Goal: Information Seeking & Learning: Learn about a topic

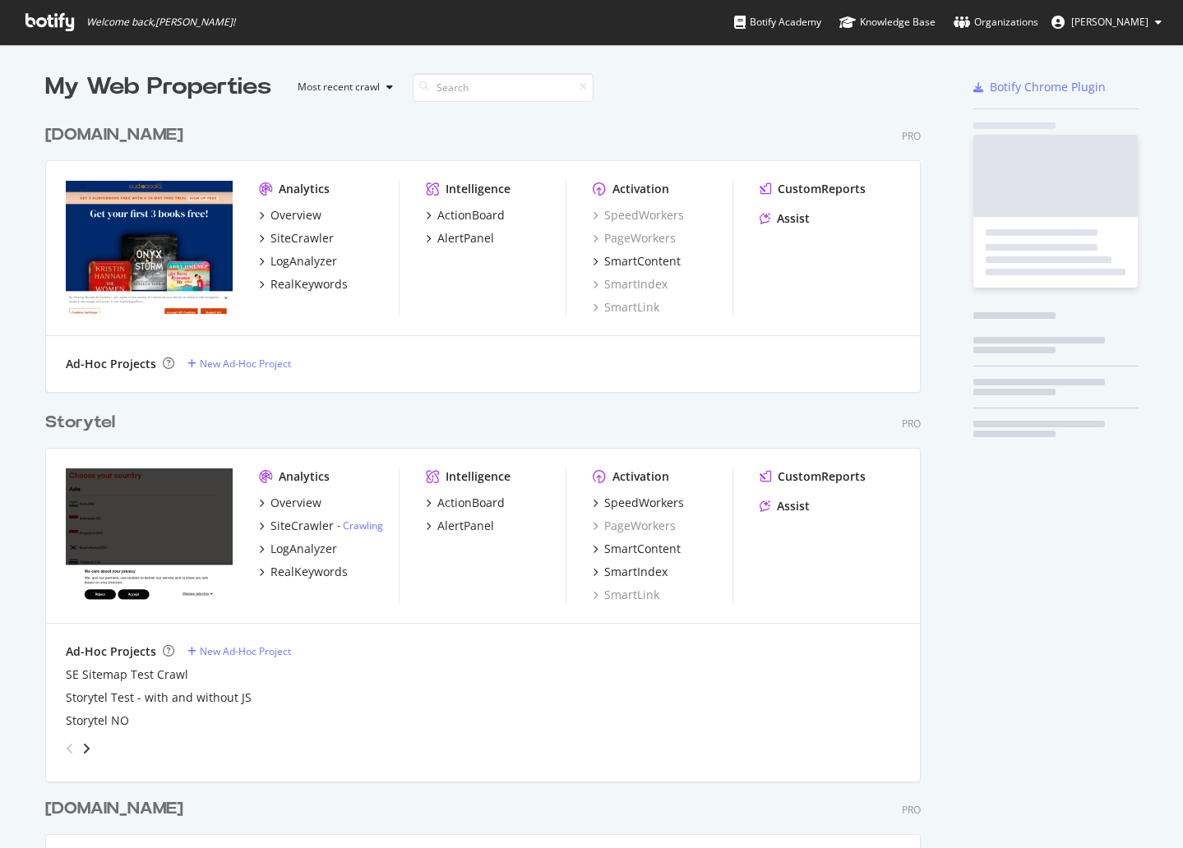
scroll to position [836, 1158]
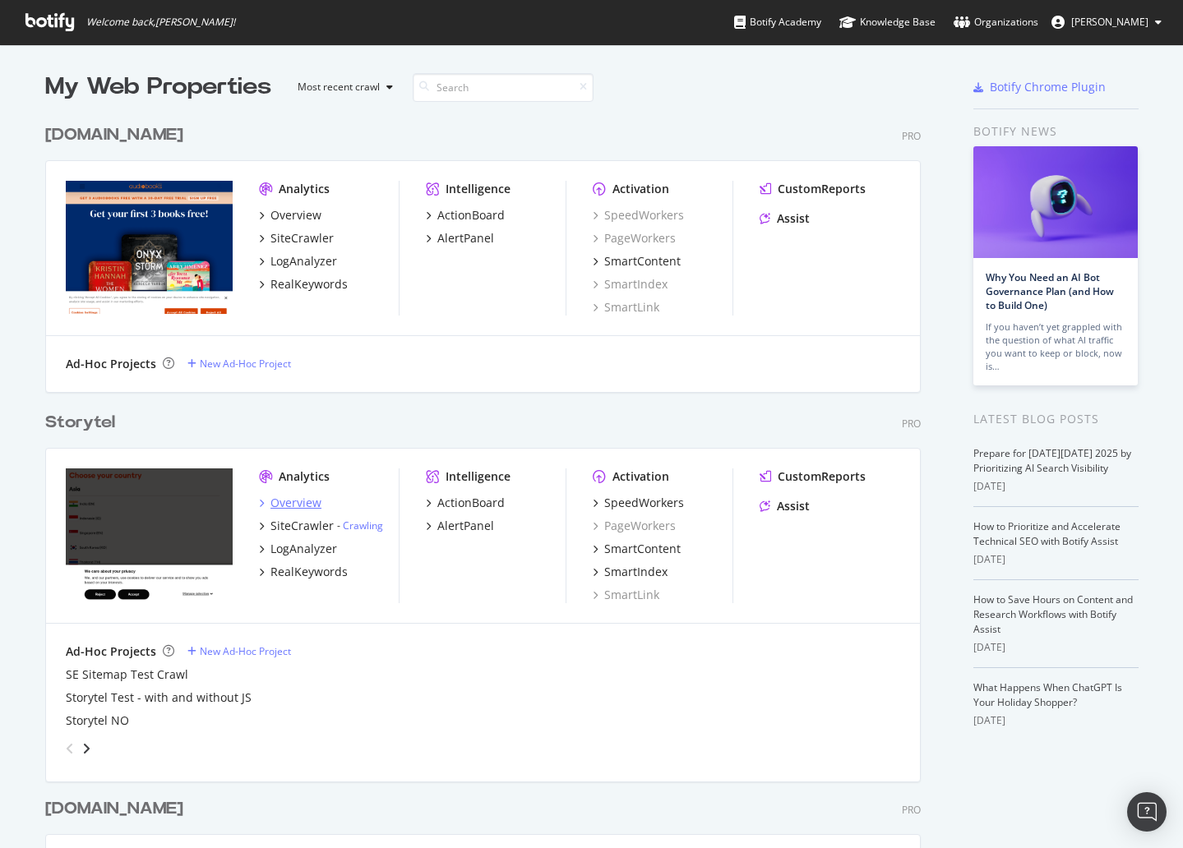
click at [292, 504] on div "Overview" at bounding box center [295, 503] width 51 height 16
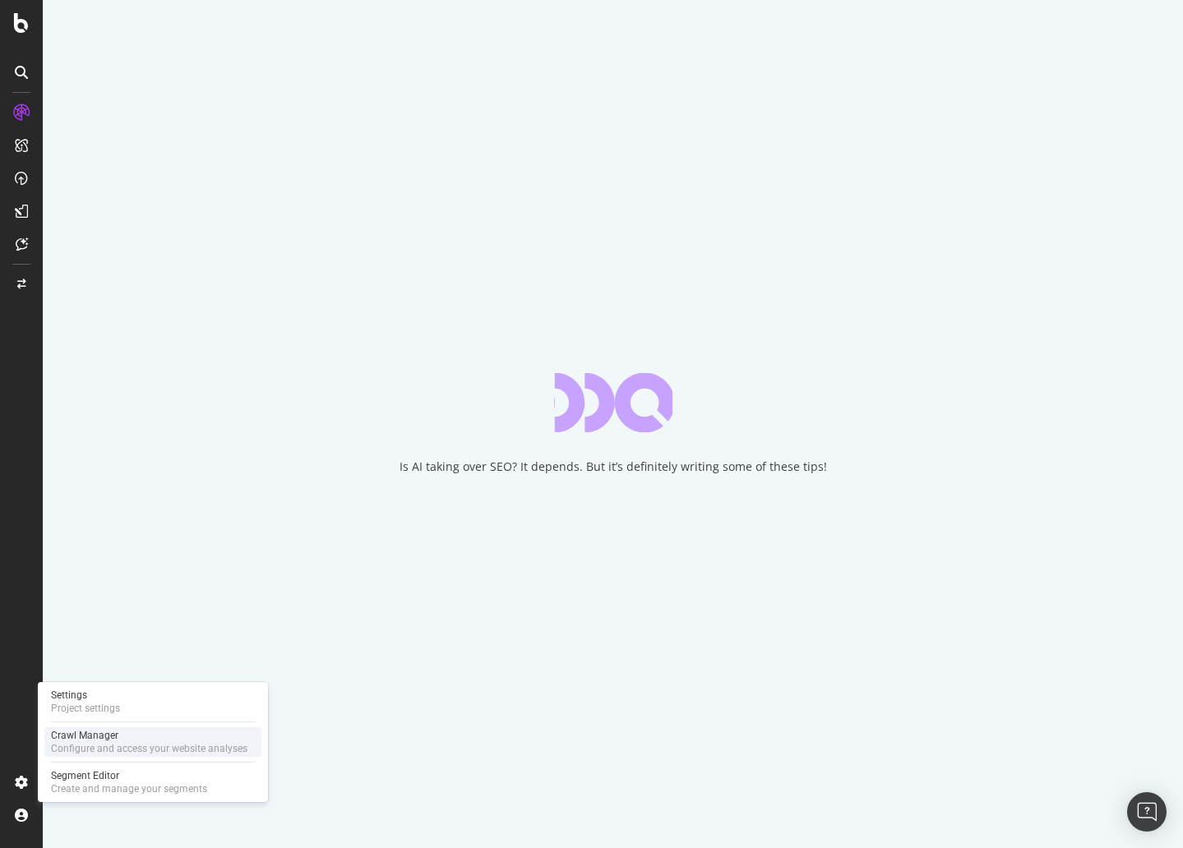
click at [73, 748] on div "Configure and access your website analyses" at bounding box center [149, 748] width 196 height 13
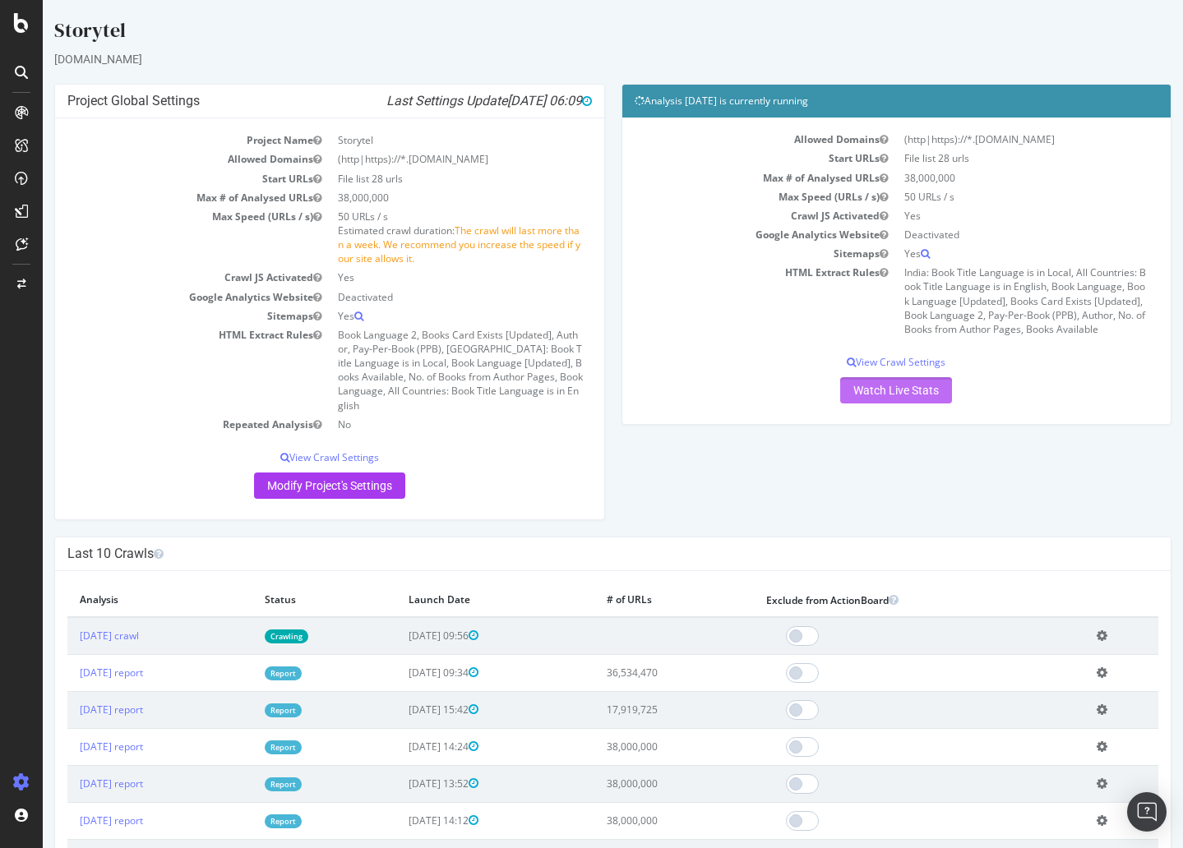
click at [903, 391] on link "Watch Live Stats" at bounding box center [896, 390] width 112 height 26
click at [104, 182] on div "ActionBoard" at bounding box center [93, 185] width 64 height 16
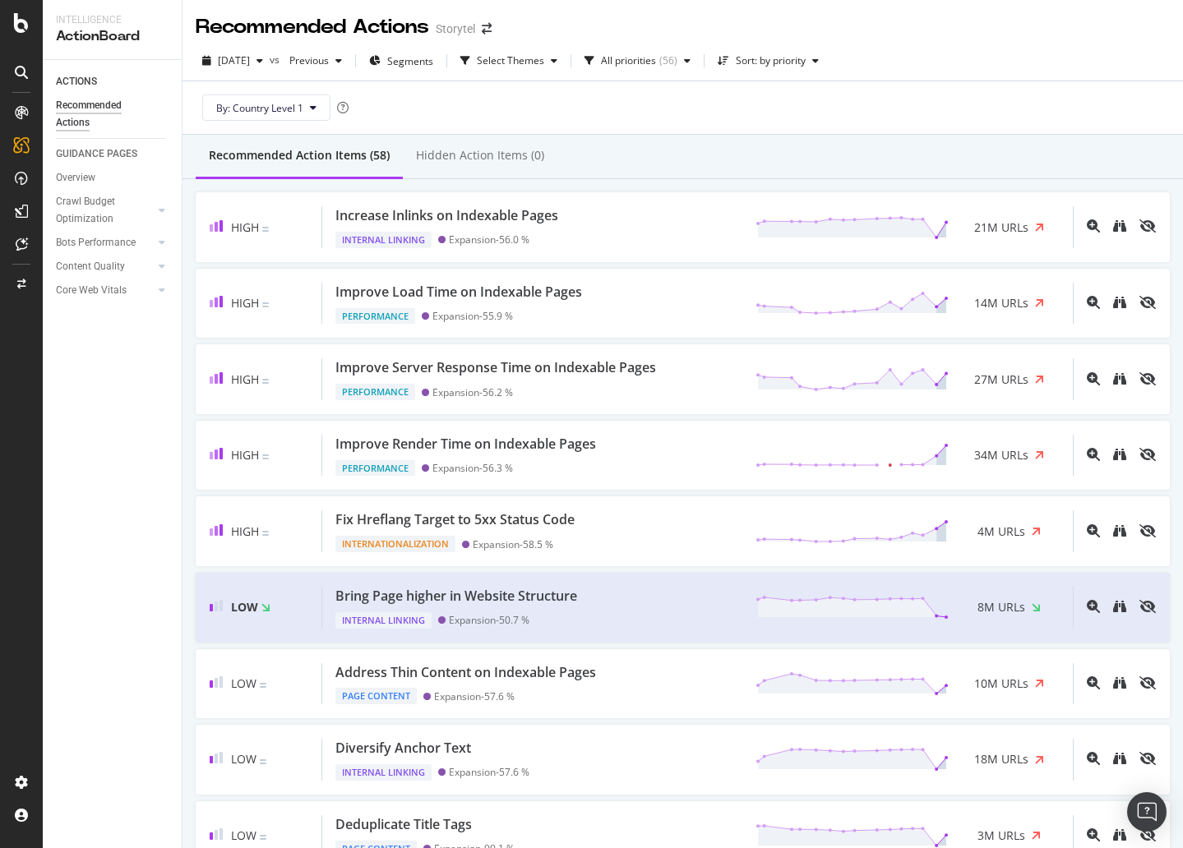
click at [668, 108] on div "By: Country Level 1" at bounding box center [683, 107] width 974 height 53
click at [637, 602] on div "Bring Page higher in Website Structure Internal Linking Expansion - 50.7 % 8M U…" at bounding box center [697, 608] width 751 height 42
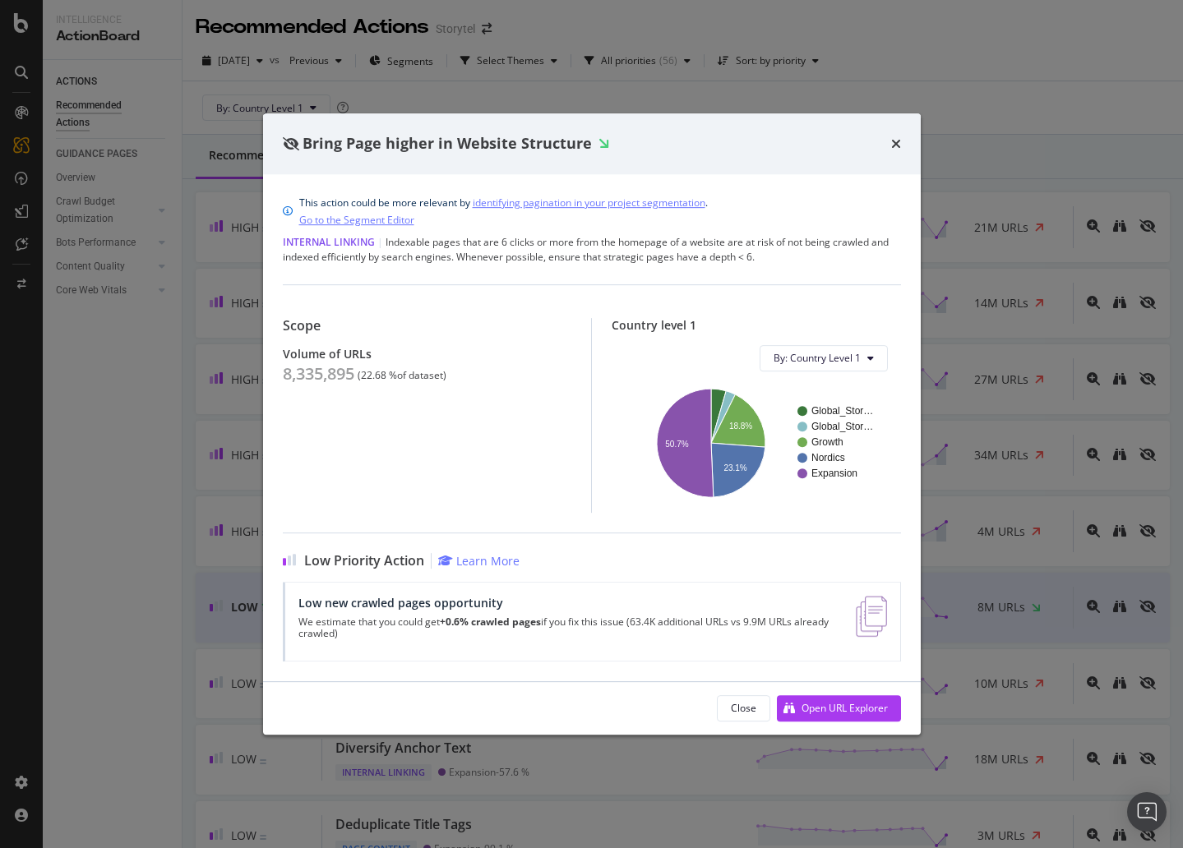
click at [764, 149] on div "Bring Page higher in Website Structure" at bounding box center [592, 143] width 618 height 21
click at [848, 701] on div "Open URL Explorer" at bounding box center [845, 708] width 86 height 14
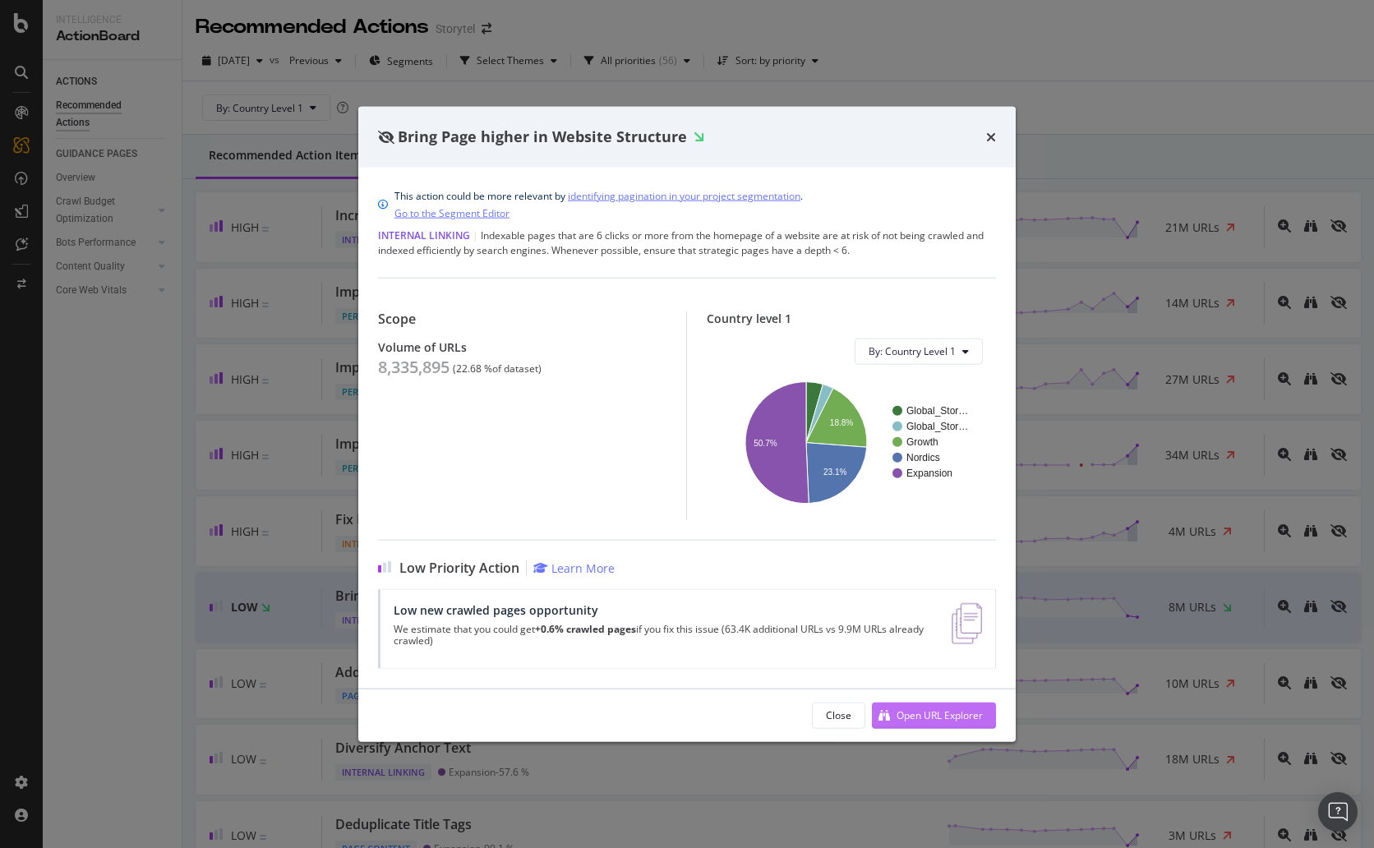
click at [926, 723] on div "Open URL Explorer" at bounding box center [927, 715] width 111 height 25
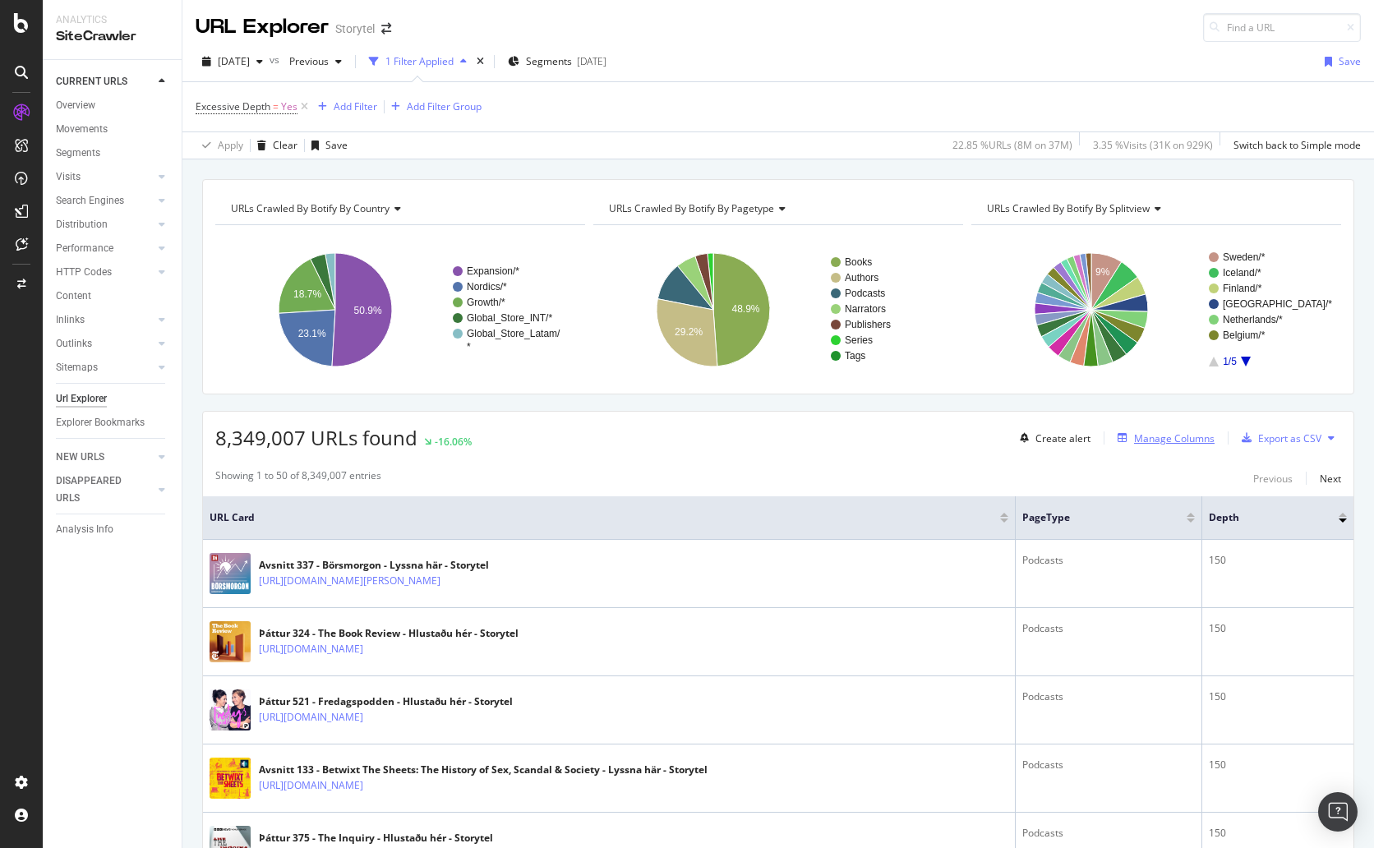
click at [1157, 441] on div "Manage Columns" at bounding box center [1174, 439] width 81 height 14
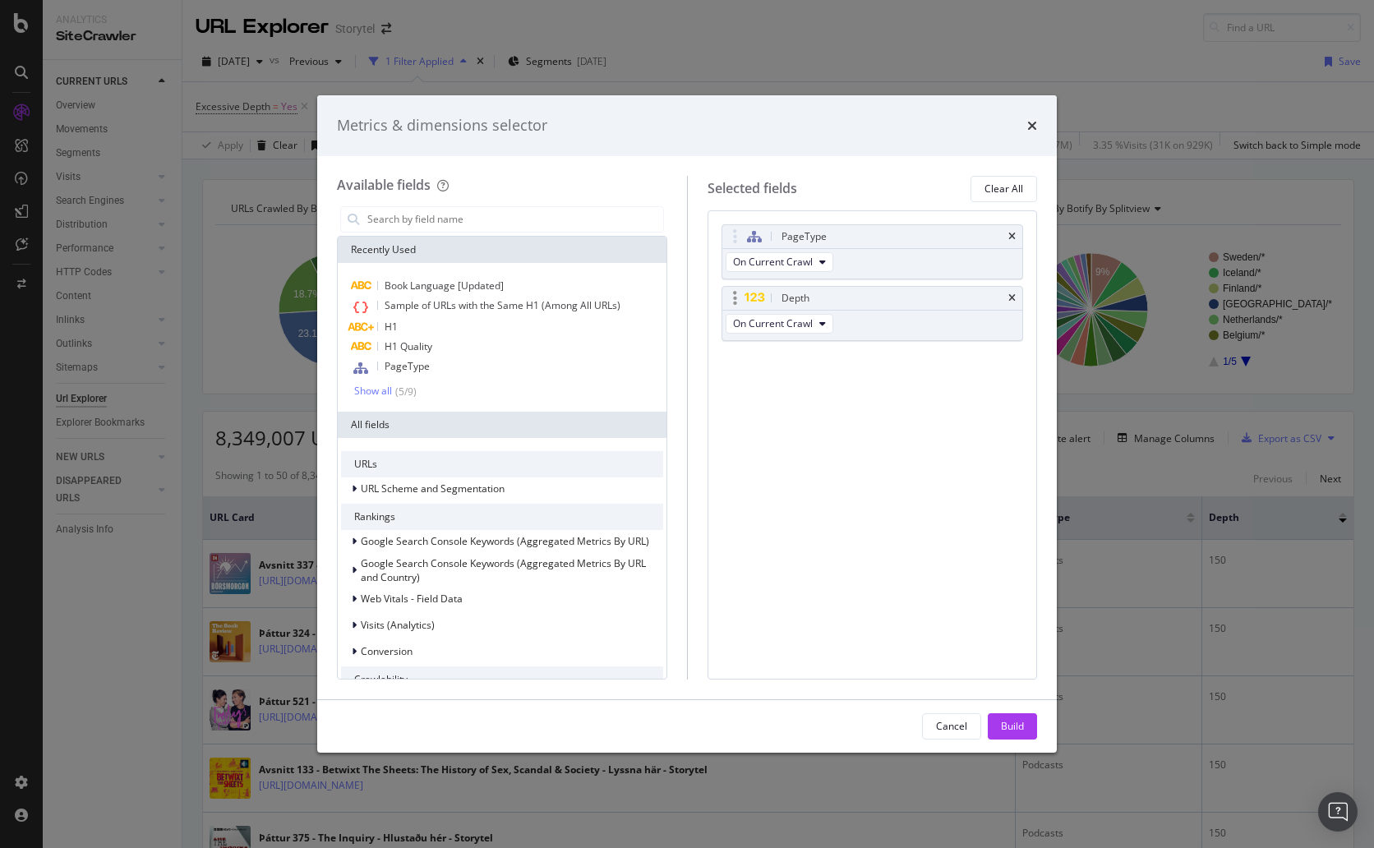
click at [791, 297] on div "Depth" at bounding box center [796, 298] width 28 height 16
click at [801, 326] on span "On Current Crawl" at bounding box center [773, 323] width 80 height 14
click at [931, 369] on div "PageType On Current Crawl Depth On Current Crawl You can use this field as a" at bounding box center [873, 300] width 303 height 152
click at [1033, 127] on icon "times" at bounding box center [1033, 125] width 10 height 13
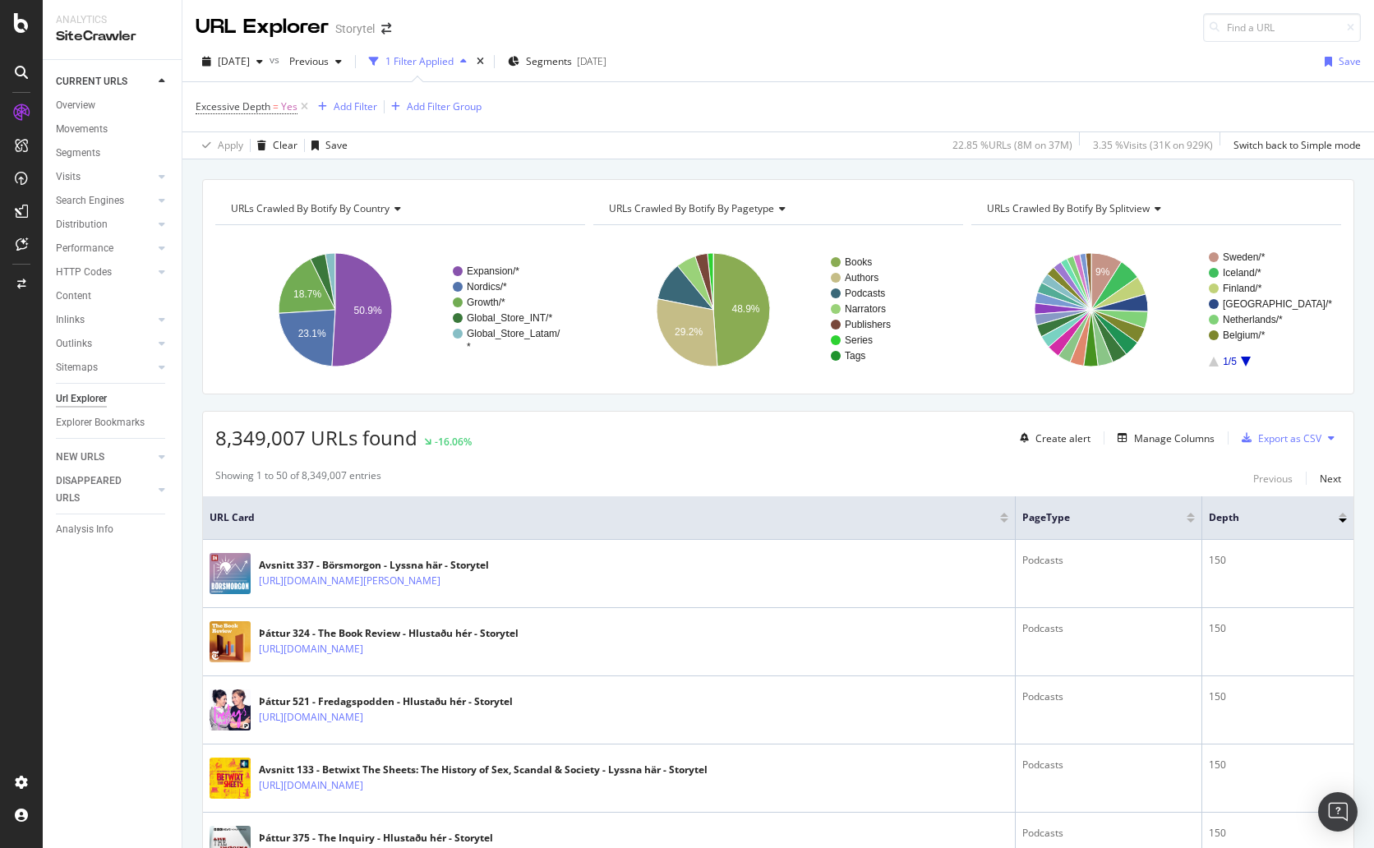
click at [1182, 514] on div at bounding box center [1343, 515] width 8 height 4
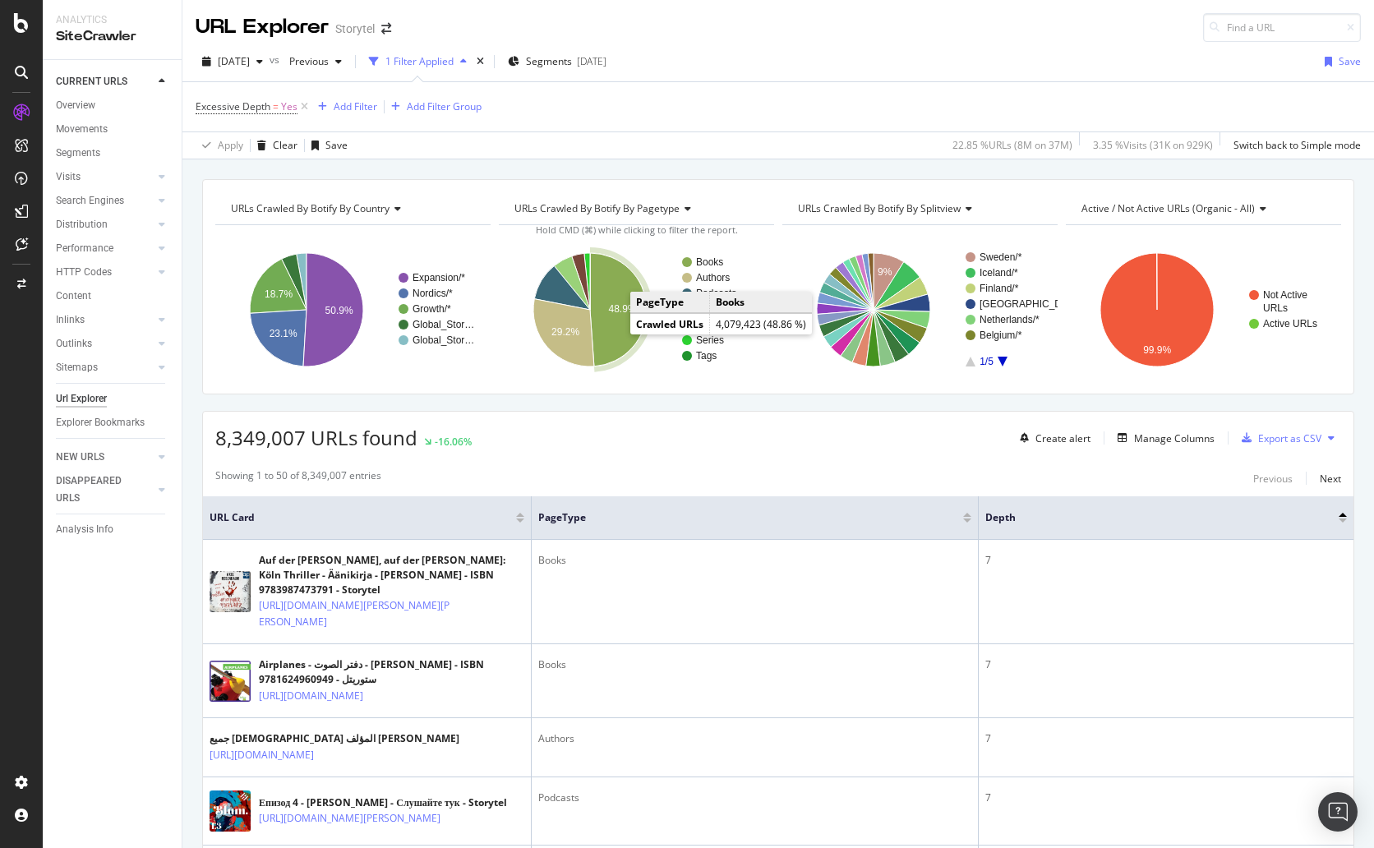
click at [614, 333] on icon "A chart." at bounding box center [618, 309] width 57 height 113
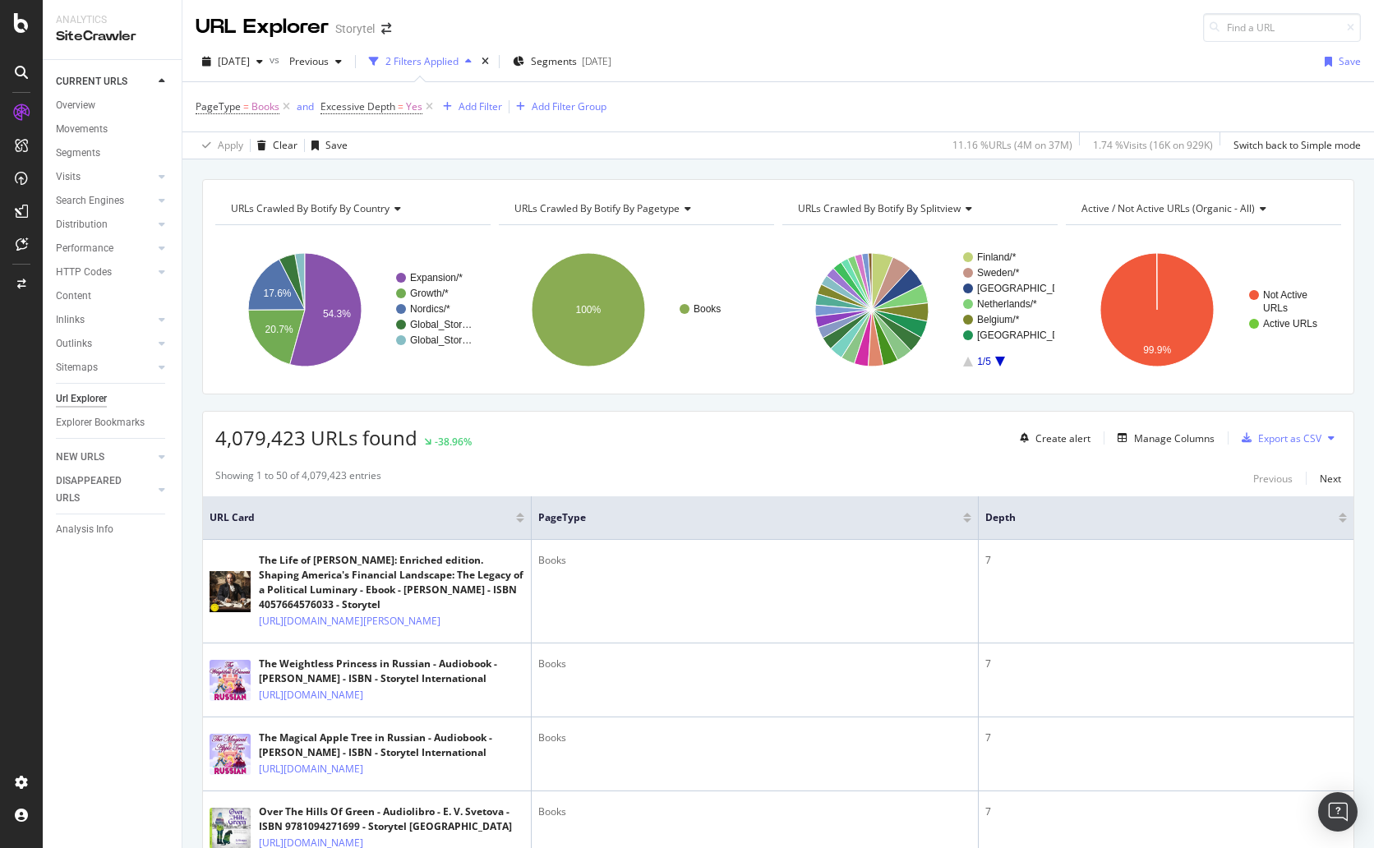
click at [767, 441] on div "4,079,423 URLs found -38.96% Create alert Manage Columns Export as CSV" at bounding box center [778, 432] width 1151 height 40
click at [897, 269] on icon "A chart." at bounding box center [891, 283] width 39 height 53
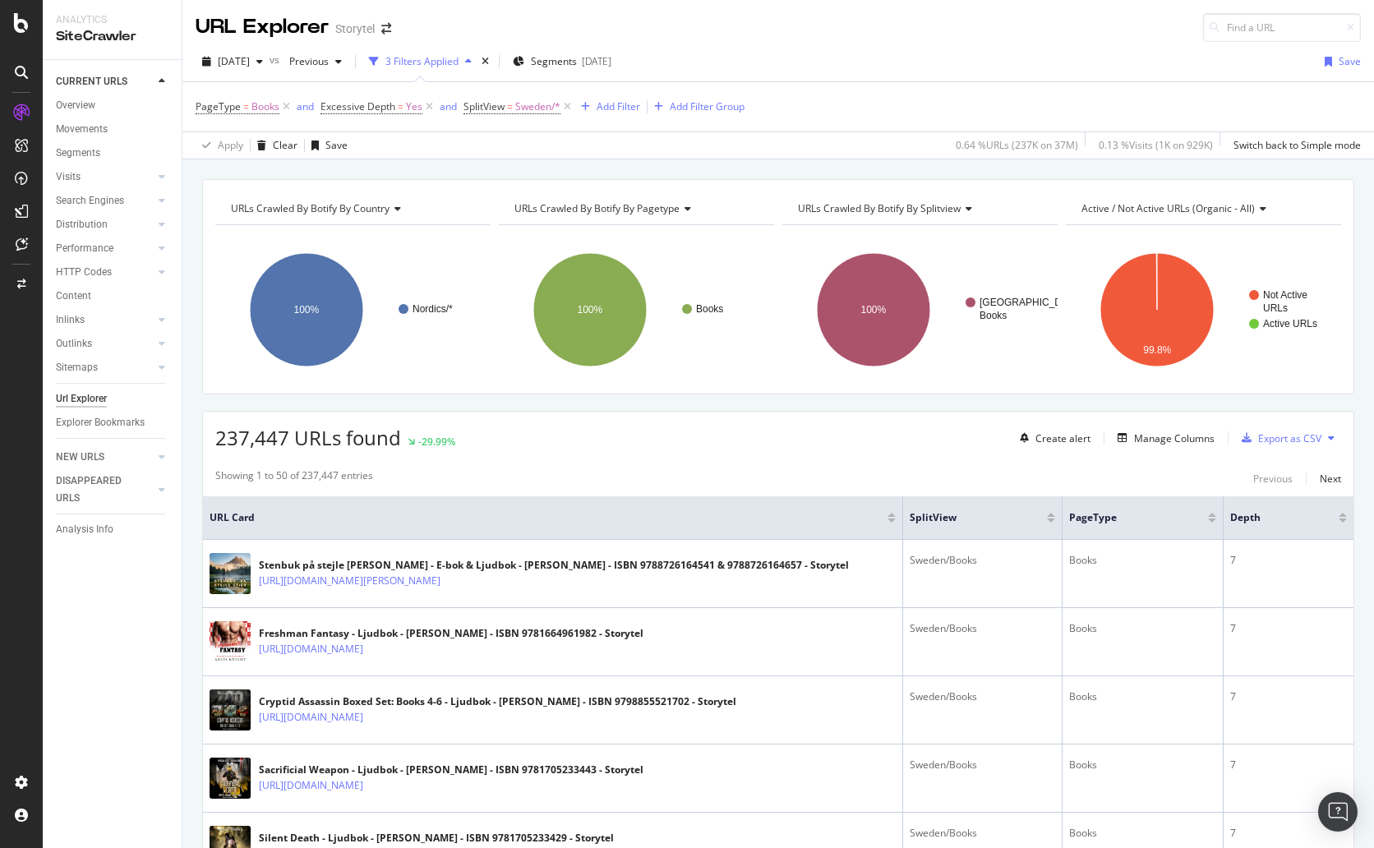
scroll to position [3, 0]
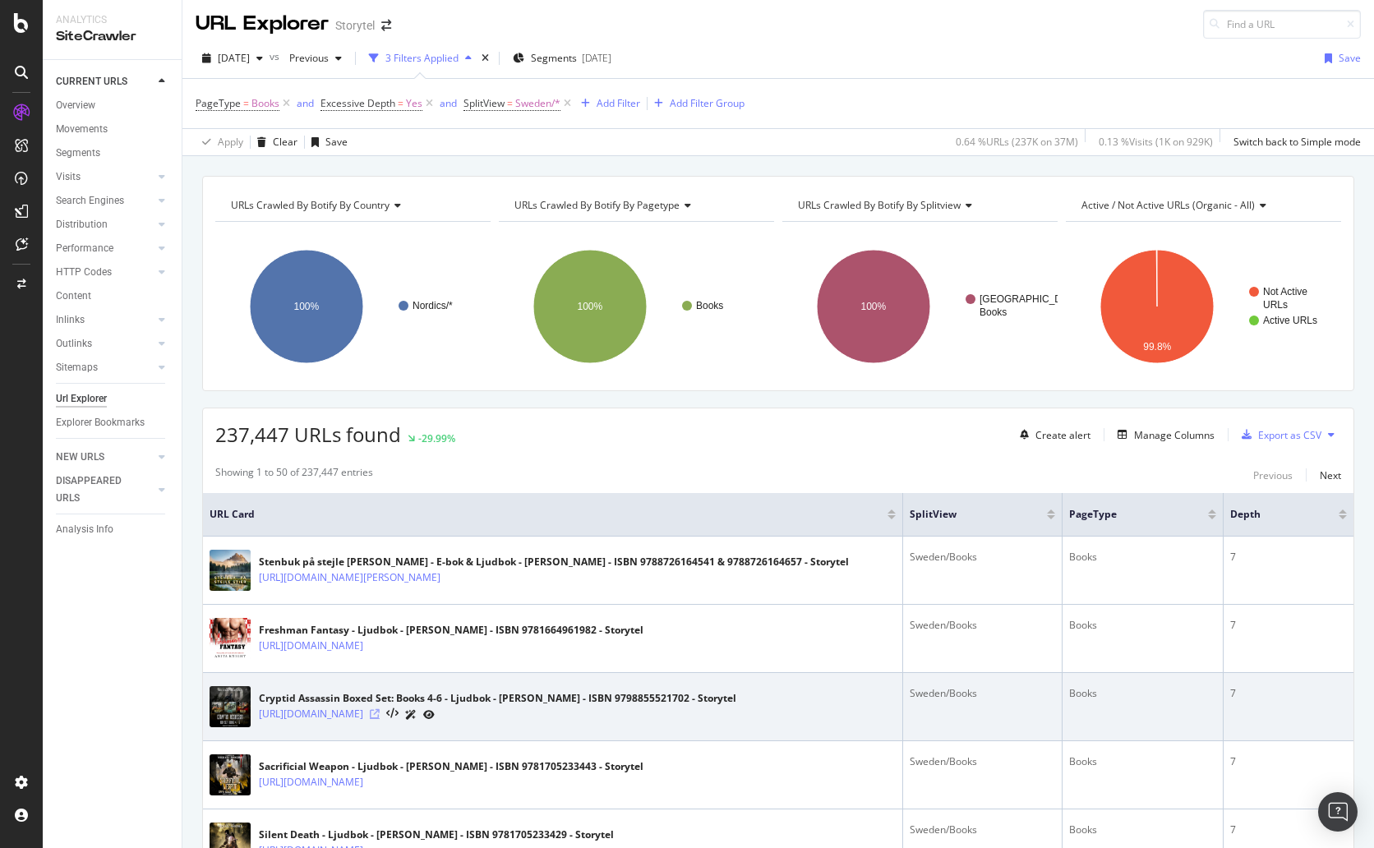
click at [380, 714] on icon at bounding box center [375, 714] width 10 height 10
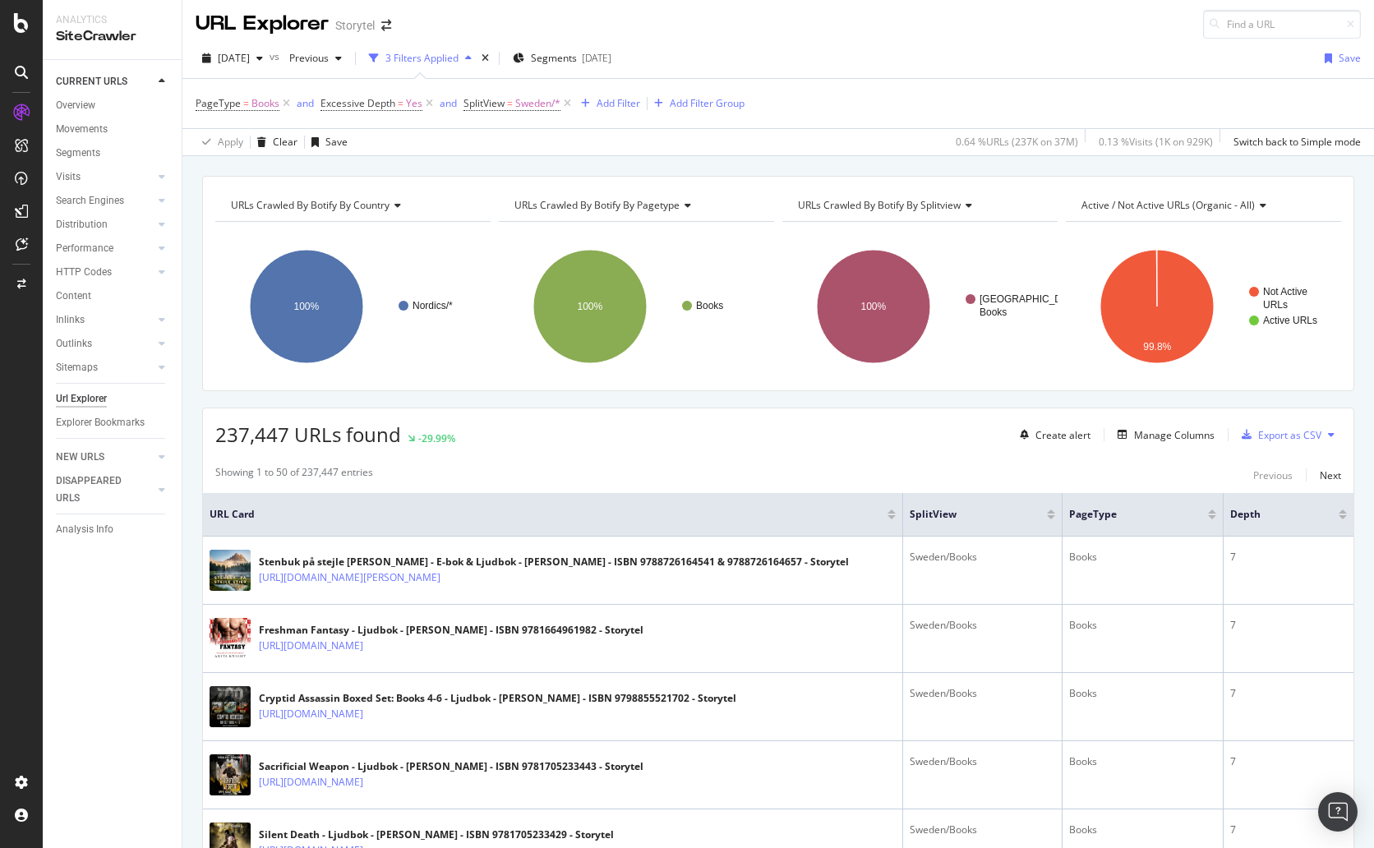
click at [728, 445] on div "237,447 URLs found -29.99% Create alert Manage Columns Export as CSV" at bounding box center [778, 429] width 1151 height 40
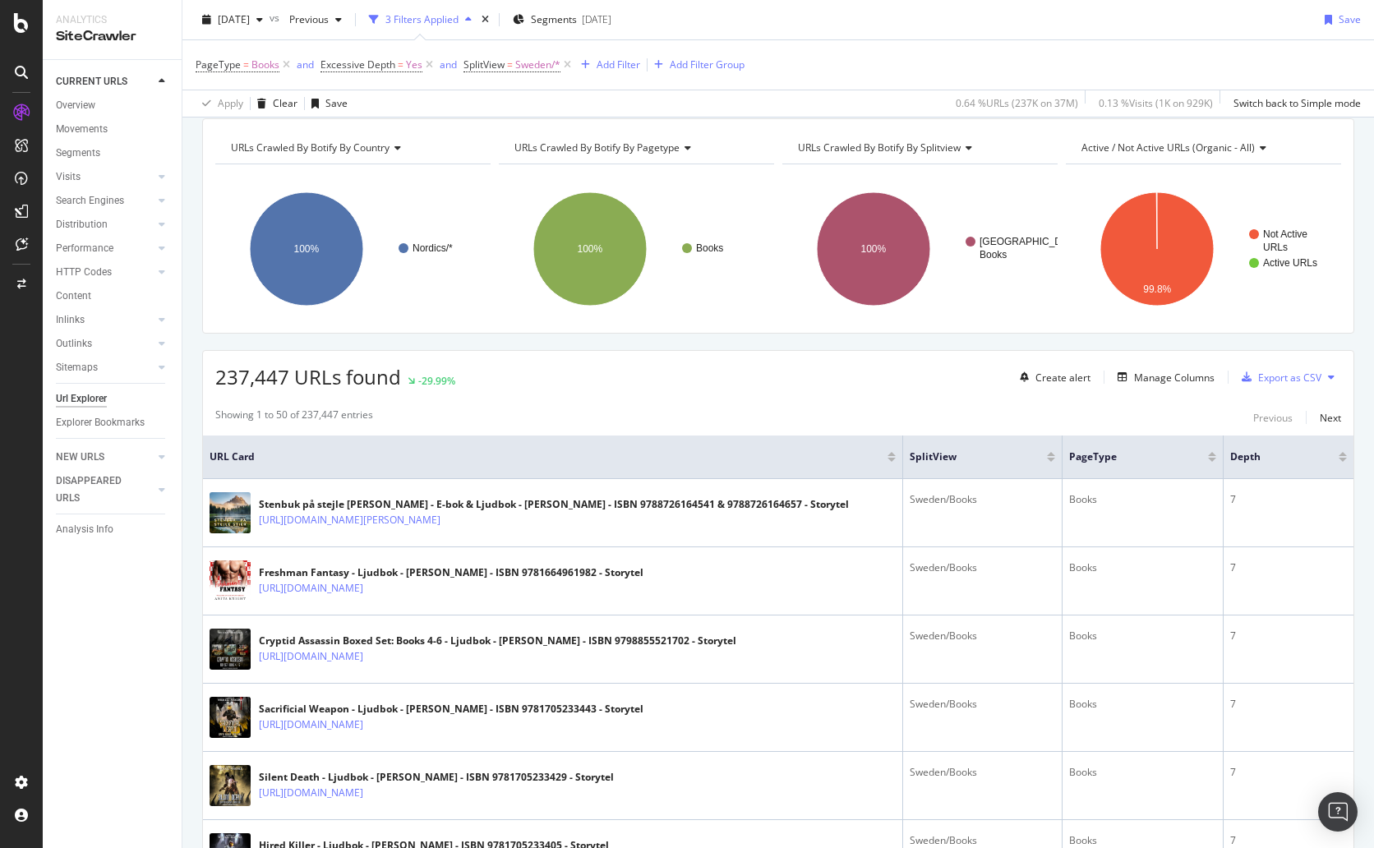
scroll to position [0, 0]
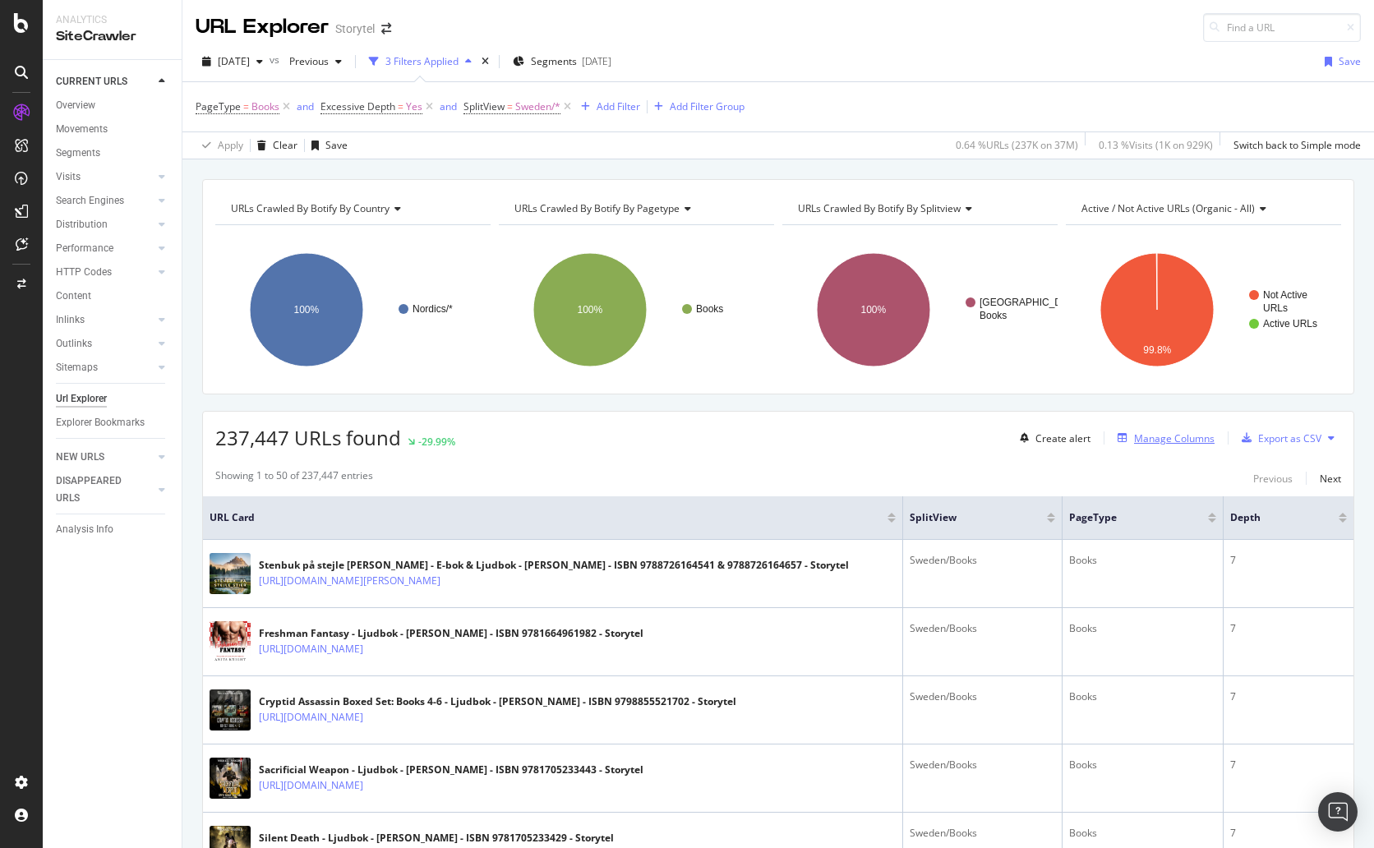
click at [1153, 437] on div "Manage Columns" at bounding box center [1174, 439] width 81 height 14
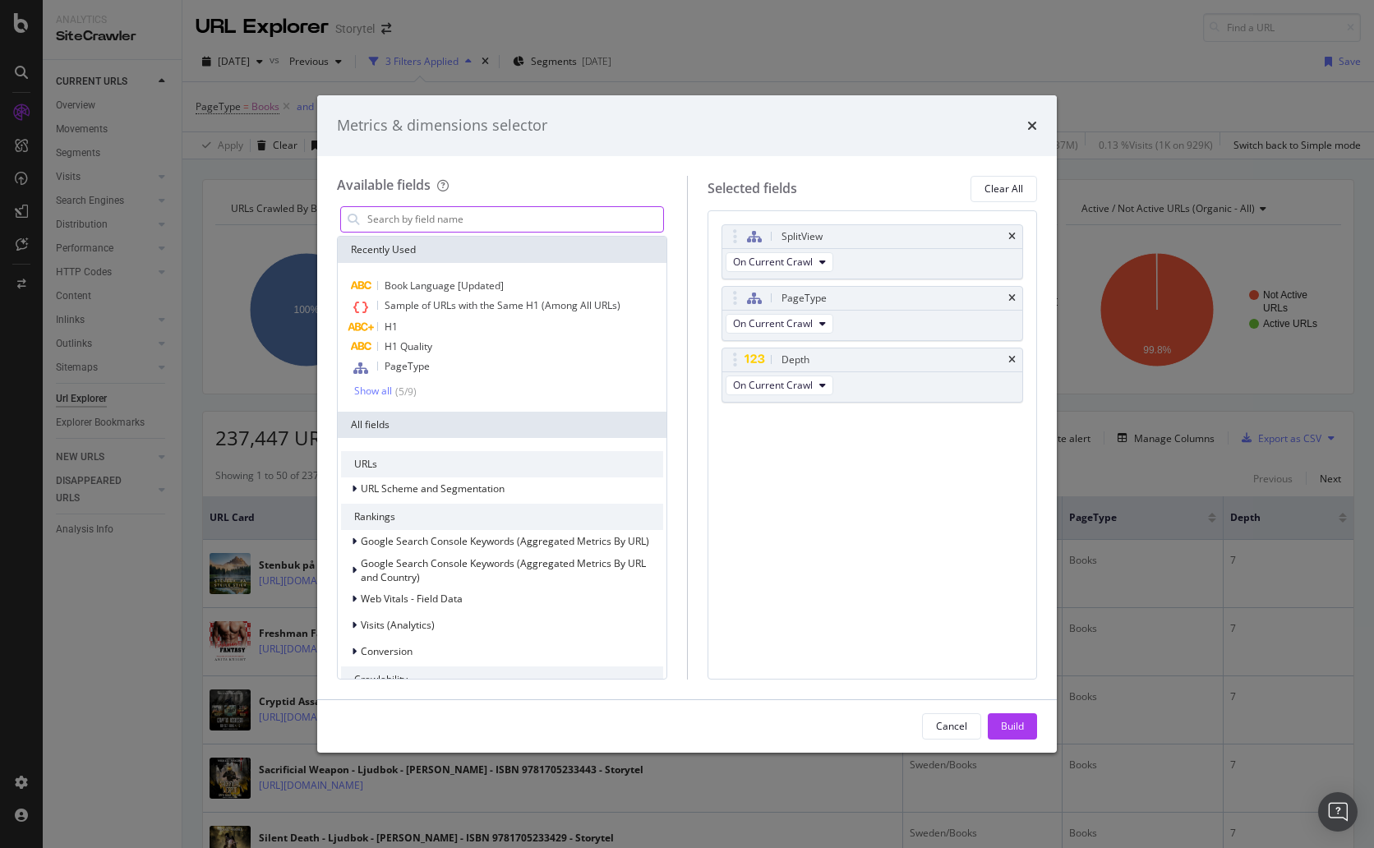
click at [468, 219] on input "modal" at bounding box center [515, 219] width 298 height 25
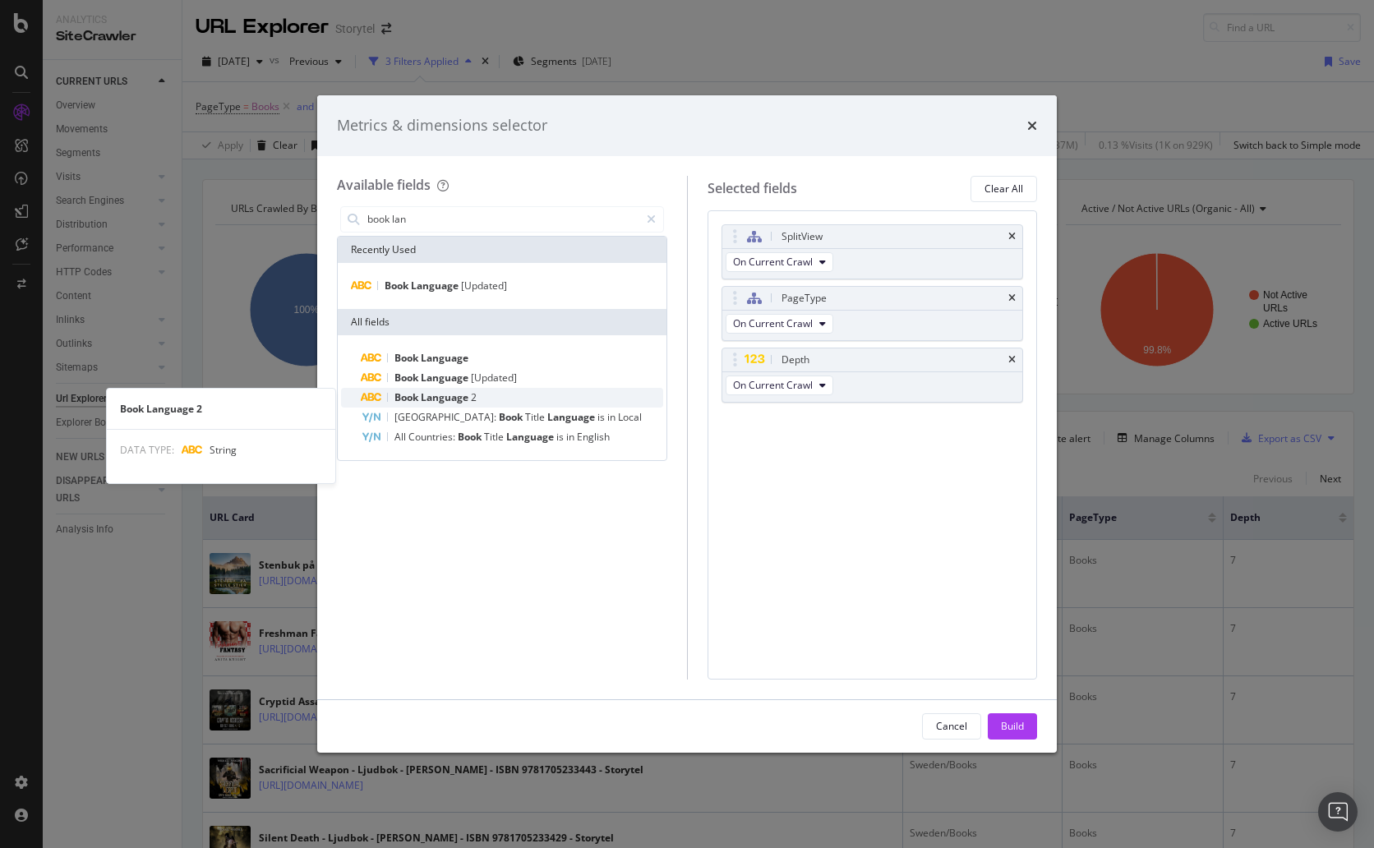
type input "book lan"
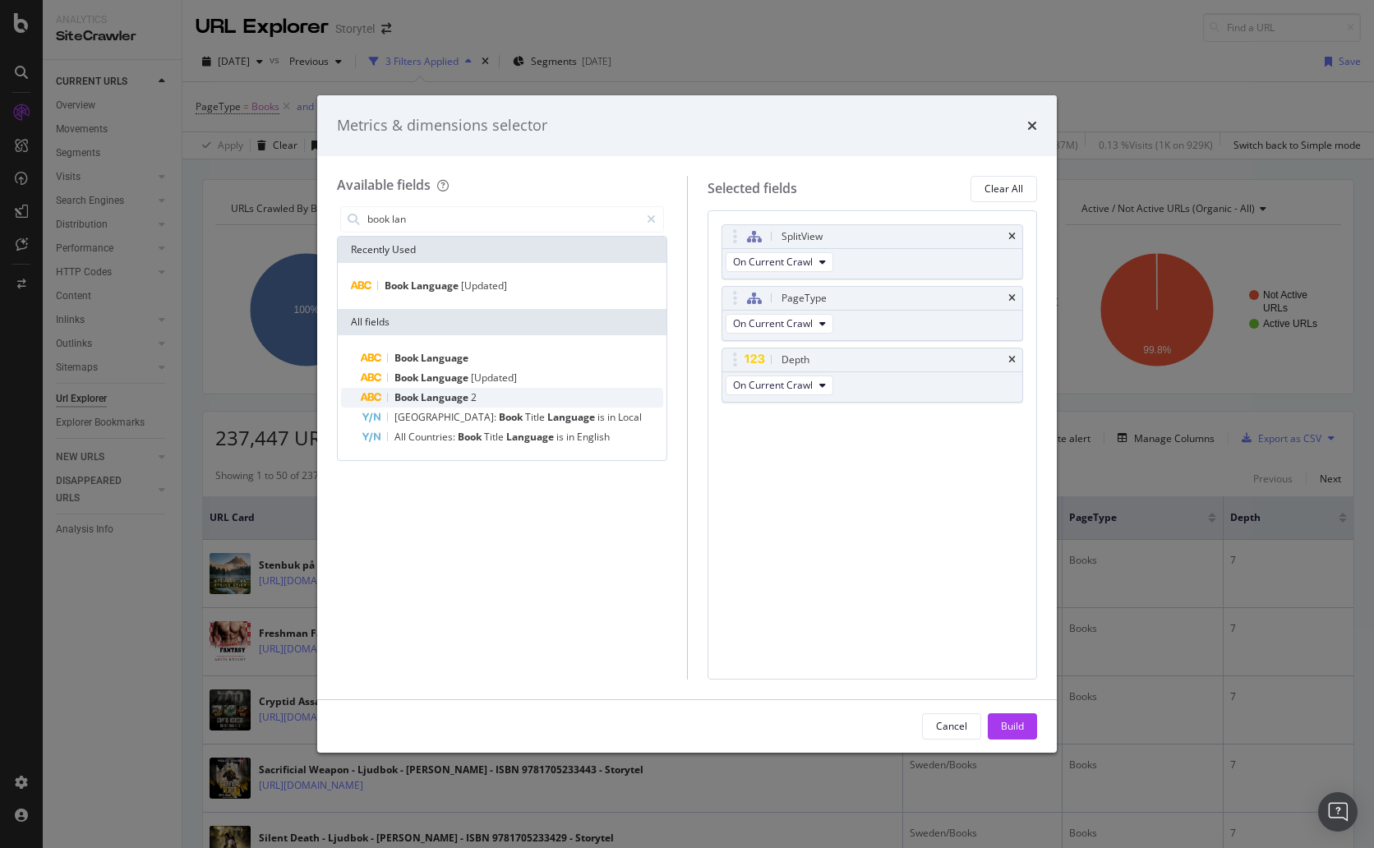
click at [513, 395] on div "Book Language 2" at bounding box center [512, 398] width 303 height 20
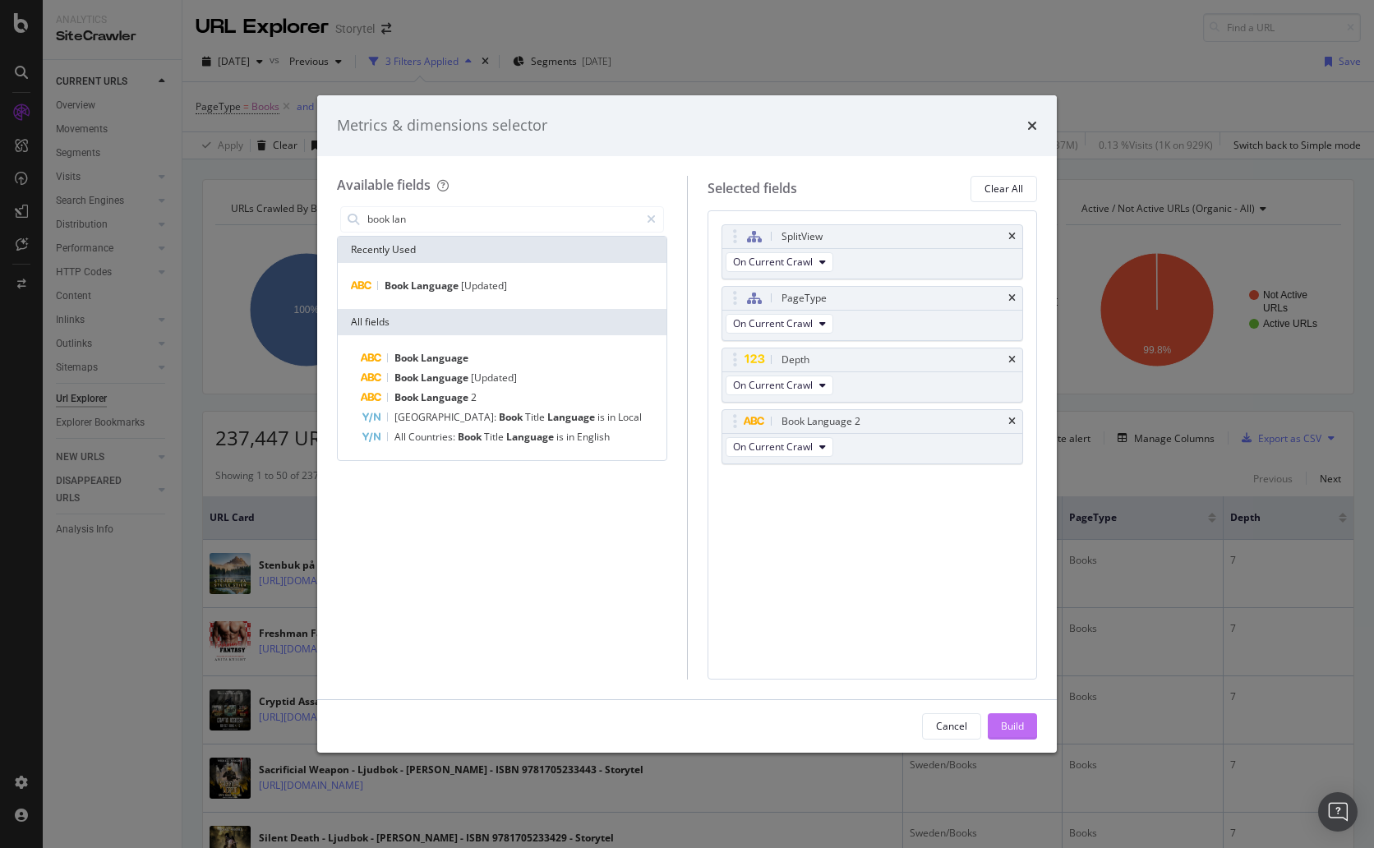
click at [1019, 721] on div "Build" at bounding box center [1012, 726] width 23 height 14
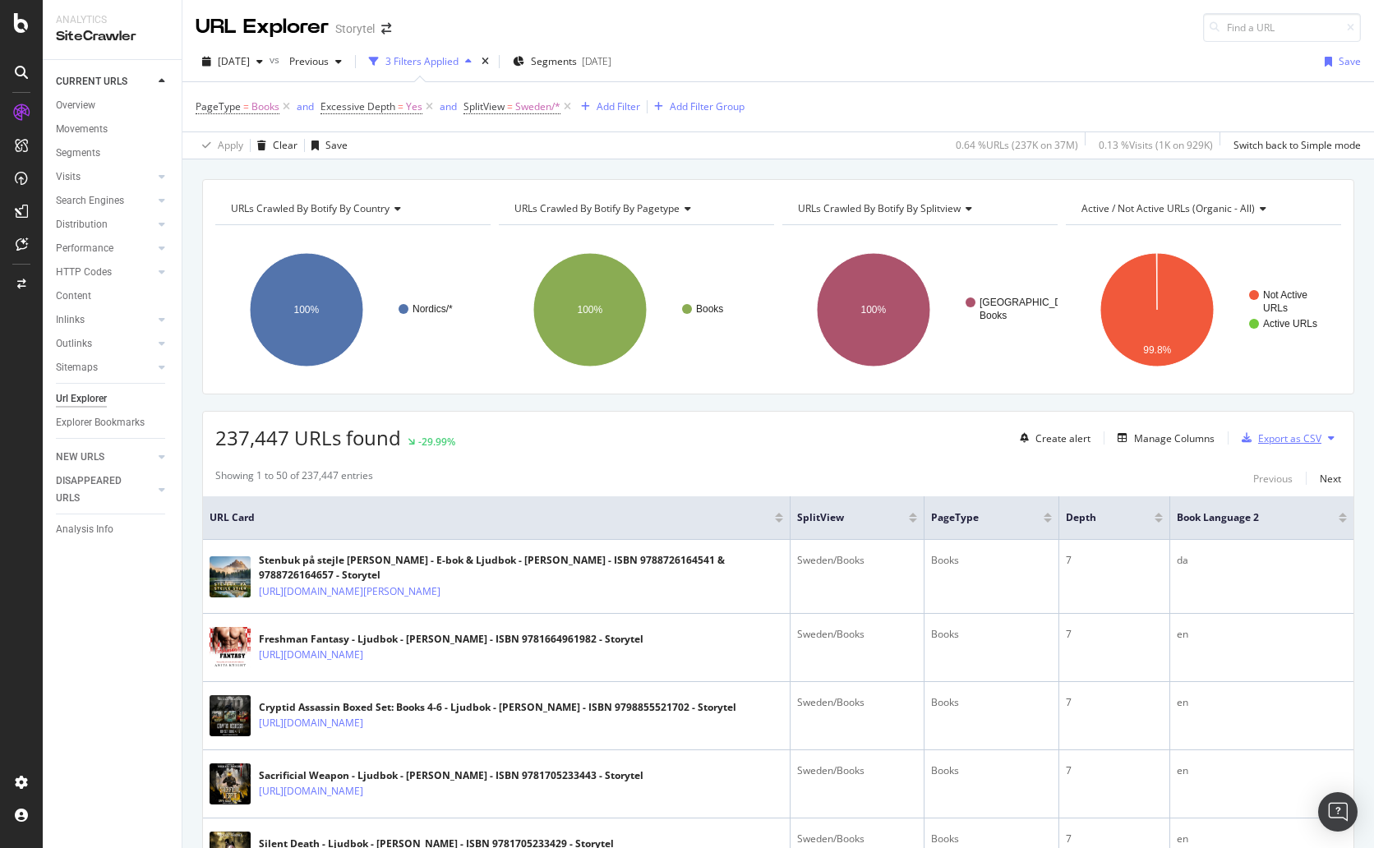
click at [1182, 438] on div "Export as CSV" at bounding box center [1290, 439] width 63 height 14
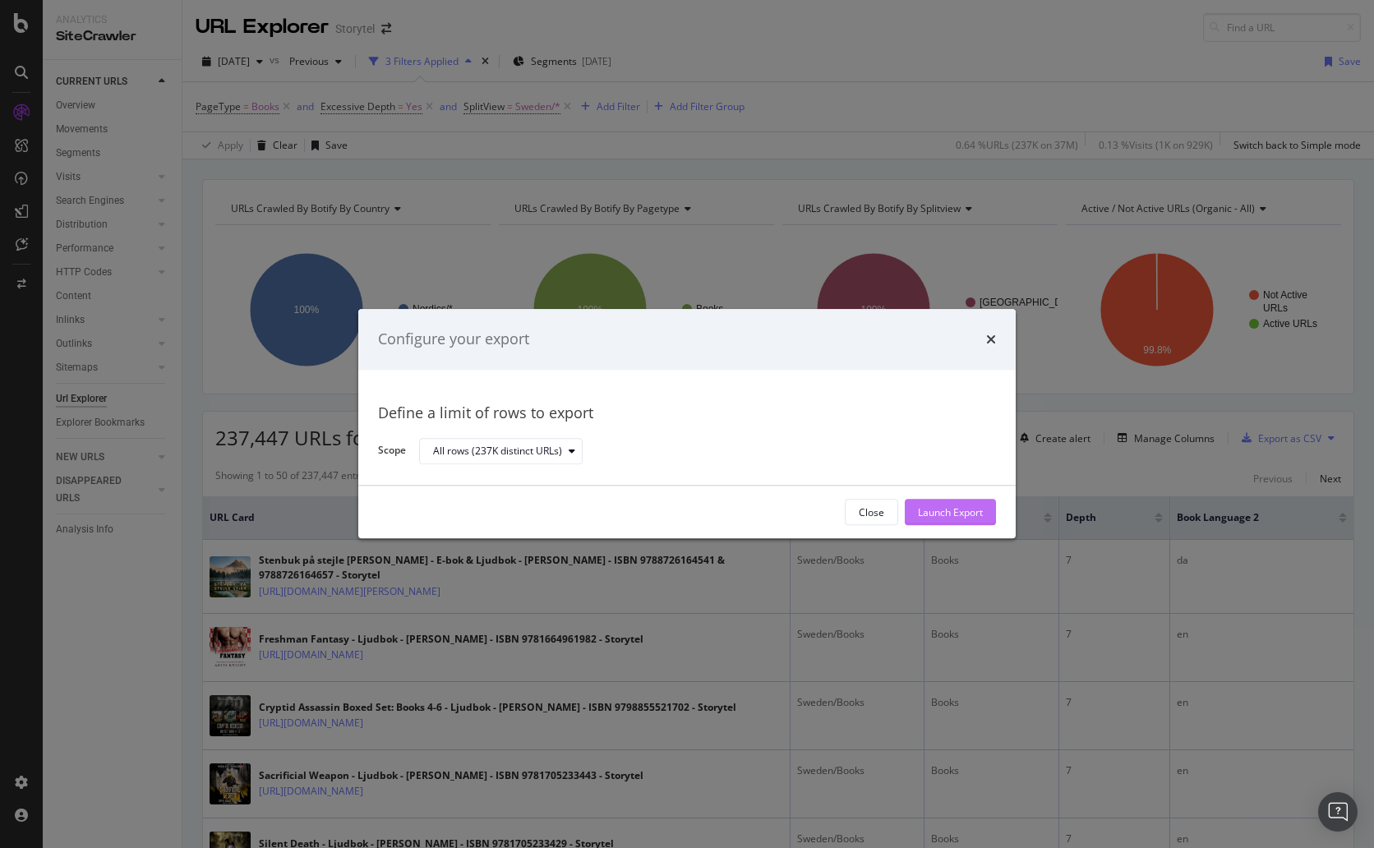
click at [952, 512] on div "Launch Export" at bounding box center [950, 513] width 65 height 14
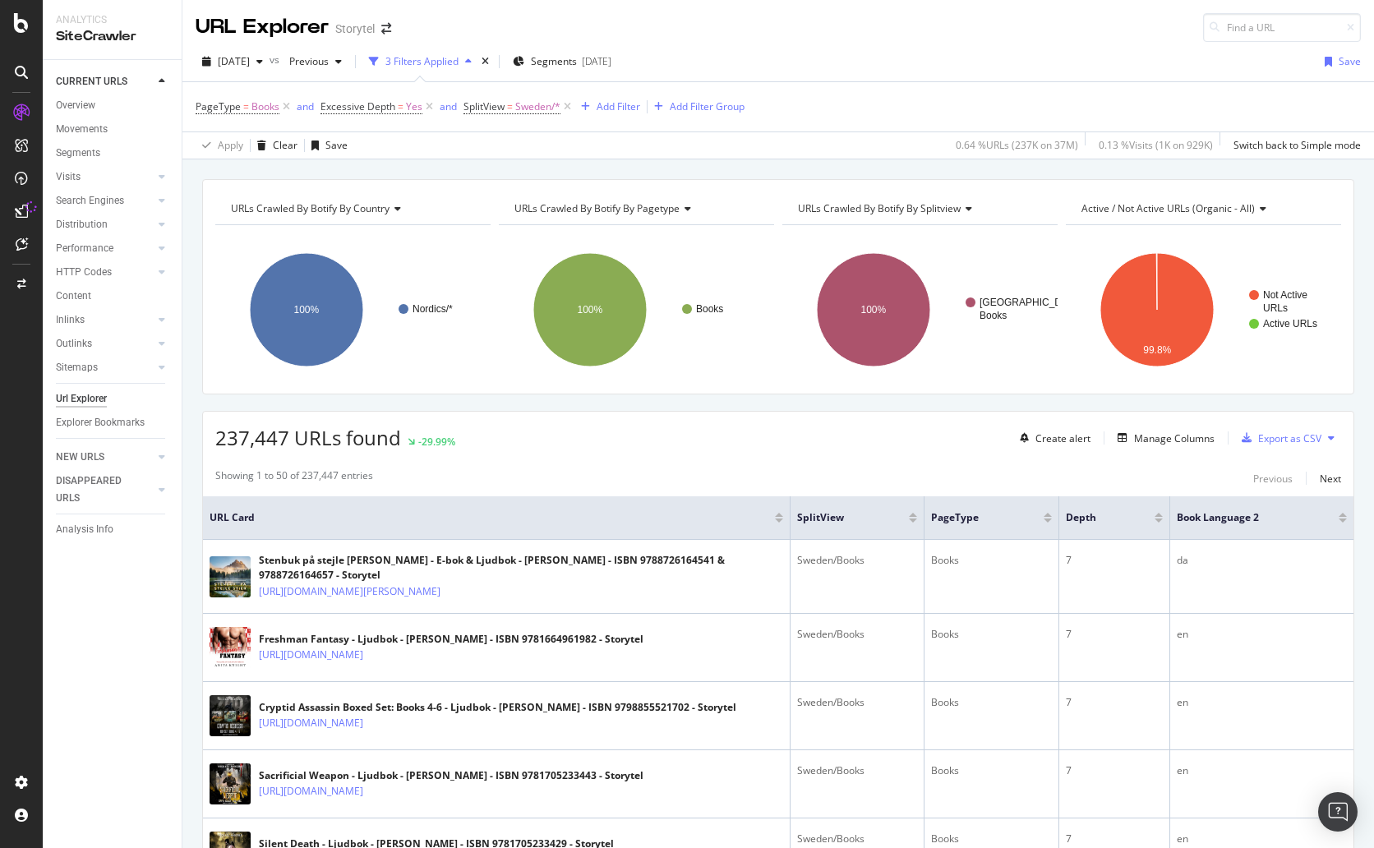
click at [1182, 206] on span "Active / Not Active URLs (organic - all)" at bounding box center [1168, 208] width 173 height 14
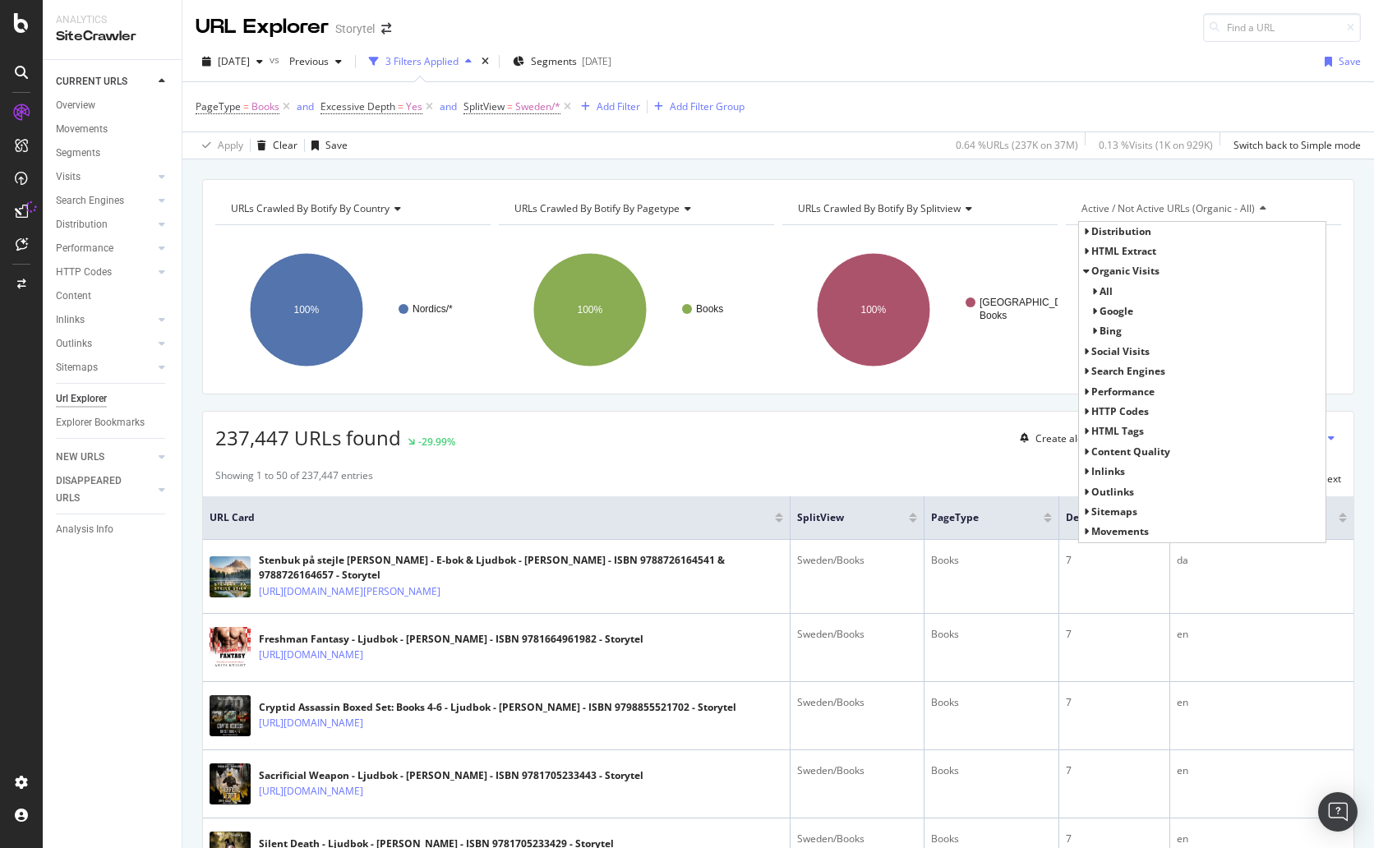
click at [1117, 246] on span "HTML Extract" at bounding box center [1124, 251] width 65 height 14
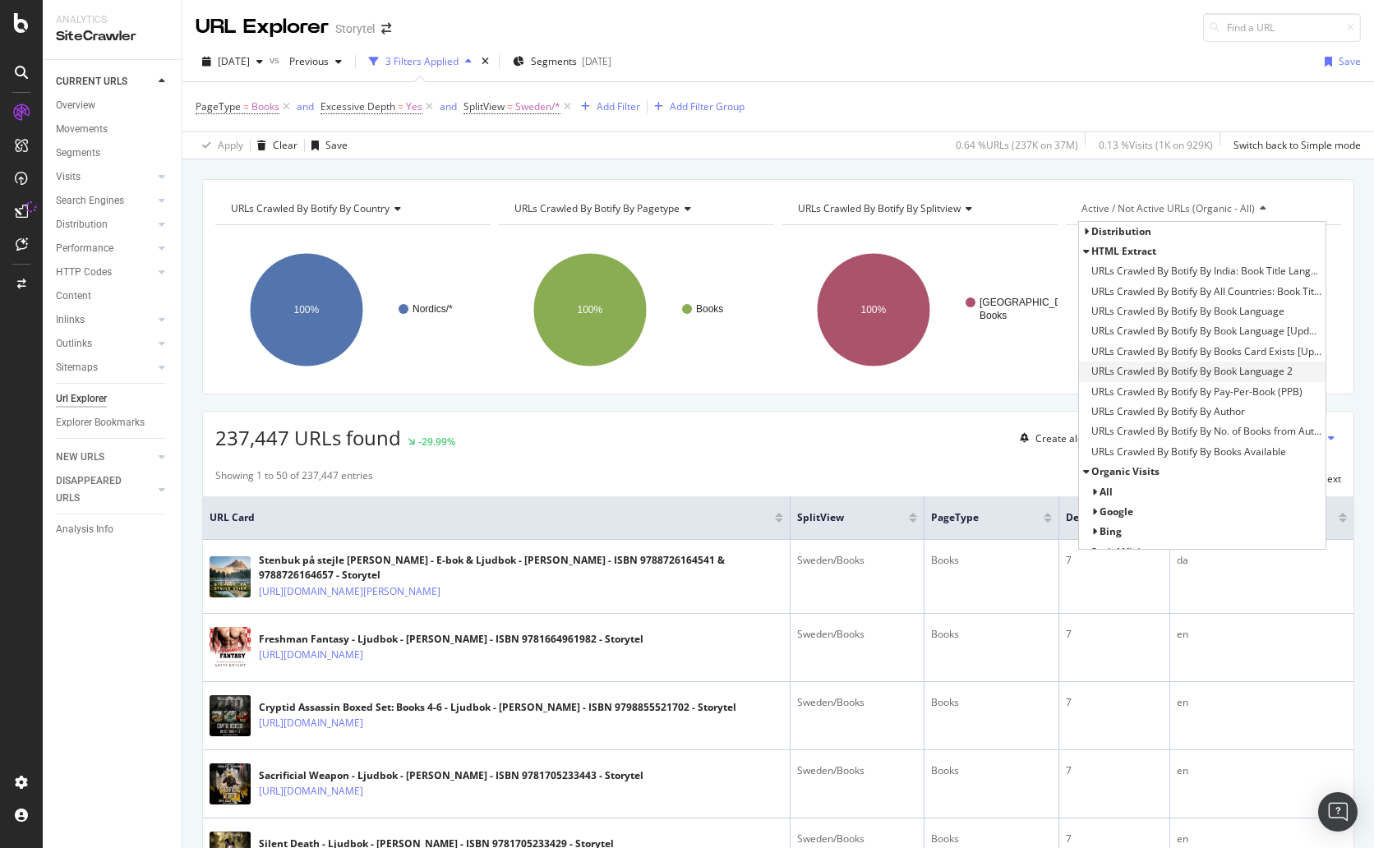
click at [1182, 370] on span "URLs Crawled By Botify By Book Language 2" at bounding box center [1192, 371] width 201 height 16
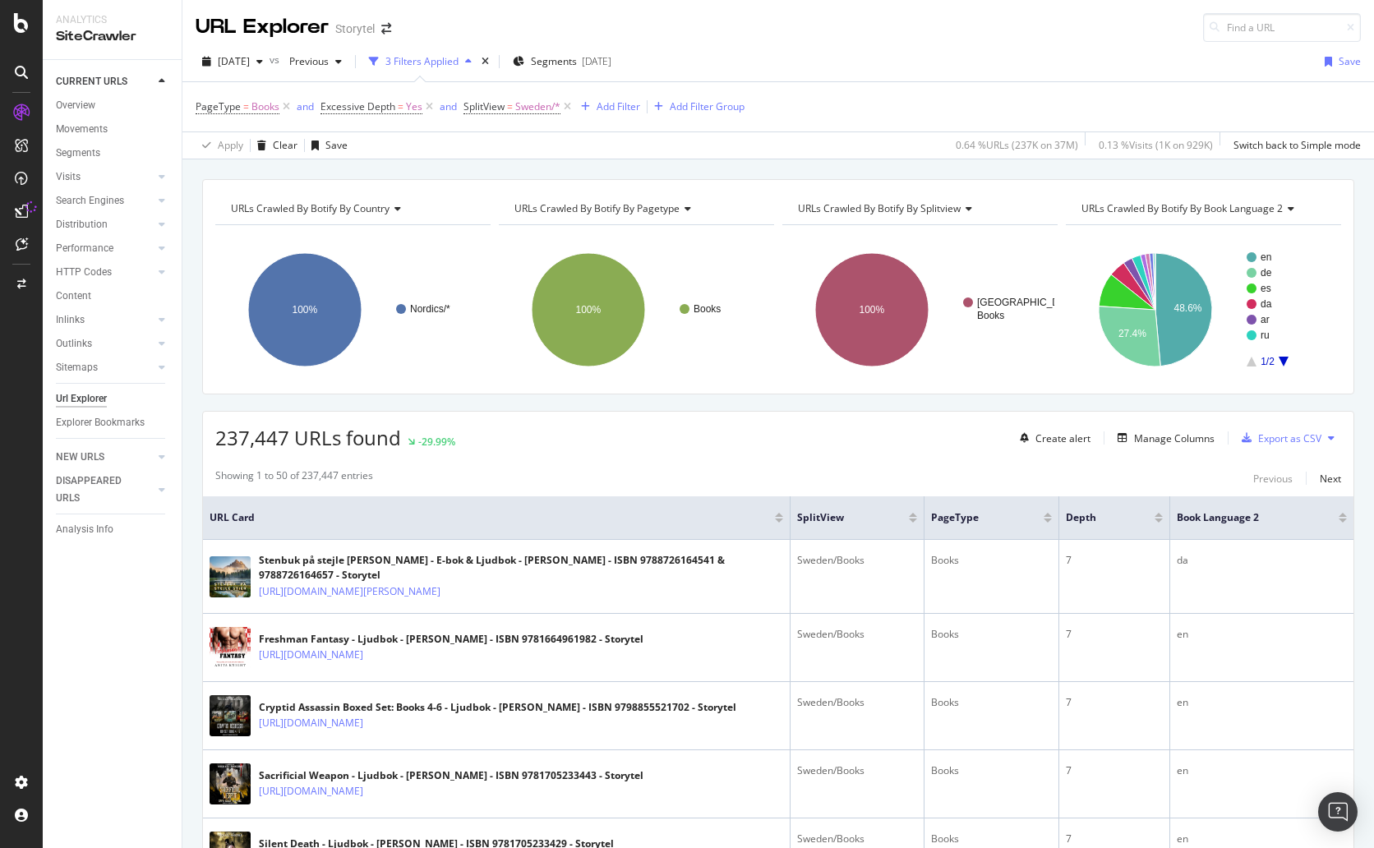
click at [1182, 212] on span "URLs Crawled By Botify By Book Language 2" at bounding box center [1182, 208] width 201 height 14
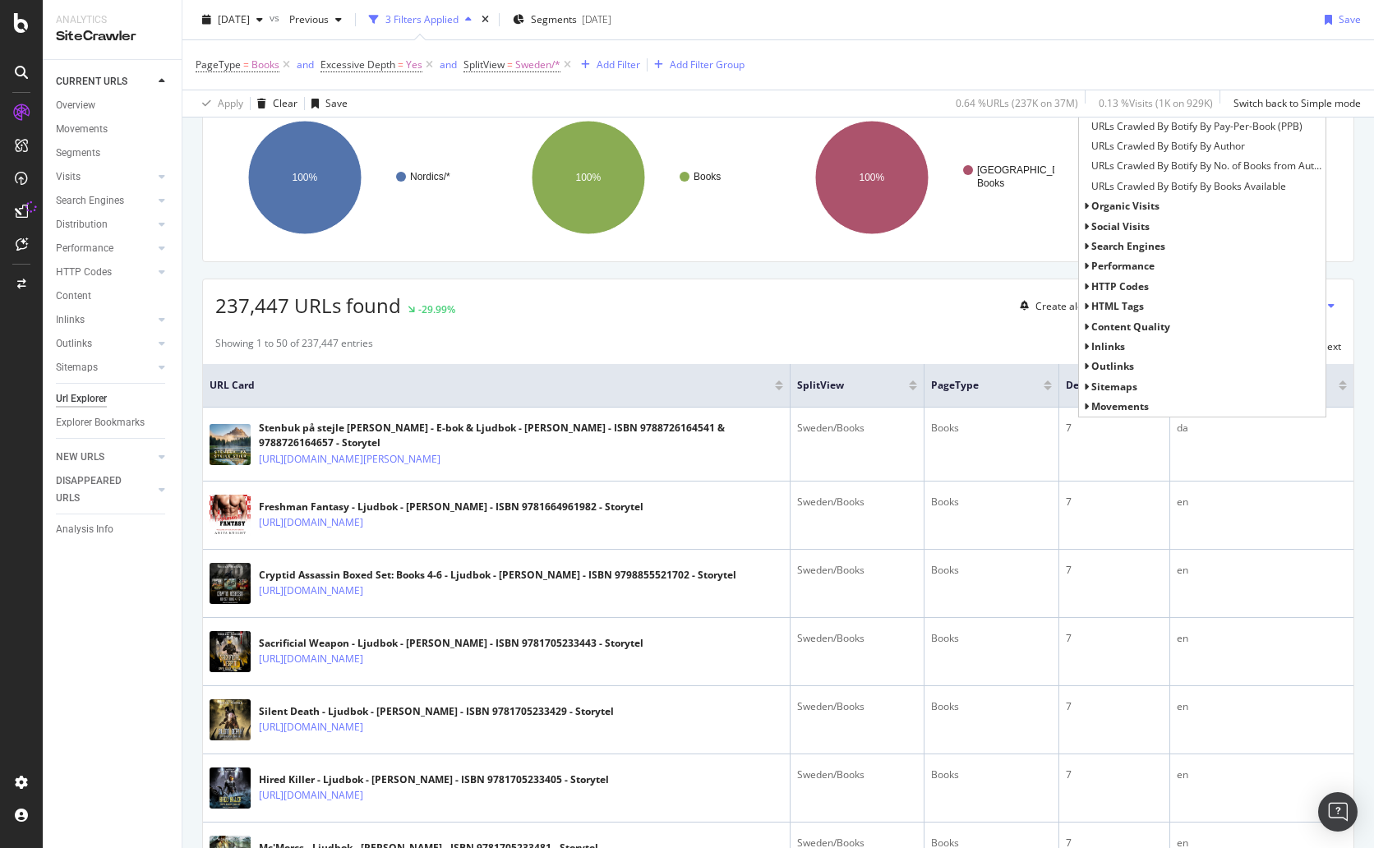
scroll to position [139, 0]
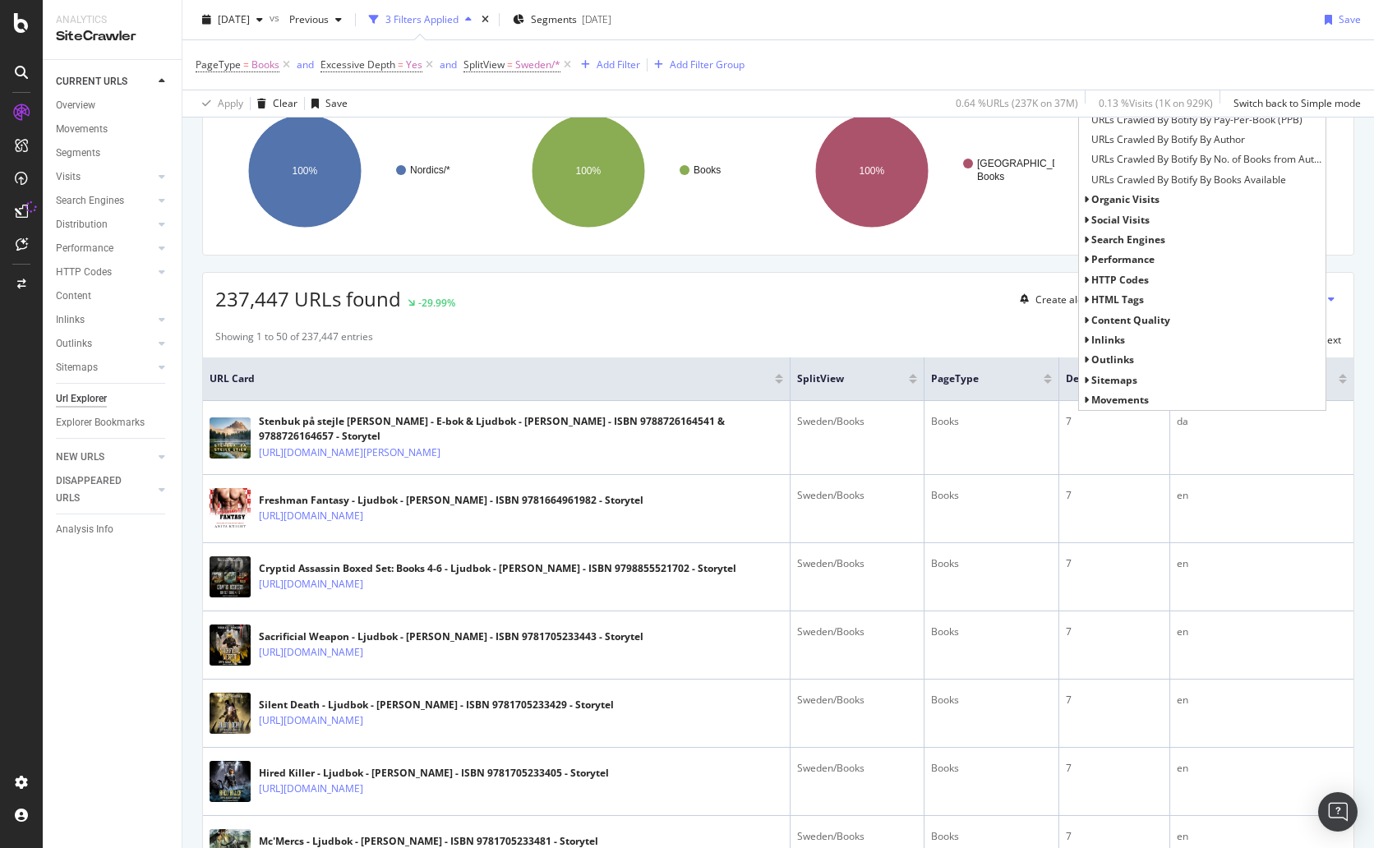
click at [1119, 259] on span "Performance" at bounding box center [1123, 259] width 63 height 14
click at [1120, 258] on span "Performance" at bounding box center [1123, 259] width 63 height 14
click at [1126, 243] on span "Search Engines" at bounding box center [1129, 240] width 74 height 14
click at [1128, 241] on span "Search Engines" at bounding box center [1129, 240] width 74 height 14
click at [1127, 224] on span "social Visits" at bounding box center [1121, 220] width 58 height 14
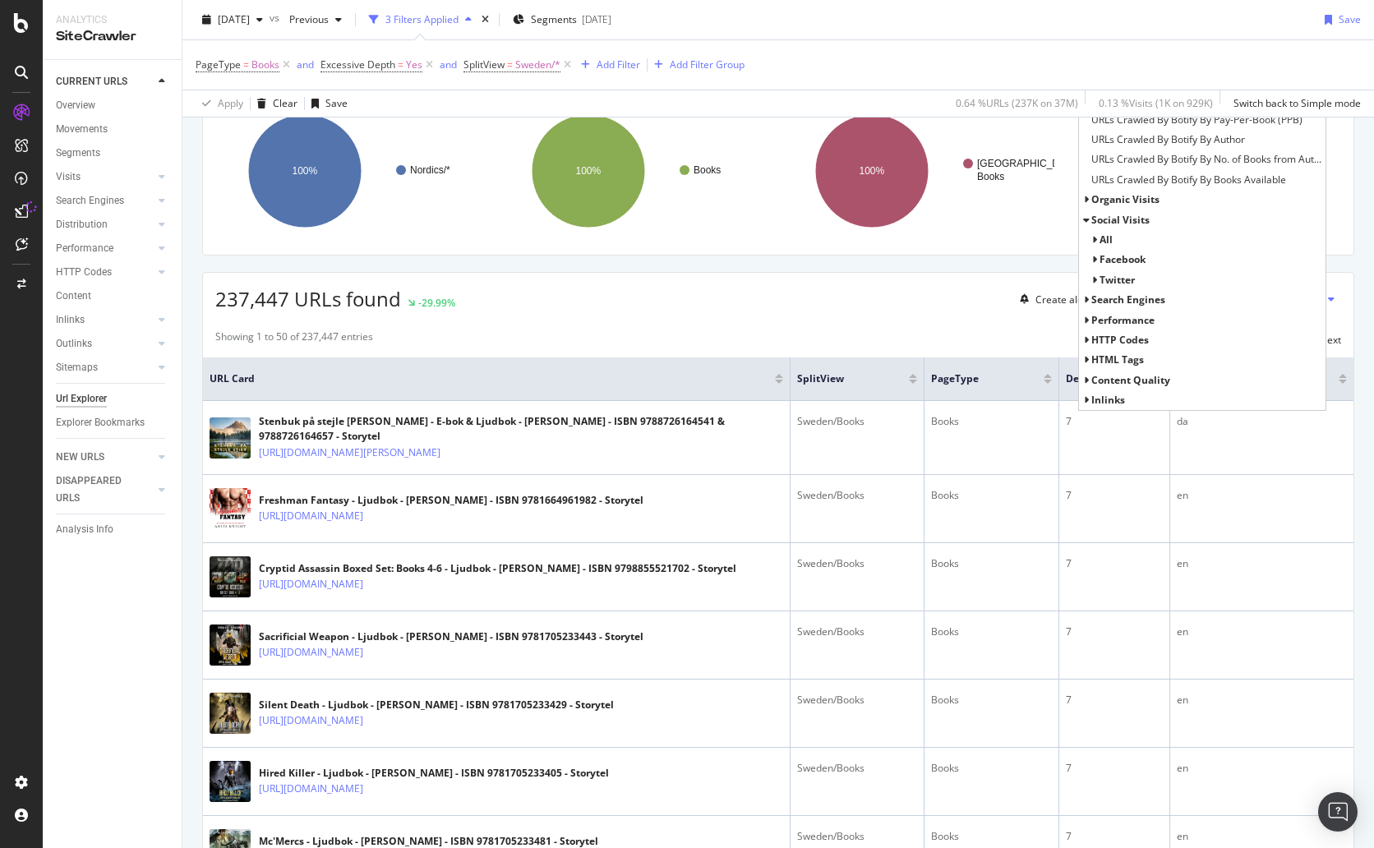
click at [1129, 218] on span "social Visits" at bounding box center [1121, 220] width 58 height 14
click at [1131, 198] on span "organic Visits" at bounding box center [1126, 199] width 68 height 14
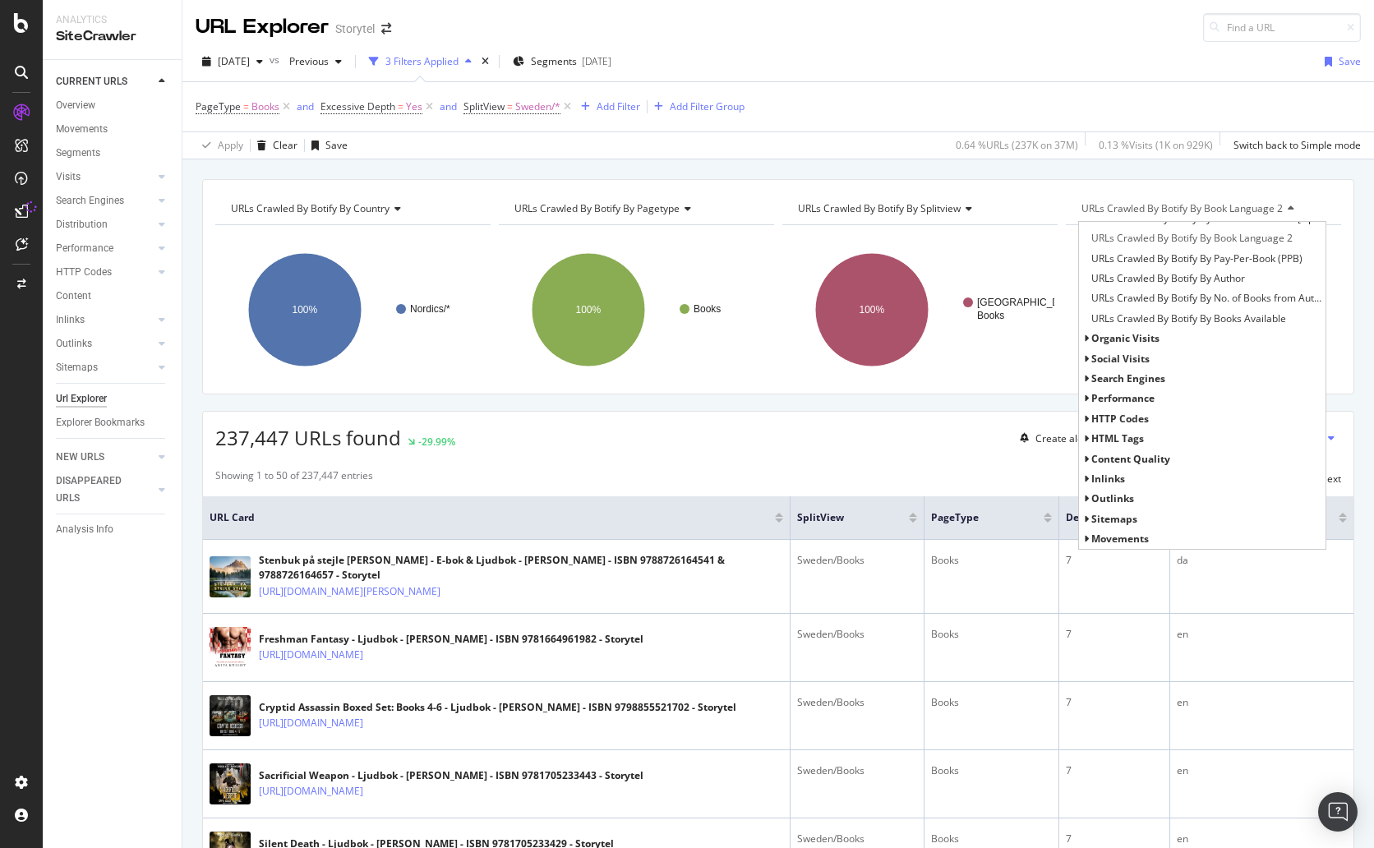
scroll to position [0, 0]
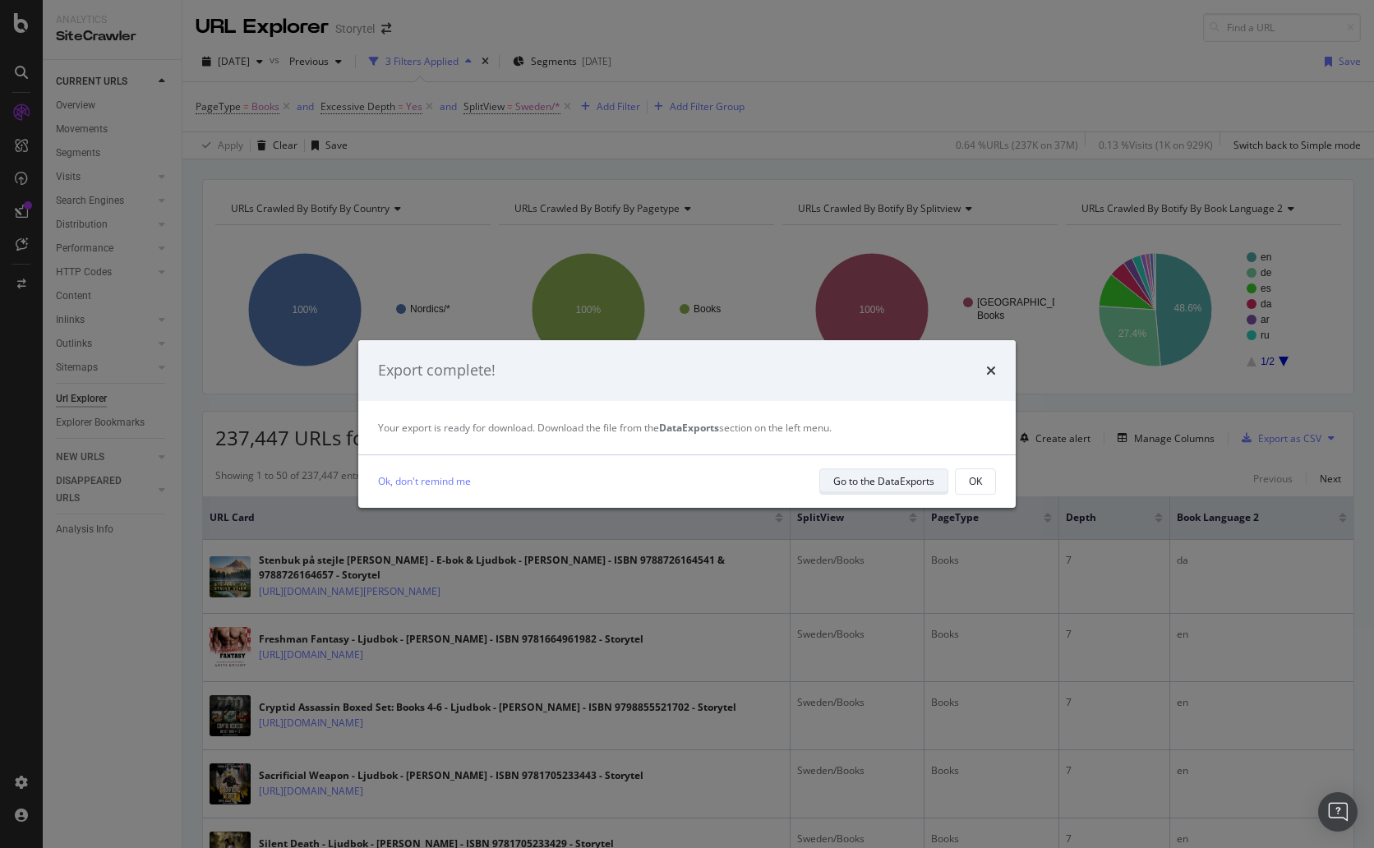
click at [916, 482] on div "Go to the DataExports" at bounding box center [884, 481] width 101 height 14
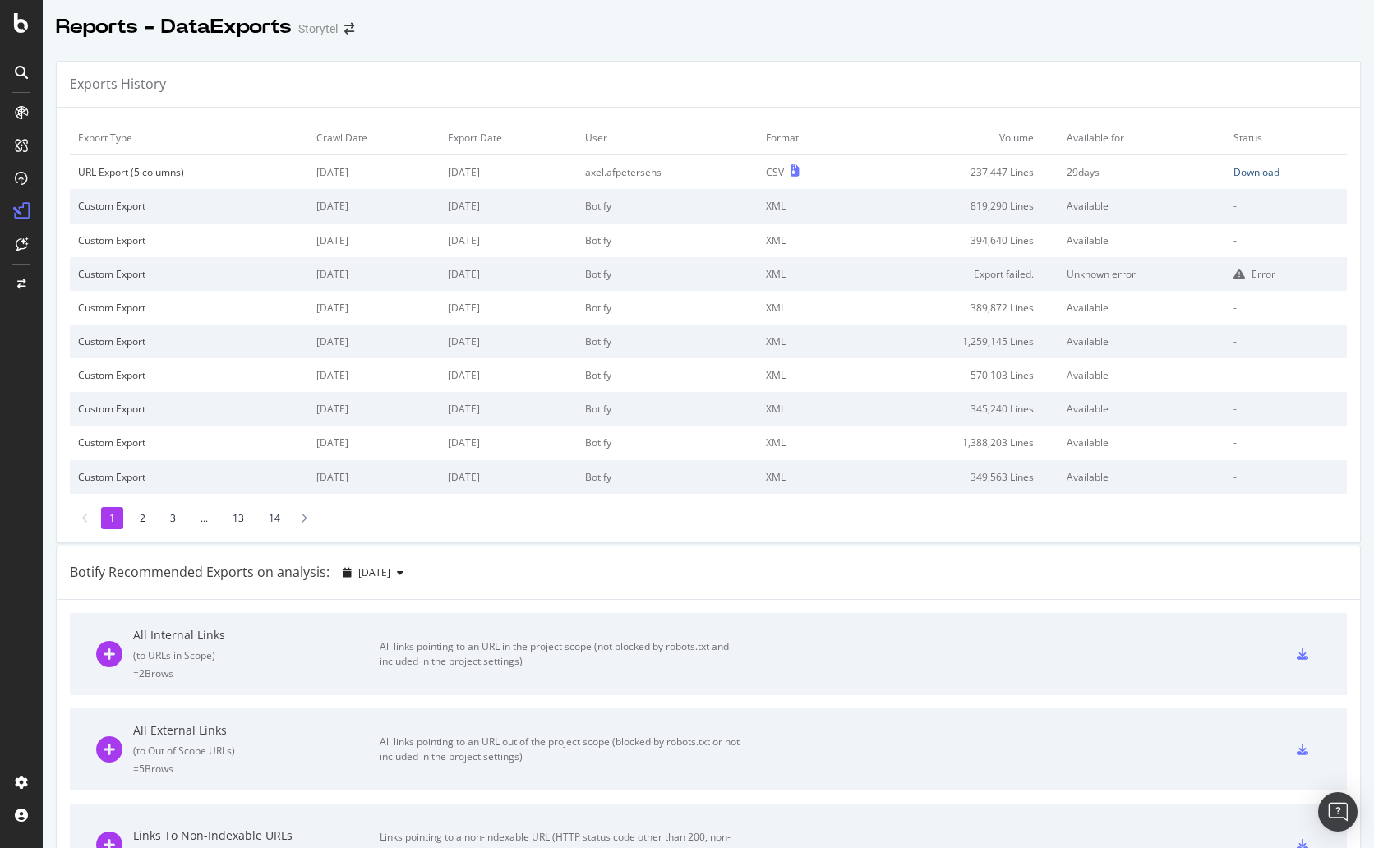
click at [1182, 171] on div "Download" at bounding box center [1257, 172] width 46 height 14
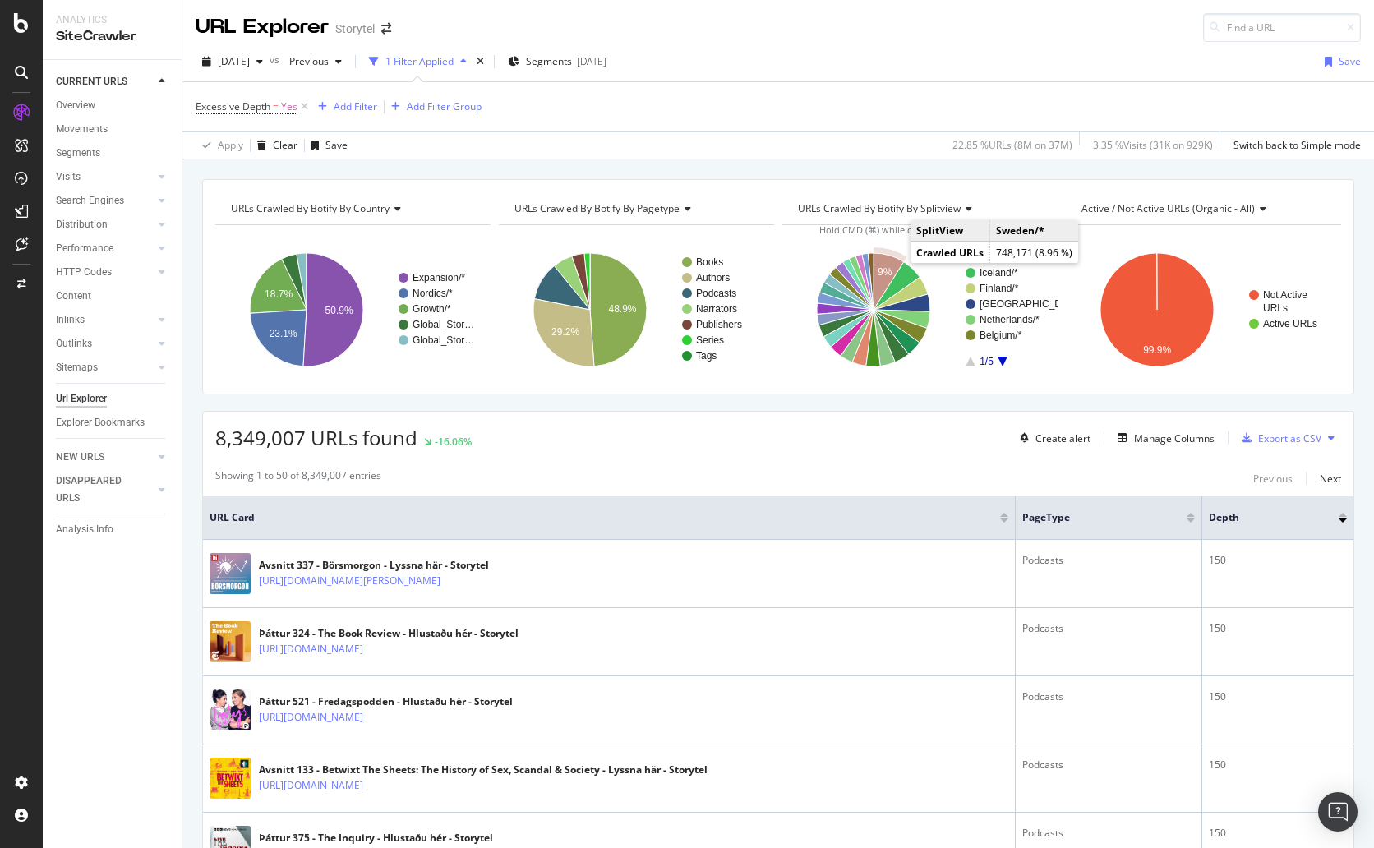
click at [879, 266] on text "9%" at bounding box center [885, 272] width 15 height 12
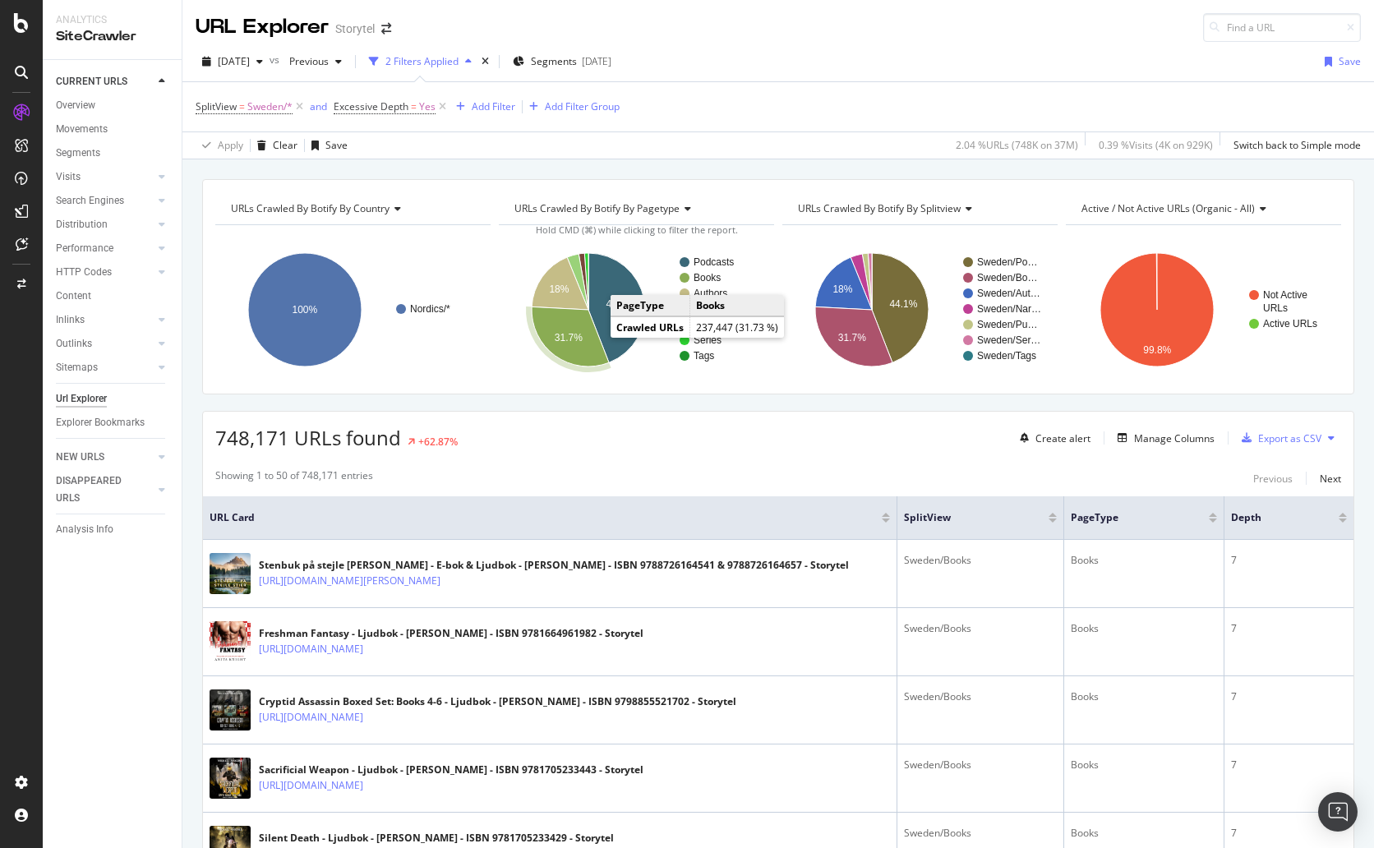
click at [584, 345] on icon "A chart." at bounding box center [570, 337] width 77 height 60
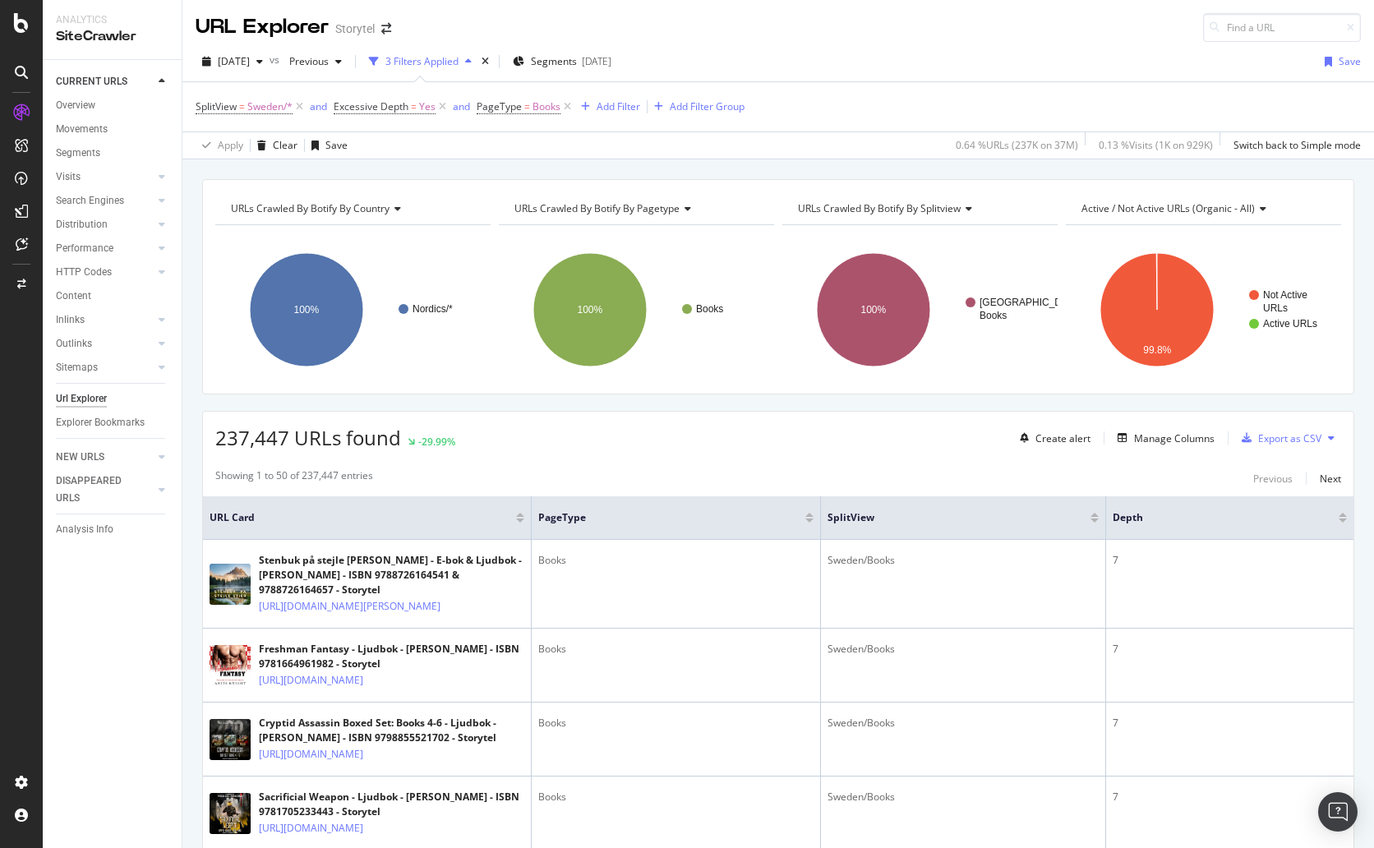
click at [754, 431] on div "237,447 URLs found -29.99% Create alert Manage Columns Export as CSV" at bounding box center [778, 432] width 1151 height 40
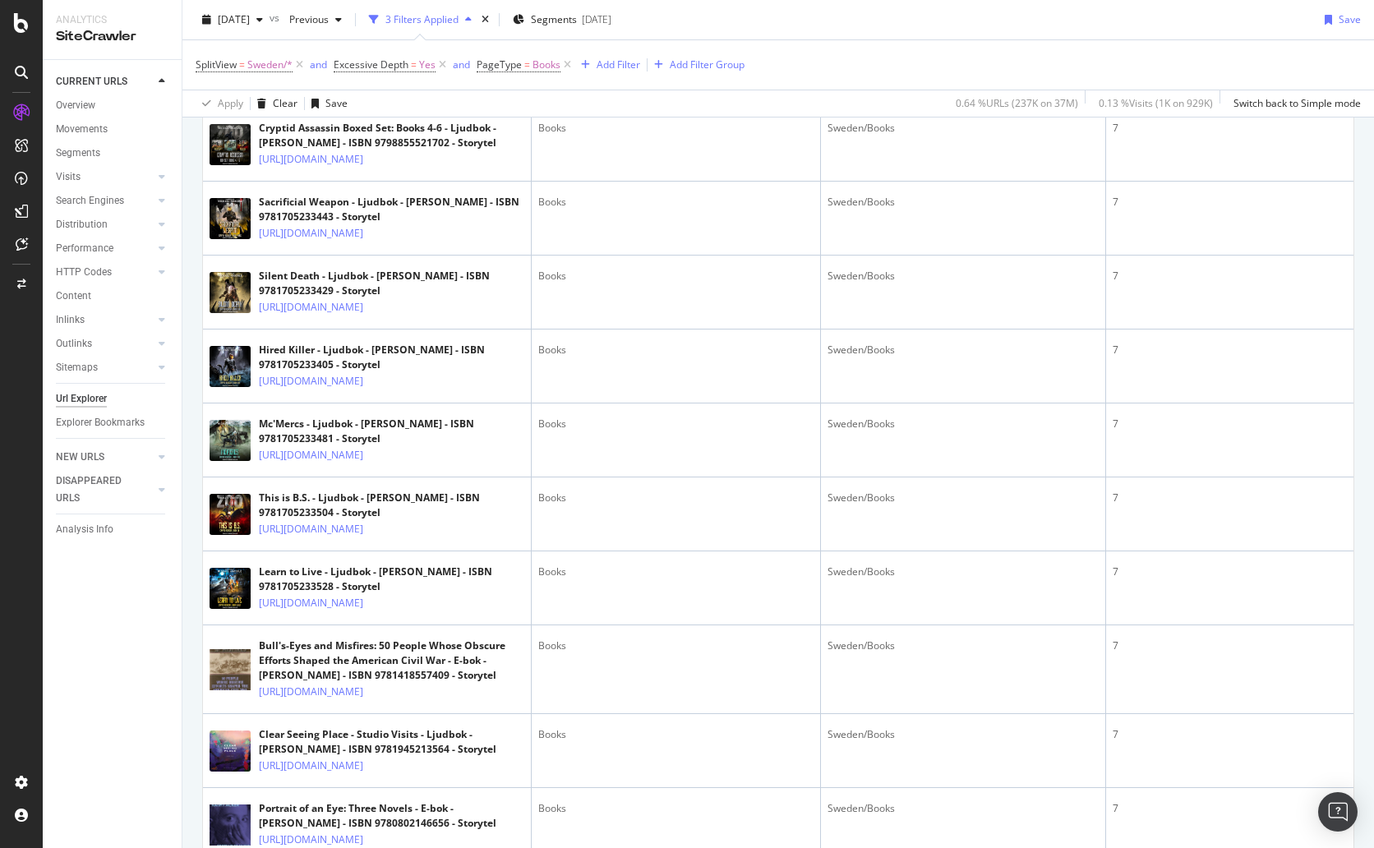
scroll to position [72, 0]
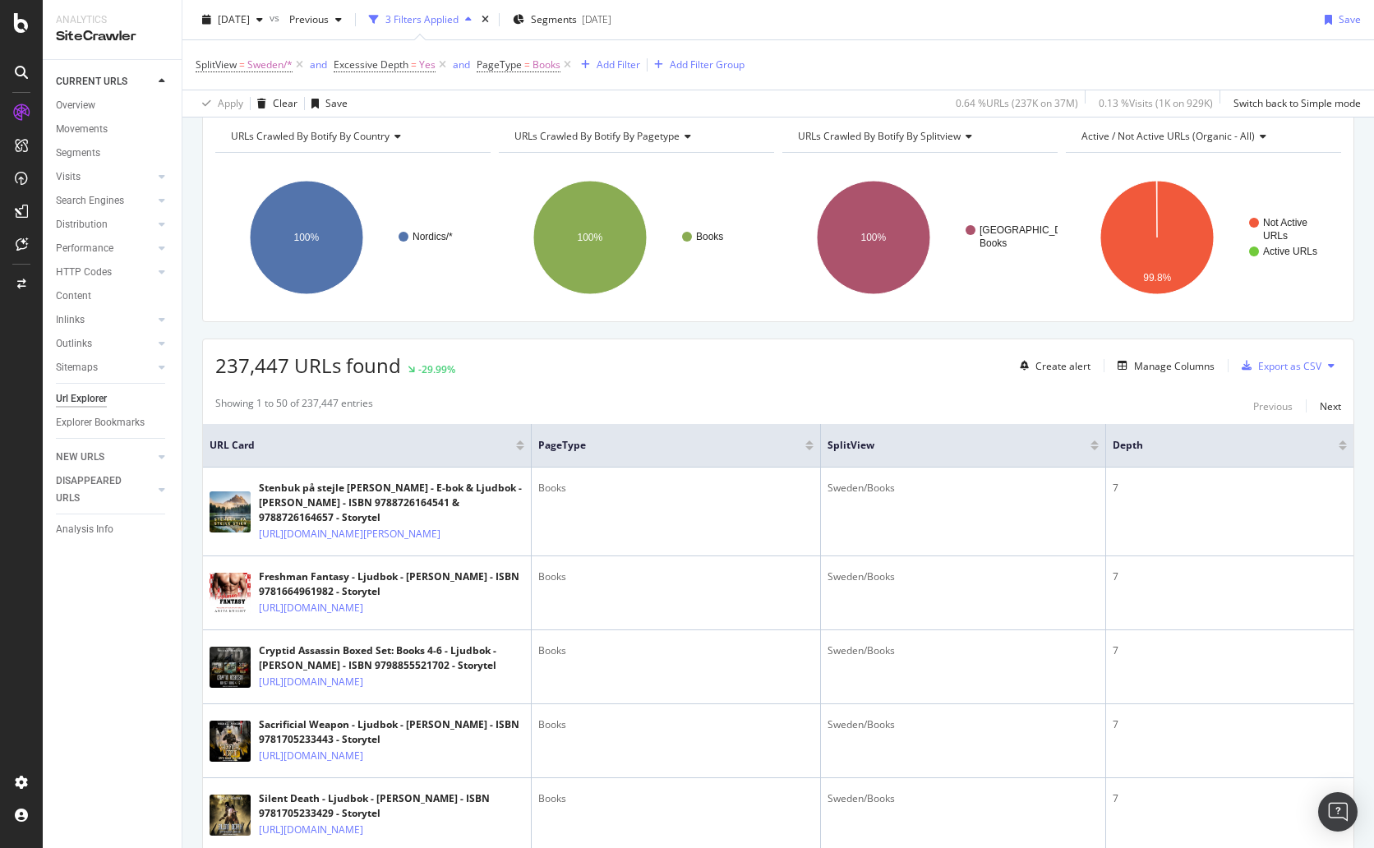
click at [1234, 135] on span "Active / Not Active URLs (organic - all)" at bounding box center [1168, 136] width 173 height 14
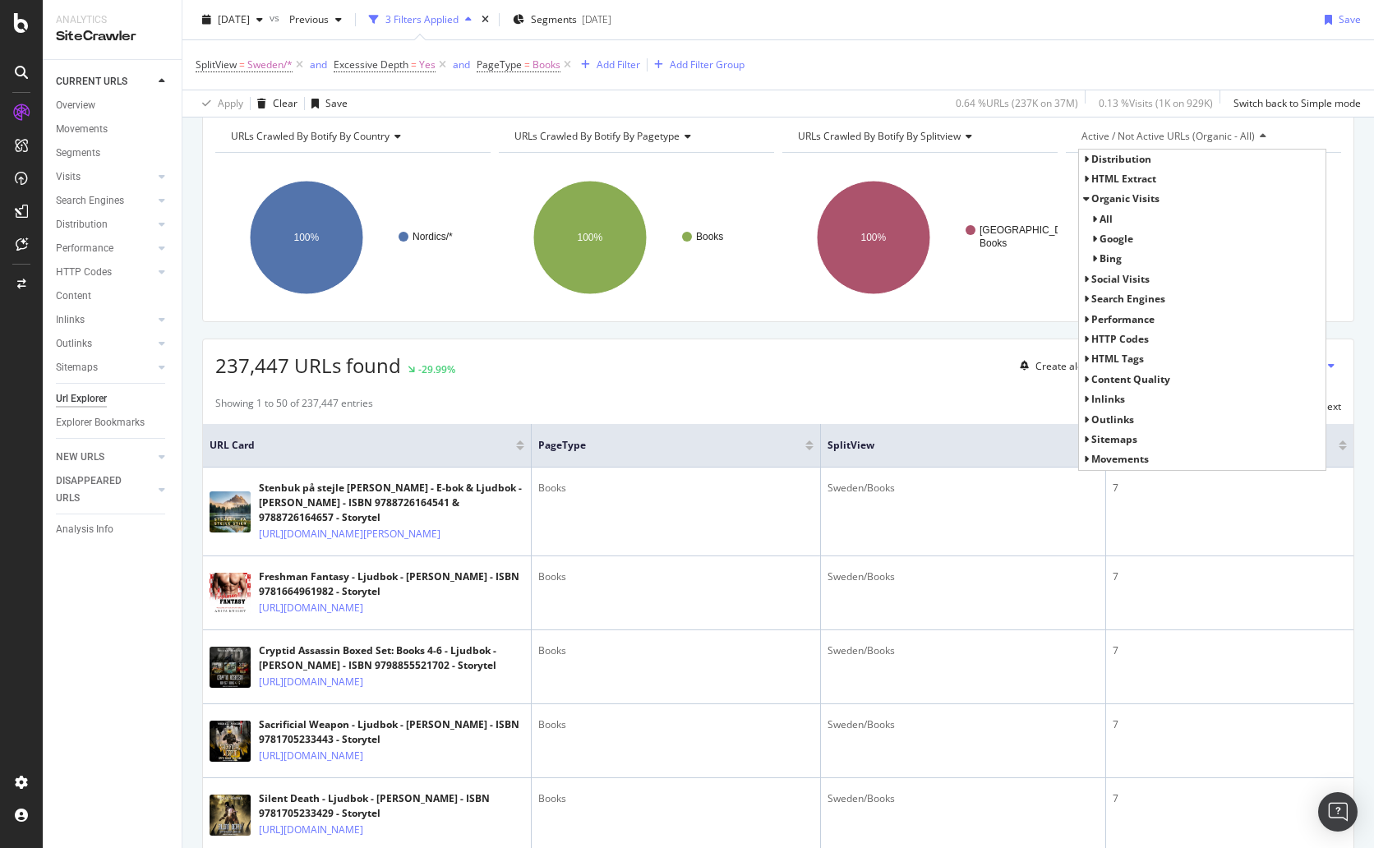
click at [1122, 180] on span "HTML Extract" at bounding box center [1124, 179] width 65 height 14
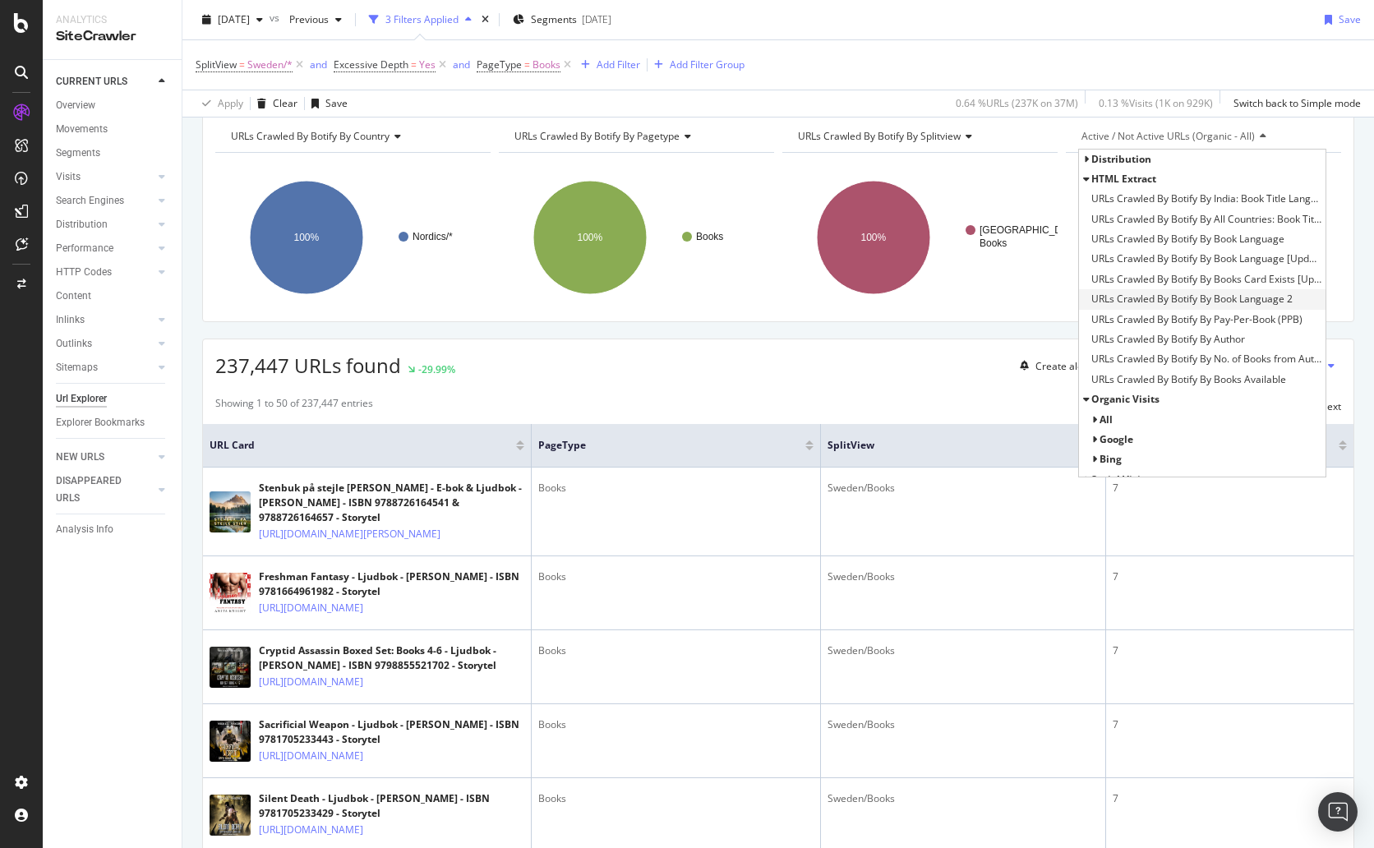
click at [1222, 299] on span "URLs Crawled By Botify By Book Language 2" at bounding box center [1192, 299] width 201 height 16
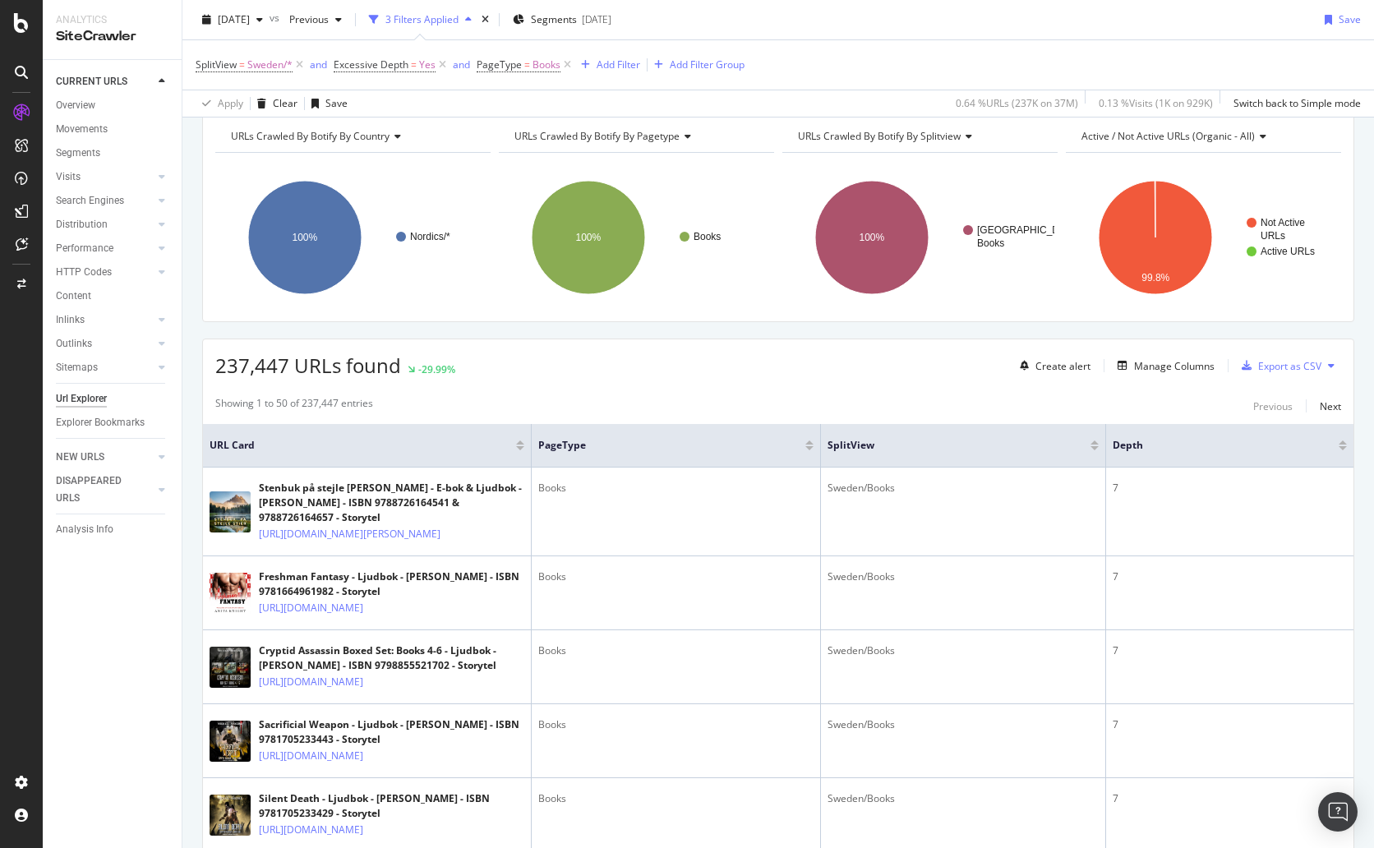
click at [1224, 132] on span "Active / Not Active URLs (organic - all)" at bounding box center [1168, 136] width 173 height 14
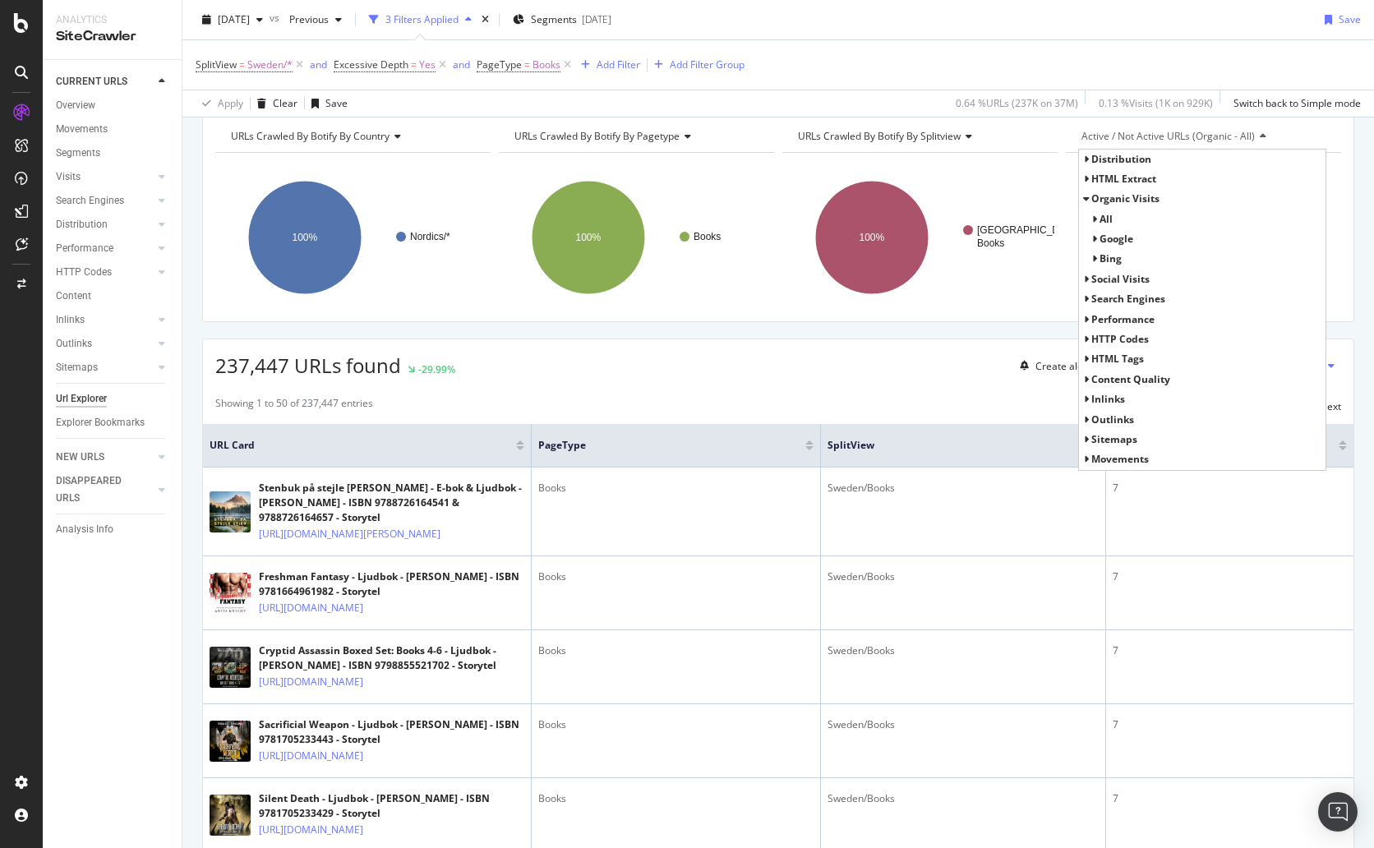
click at [1134, 179] on span "HTML Extract" at bounding box center [1124, 179] width 65 height 14
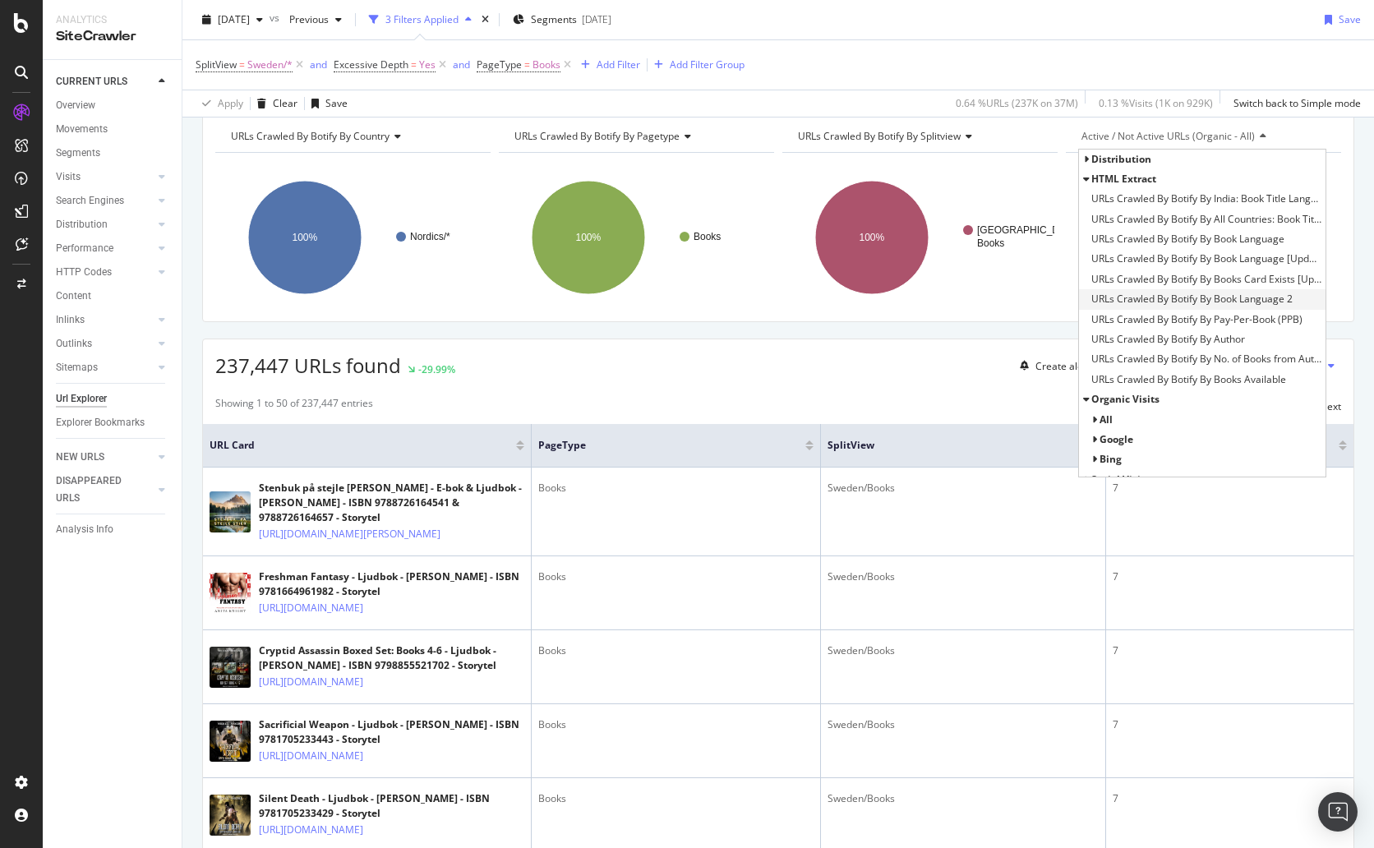
click at [1200, 297] on span "URLs Crawled By Botify By Book Language 2" at bounding box center [1192, 299] width 201 height 16
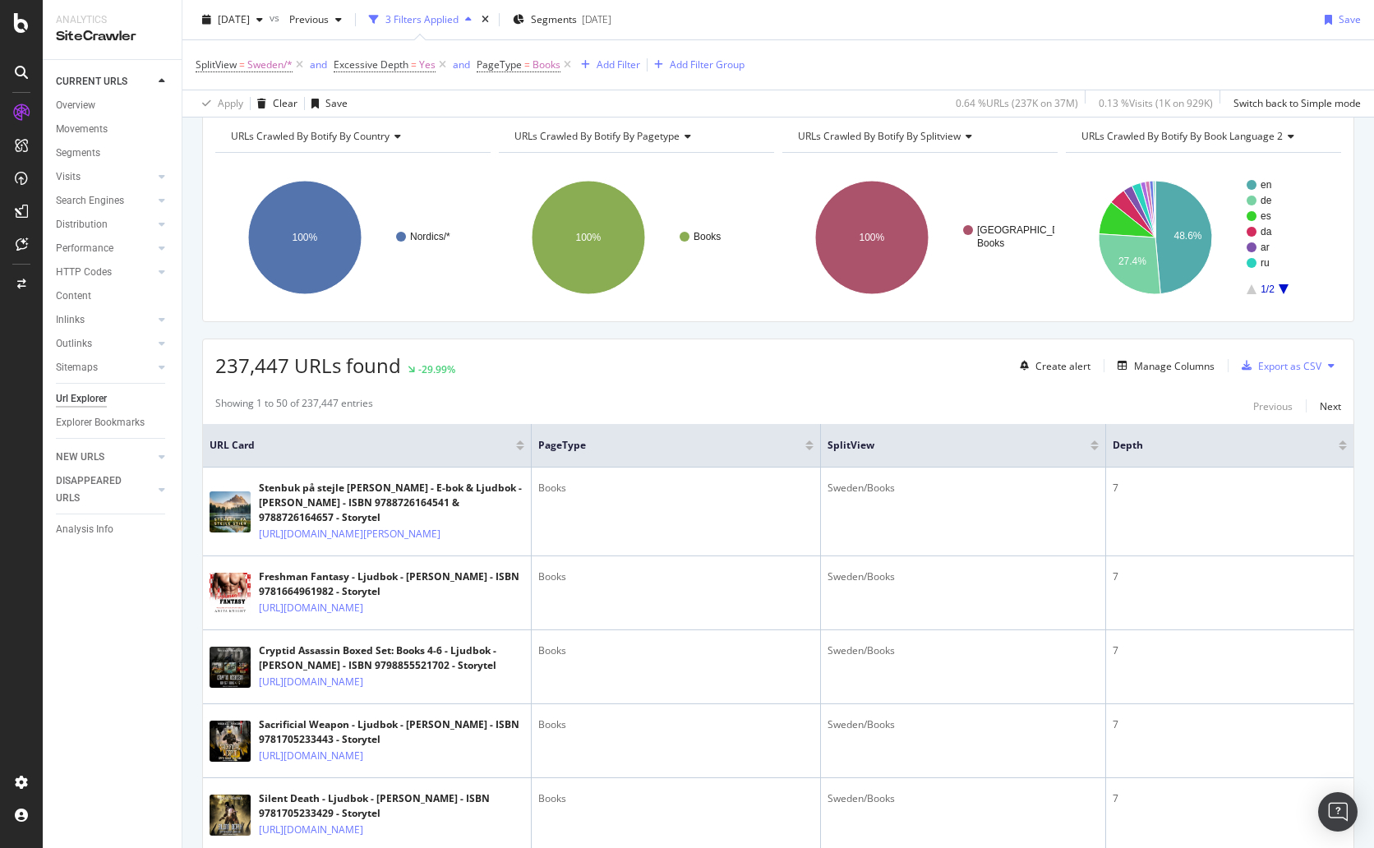
click at [1279, 289] on icon "A chart." at bounding box center [1284, 289] width 10 height 10
click at [1279, 290] on icon "A chart." at bounding box center [1284, 289] width 10 height 10
click at [1247, 291] on icon "A chart." at bounding box center [1252, 289] width 10 height 10
click at [1277, 289] on rect "A chart." at bounding box center [1286, 237] width 78 height 114
click at [1279, 289] on icon "A chart." at bounding box center [1284, 289] width 10 height 10
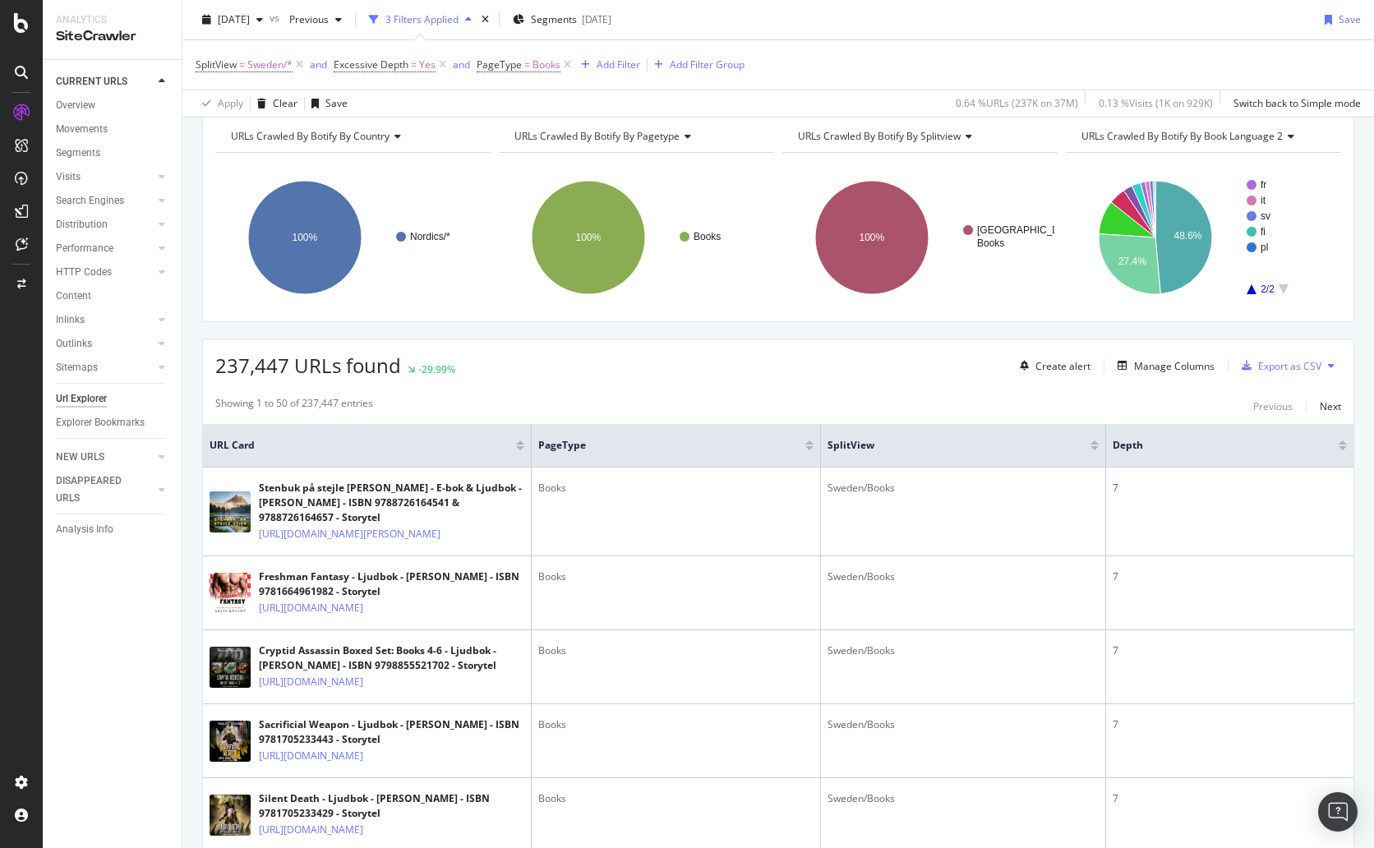
click at [1247, 289] on icon "A chart." at bounding box center [1252, 289] width 10 height 10
click at [668, 139] on span "URLs Crawled By Botify By pagetype" at bounding box center [597, 136] width 165 height 14
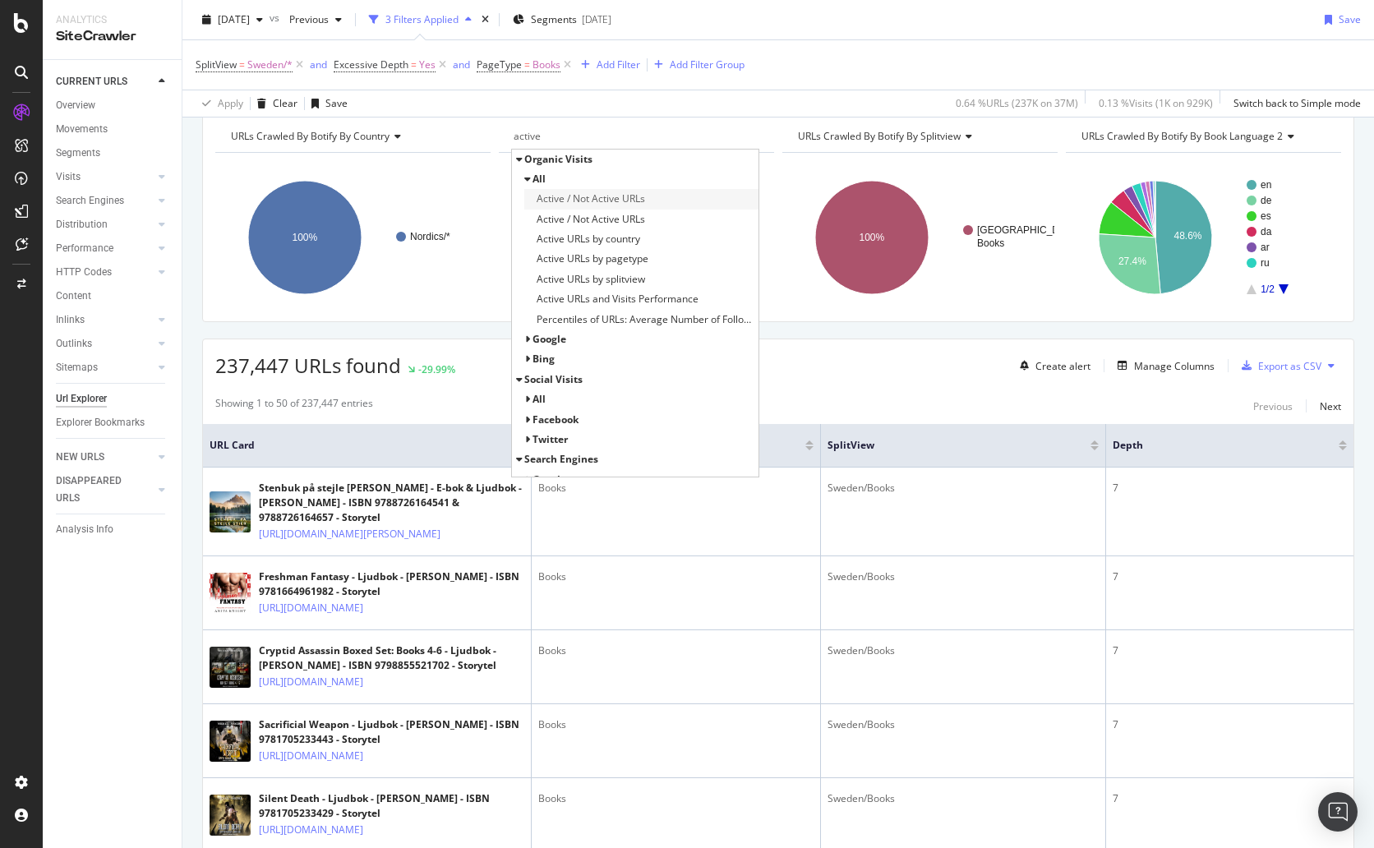
type input "active"
click at [619, 205] on span "Active / Not Active URLs" at bounding box center [591, 199] width 109 height 16
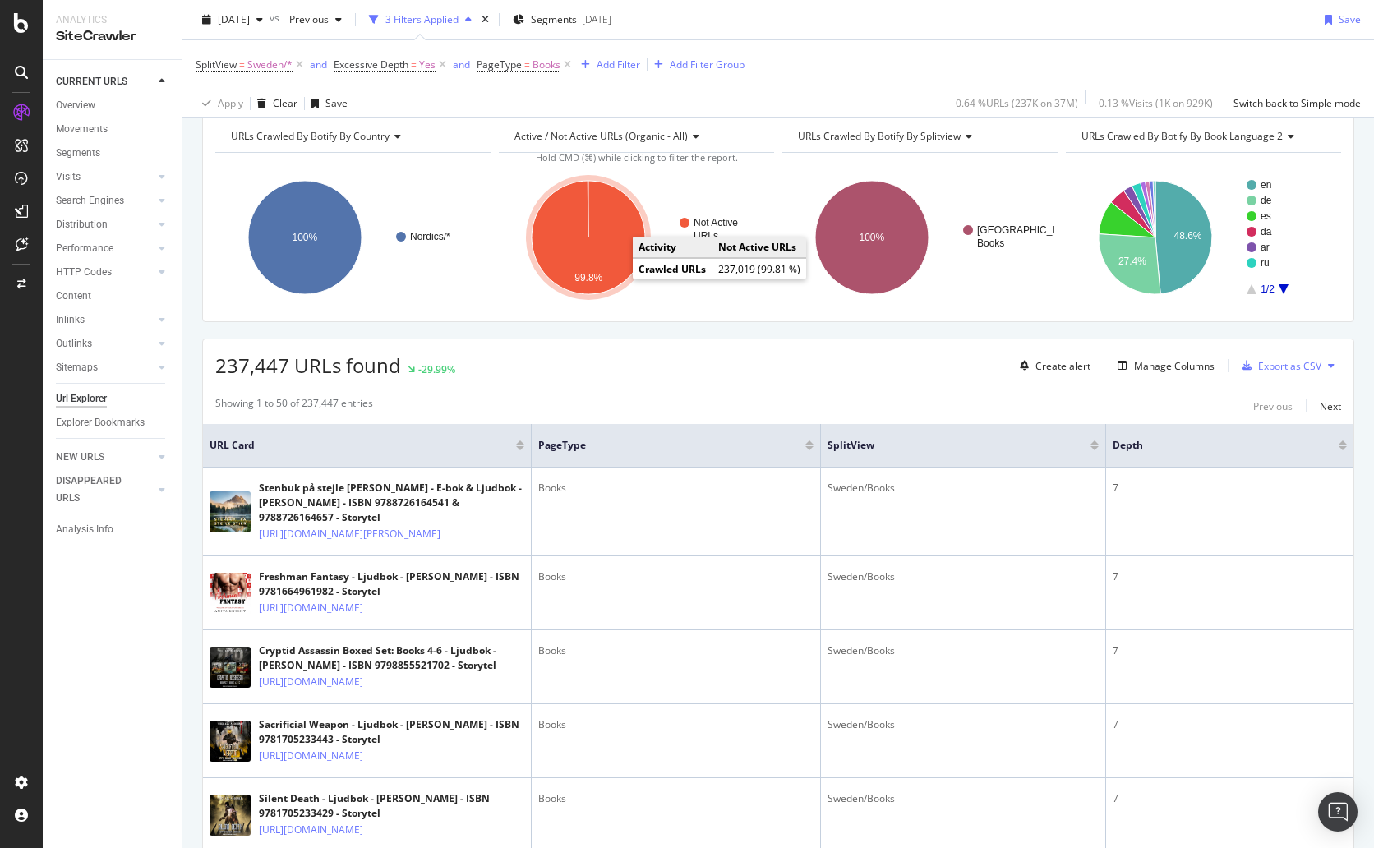
click at [619, 232] on icon "A chart." at bounding box center [588, 237] width 113 height 113
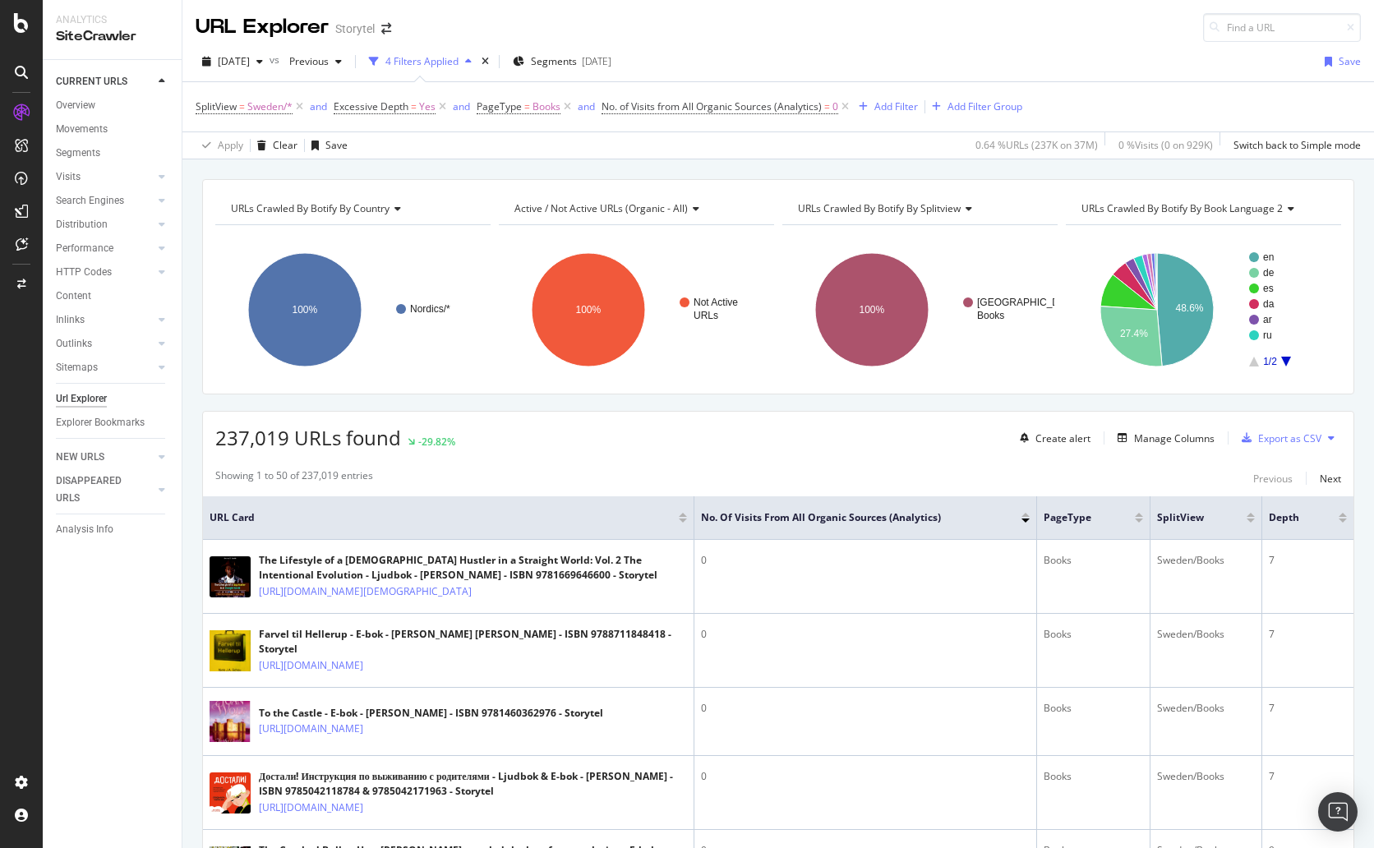
click at [1282, 362] on icon "A chart." at bounding box center [1287, 362] width 10 height 10
click at [1250, 365] on icon "A chart." at bounding box center [1255, 362] width 10 height 10
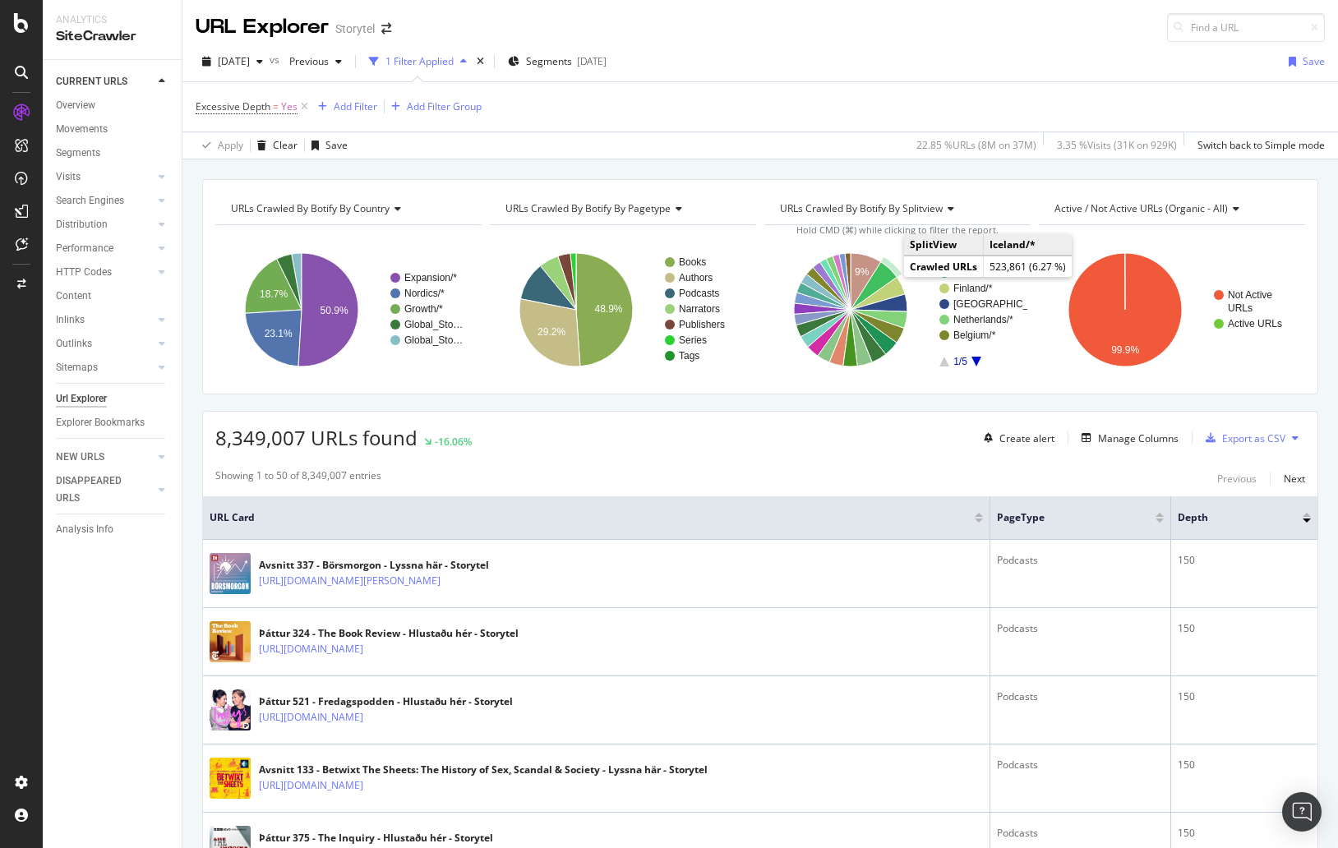
click at [878, 275] on icon "A chart." at bounding box center [874, 286] width 46 height 48
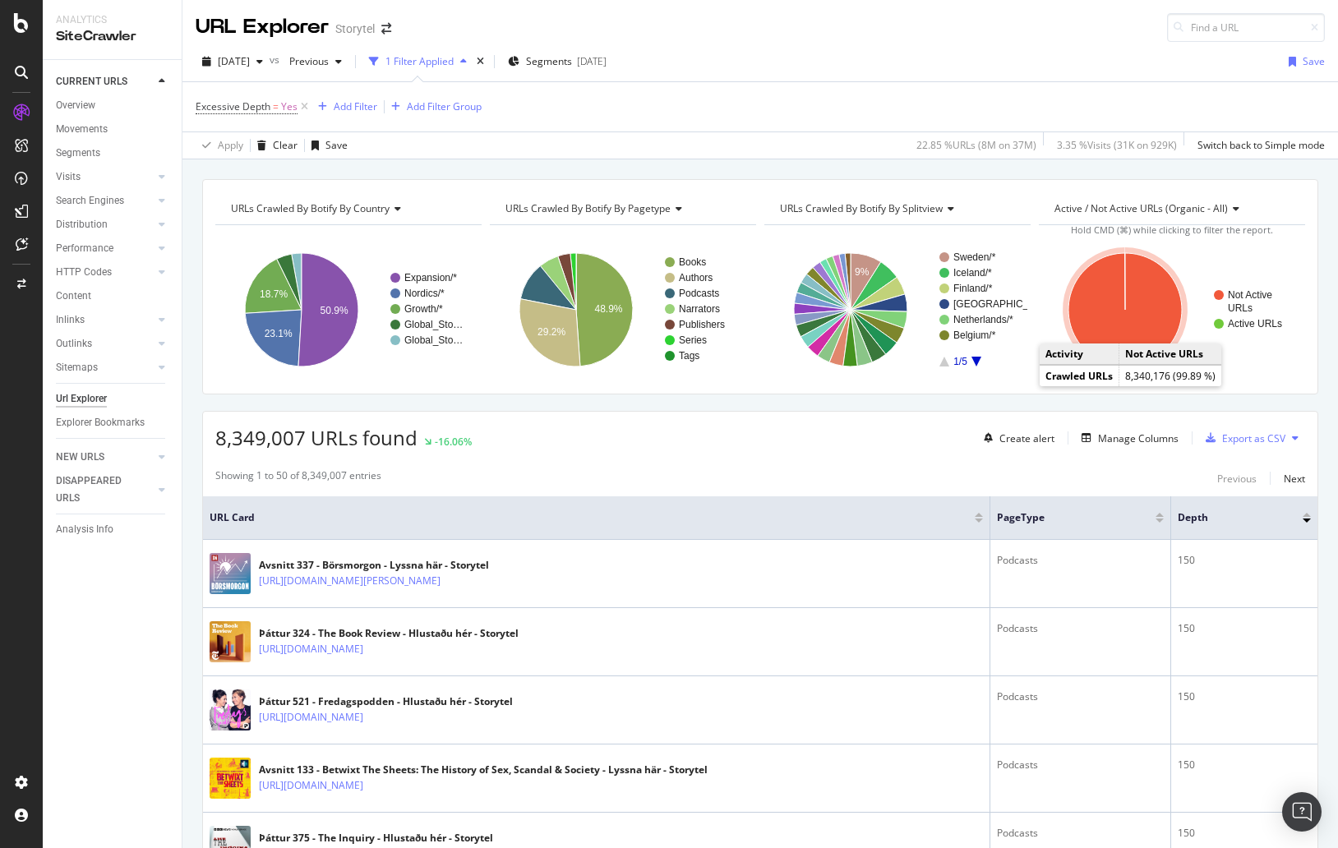
click at [1153, 324] on icon "A chart." at bounding box center [1125, 309] width 113 height 113
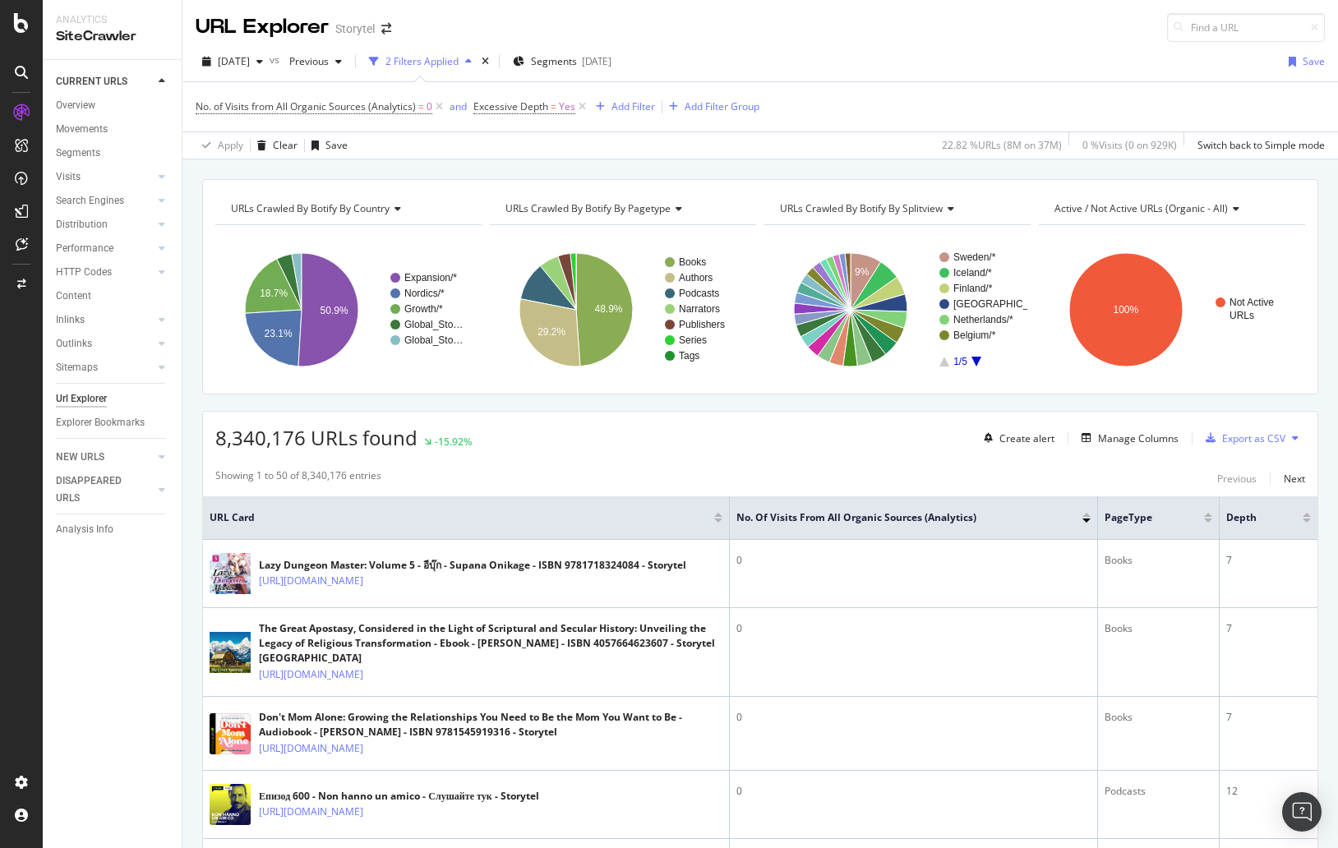
click at [829, 430] on div "8,340,176 URLs found -15.92% Create alert Manage Columns Export as CSV" at bounding box center [760, 432] width 1115 height 40
click at [908, 173] on div "URLs Crawled By Botify By country Chart (by Value) Table Expand Export as CSV E…" at bounding box center [760, 178] width 1156 height 39
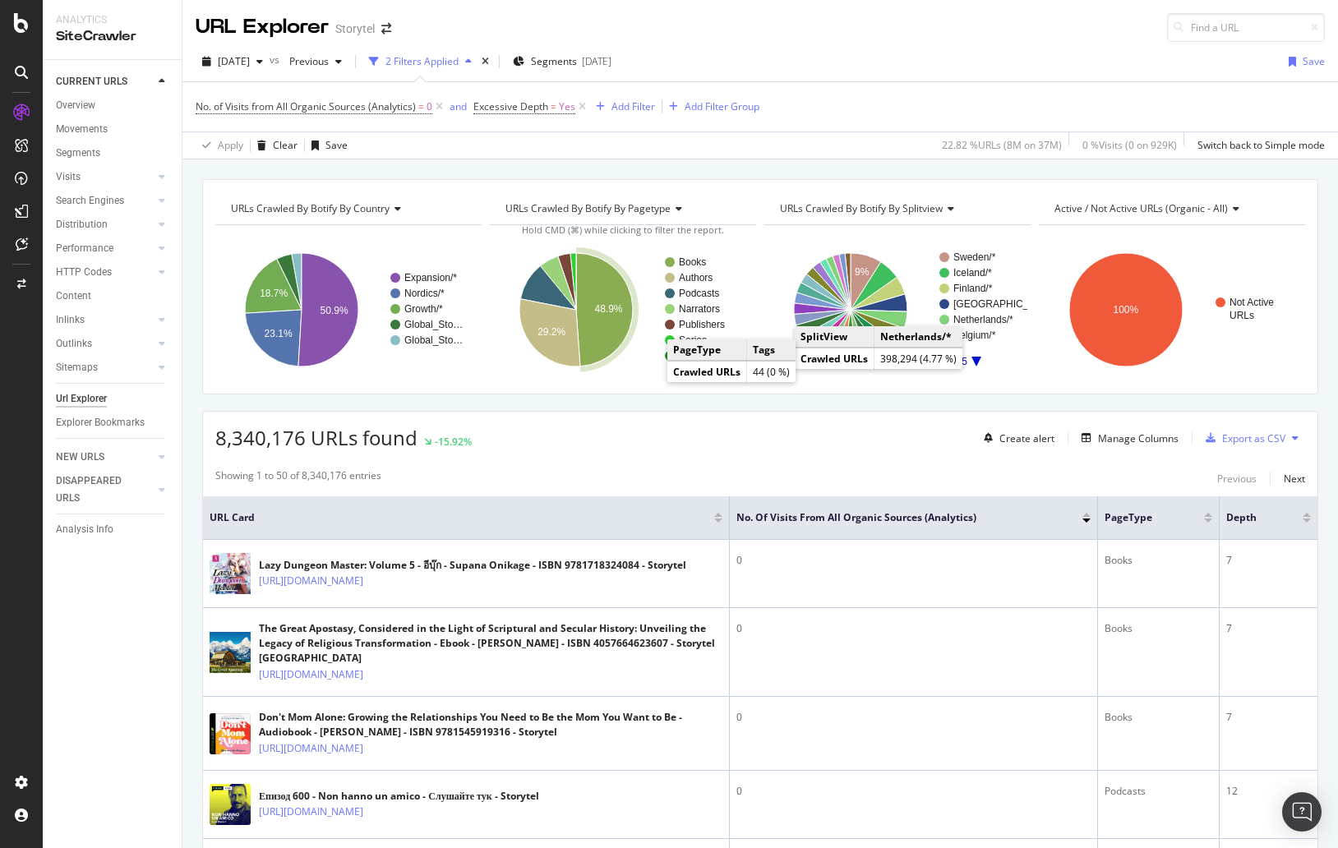
click at [595, 330] on icon "A chart." at bounding box center [604, 309] width 57 height 113
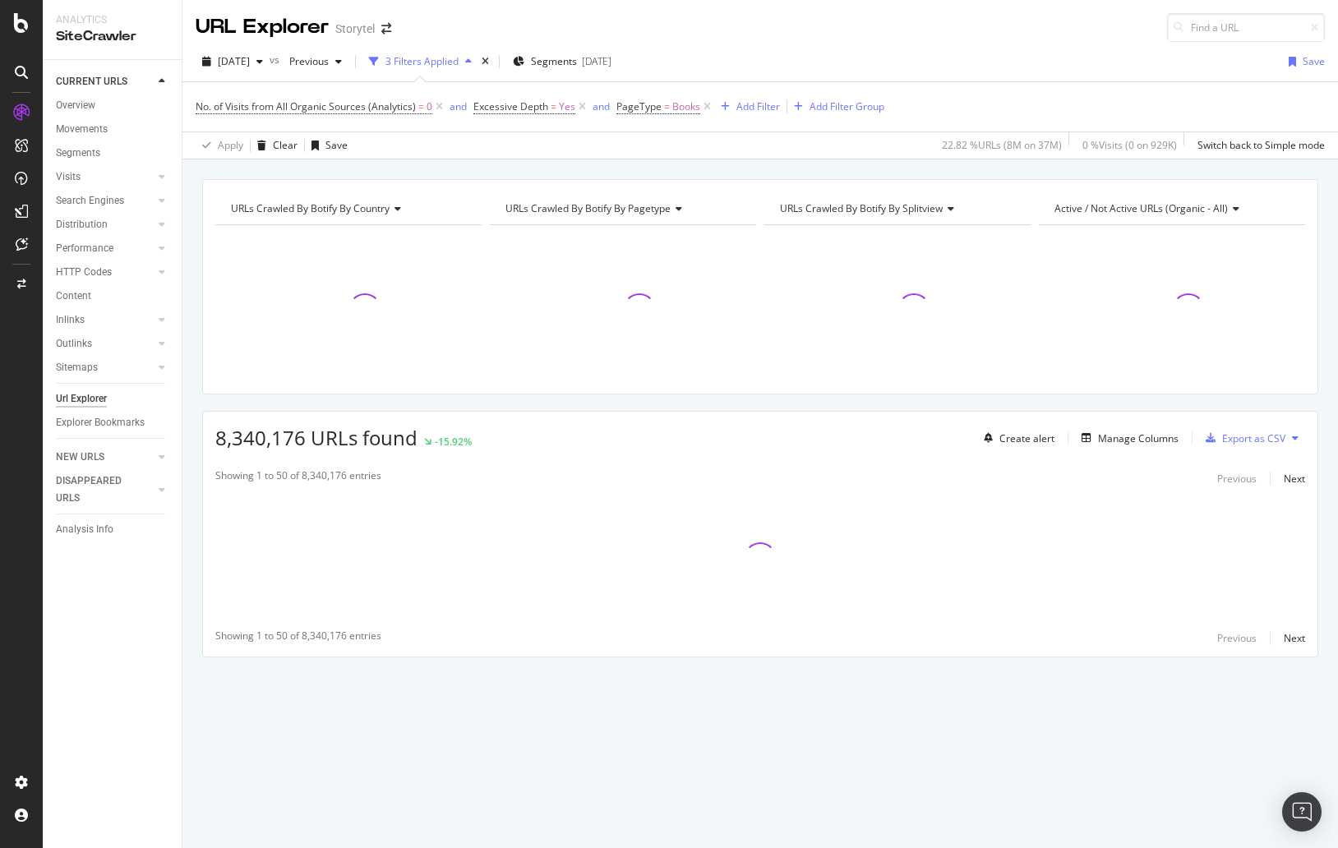
click at [595, 331] on div at bounding box center [623, 309] width 266 height 143
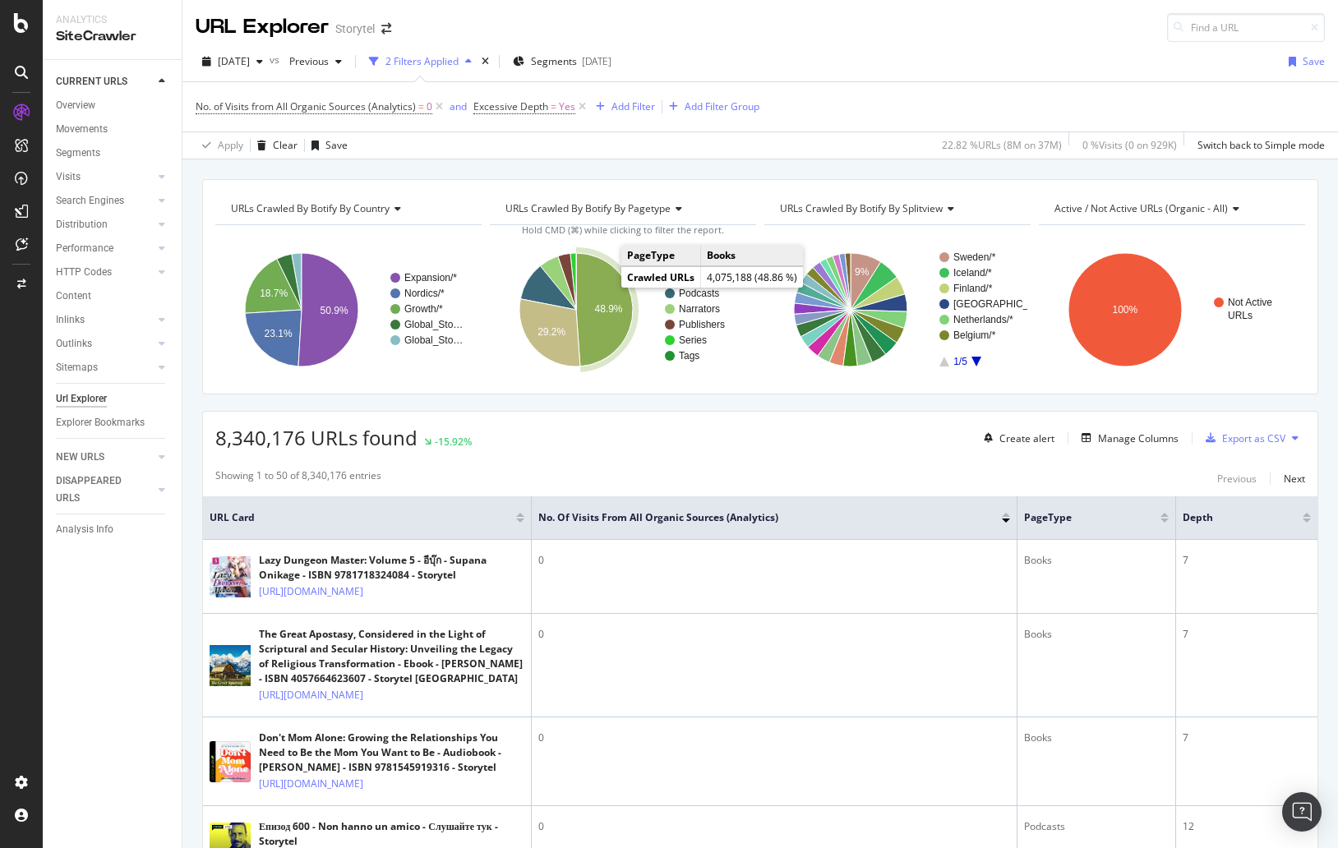
click at [603, 289] on icon "A chart." at bounding box center [604, 309] width 57 height 113
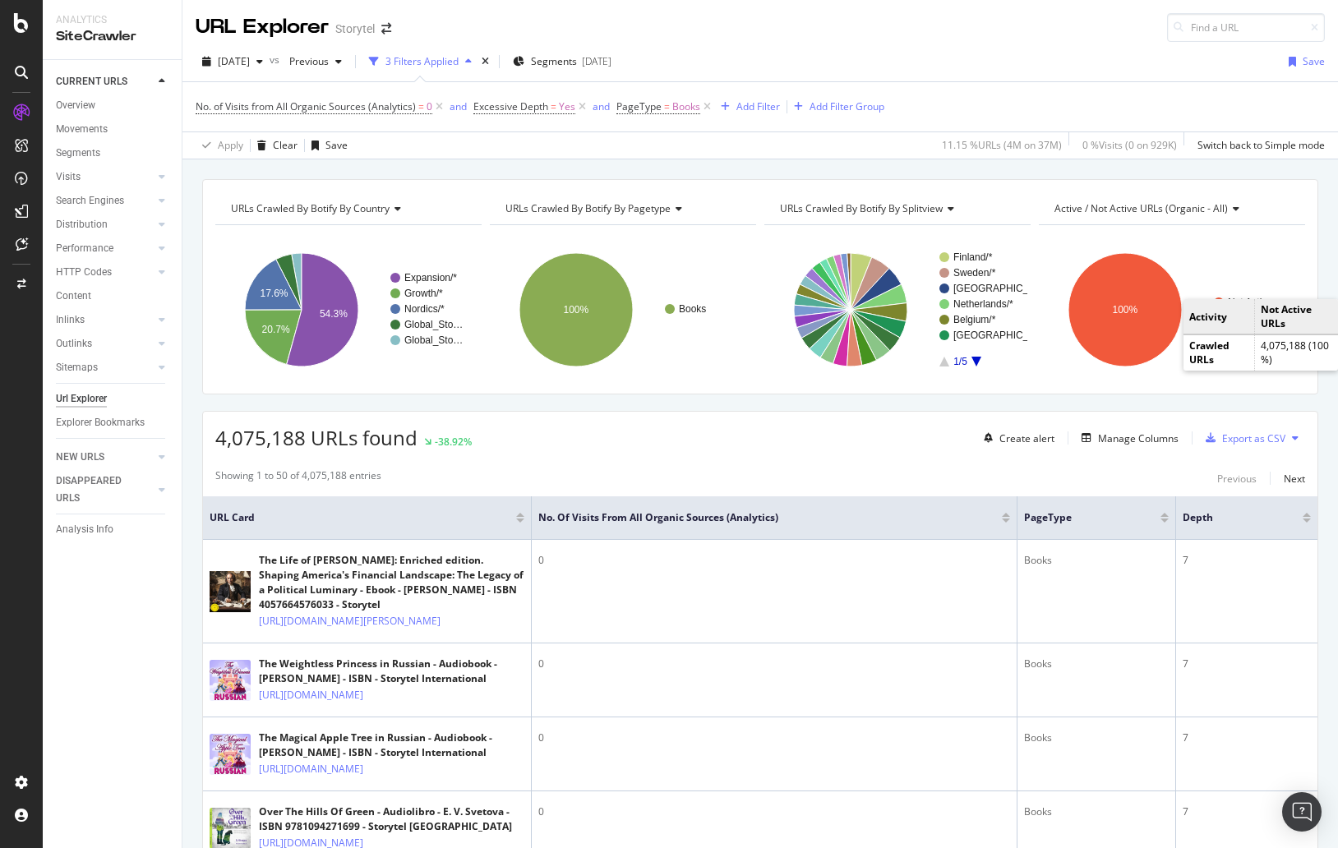
click at [972, 359] on icon "A chart." at bounding box center [977, 362] width 10 height 10
click at [940, 366] on icon "A chart." at bounding box center [945, 362] width 10 height 10
click at [940, 362] on icon "A chart." at bounding box center [945, 362] width 10 height 10
click at [975, 361] on rect "A chart." at bounding box center [977, 309] width 75 height 114
click at [972, 360] on icon "A chart." at bounding box center [977, 362] width 10 height 10
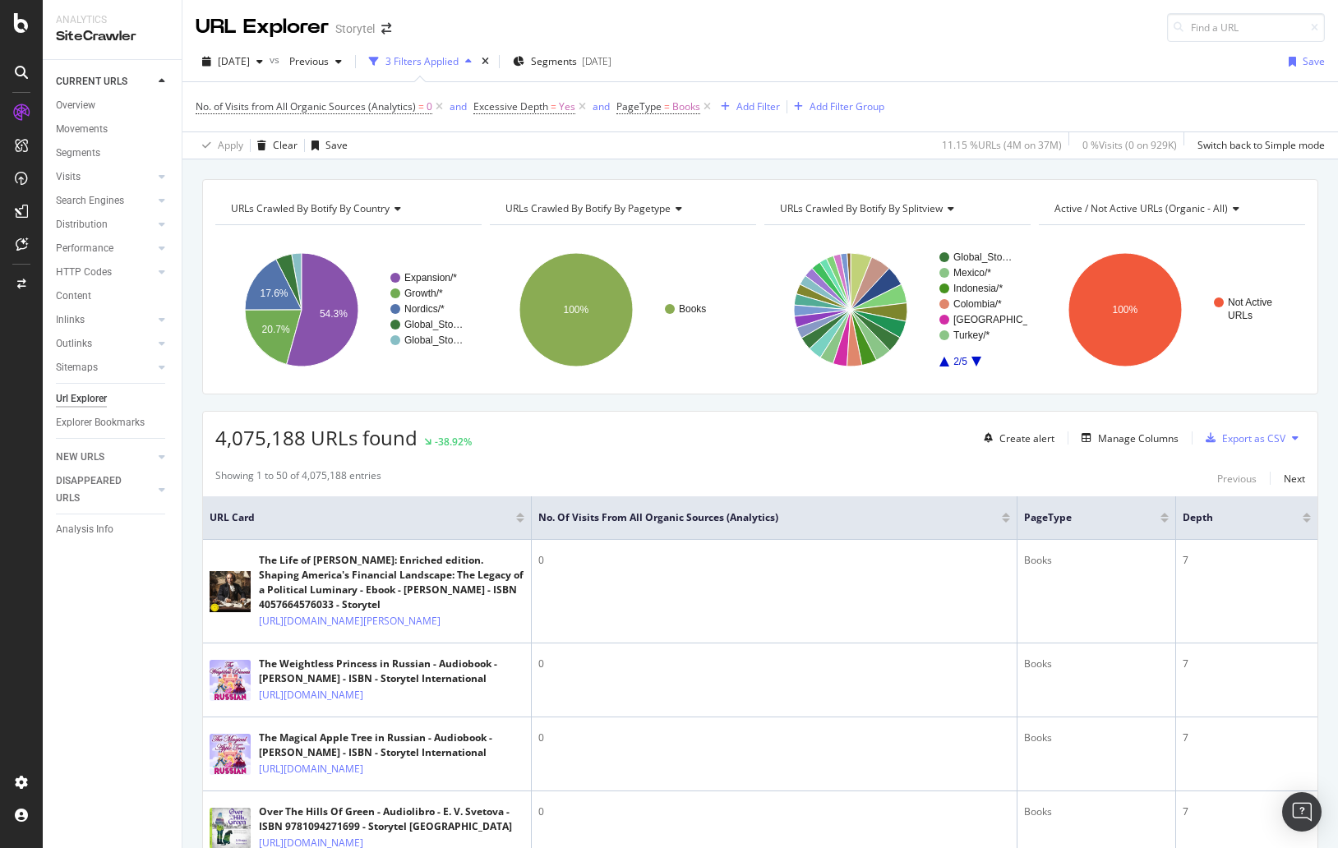
click at [972, 360] on icon "A chart." at bounding box center [977, 362] width 10 height 10
click at [972, 363] on icon "A chart." at bounding box center [977, 362] width 10 height 10
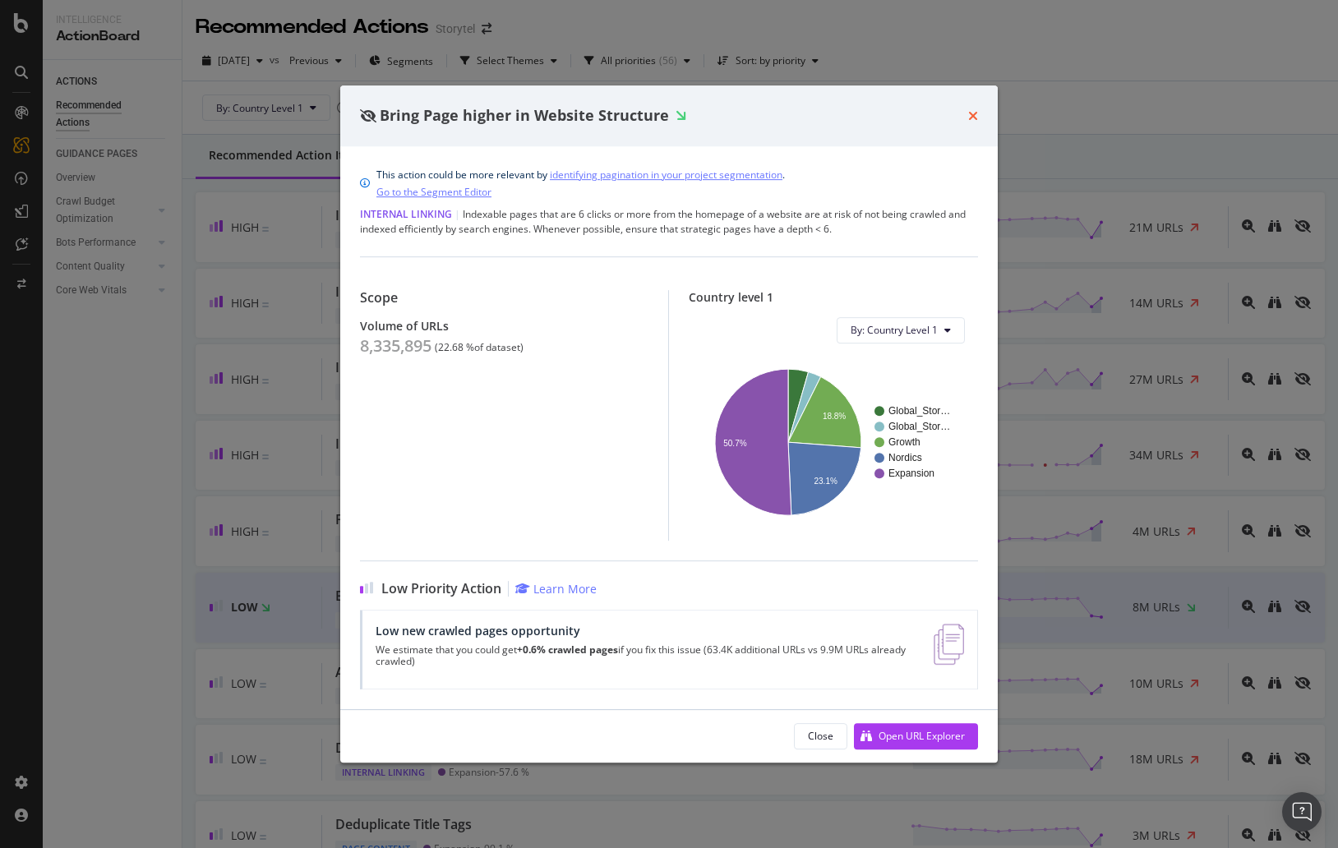
click at [977, 113] on icon "times" at bounding box center [973, 115] width 10 height 13
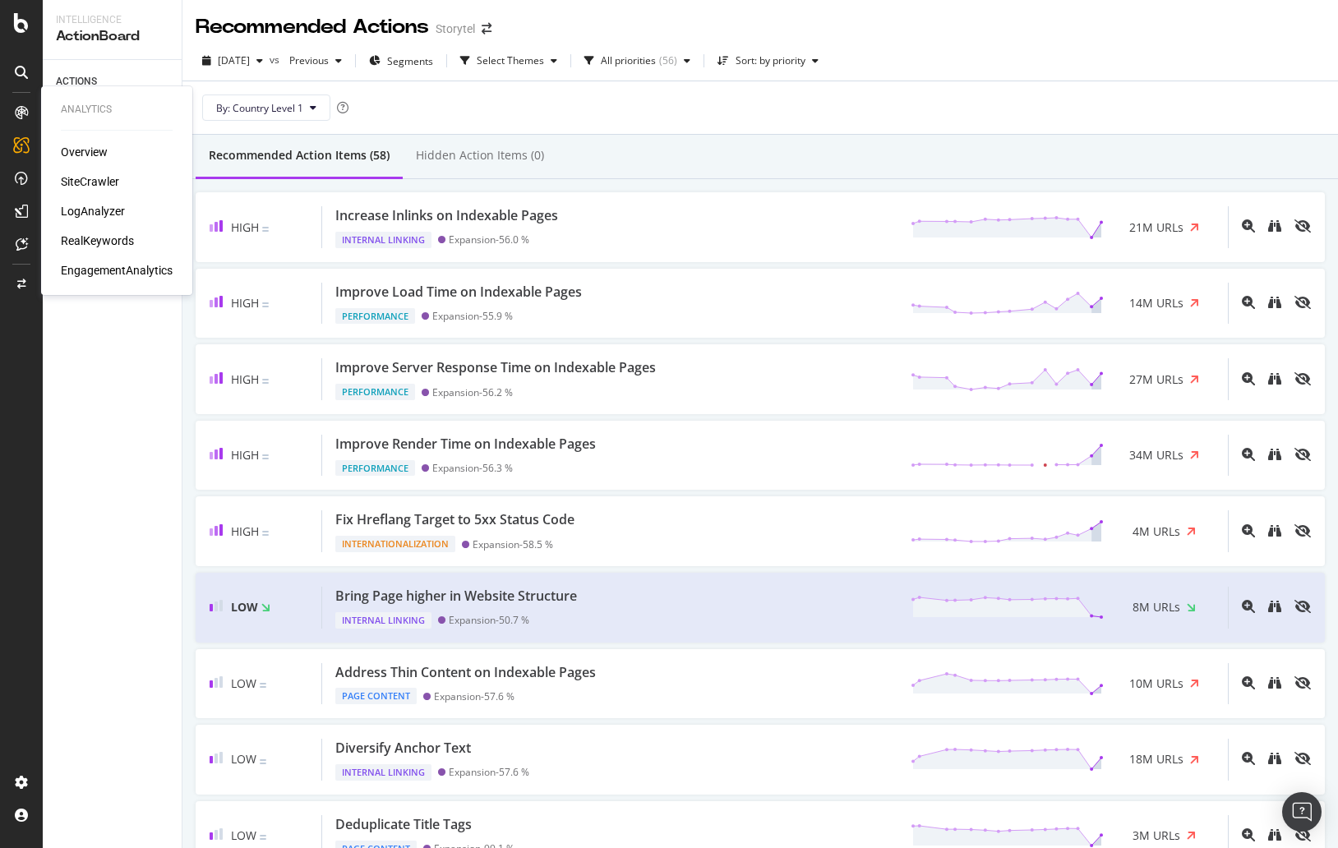
click at [89, 176] on div "SiteCrawler" at bounding box center [90, 181] width 58 height 16
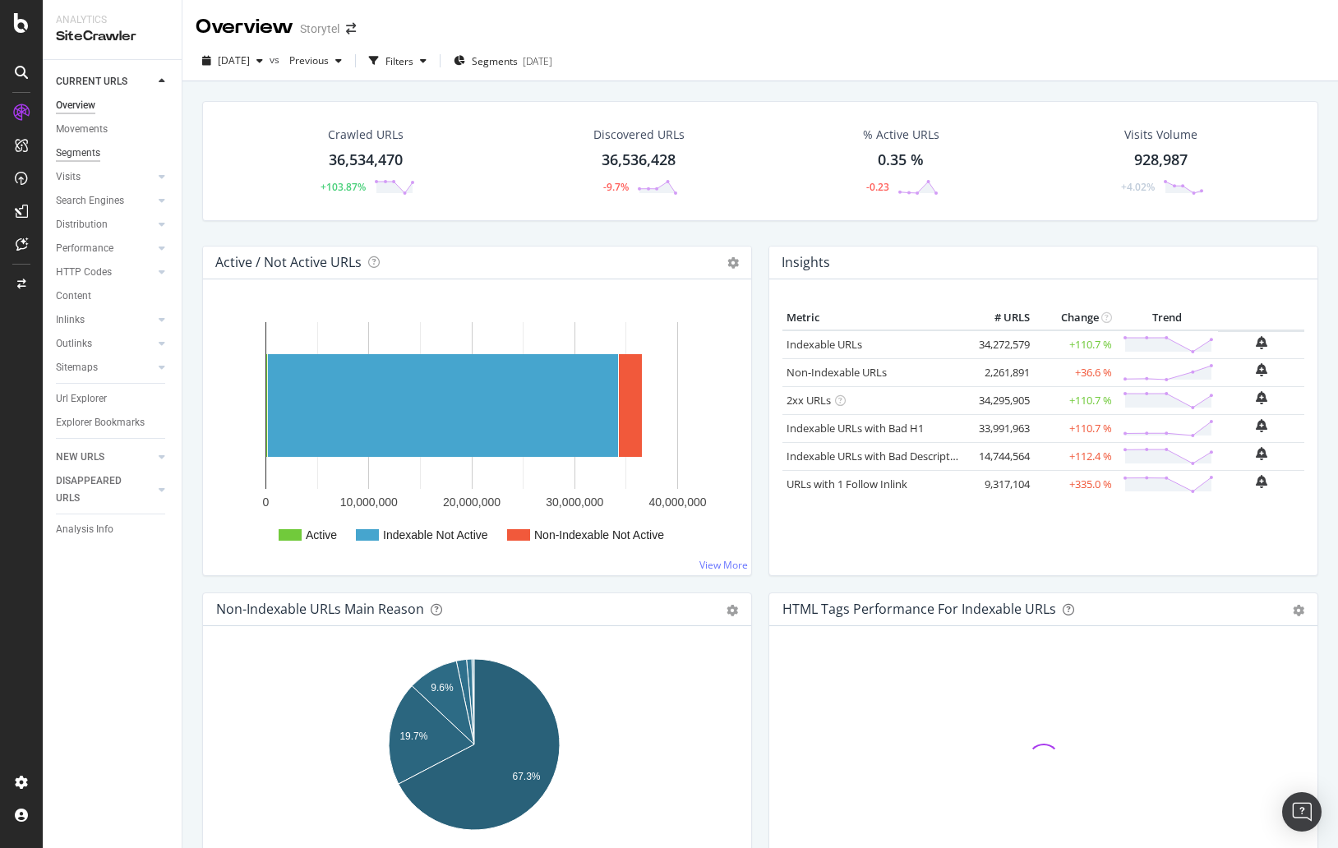
click at [92, 150] on div "Segments" at bounding box center [78, 153] width 44 height 17
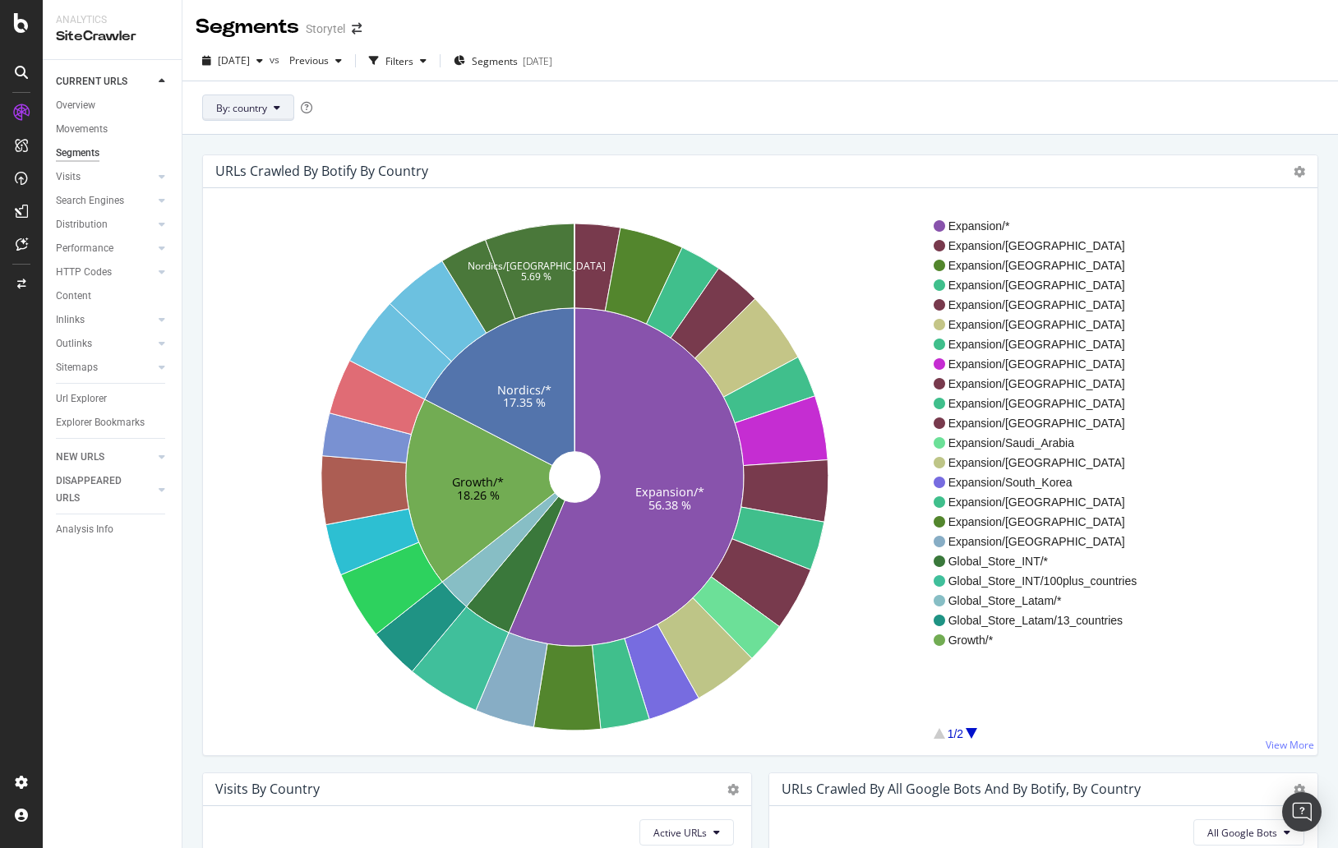
click at [247, 113] on span "By: country" at bounding box center [241, 108] width 51 height 14
click at [310, 194] on span "pagetype" at bounding box center [305, 197] width 178 height 15
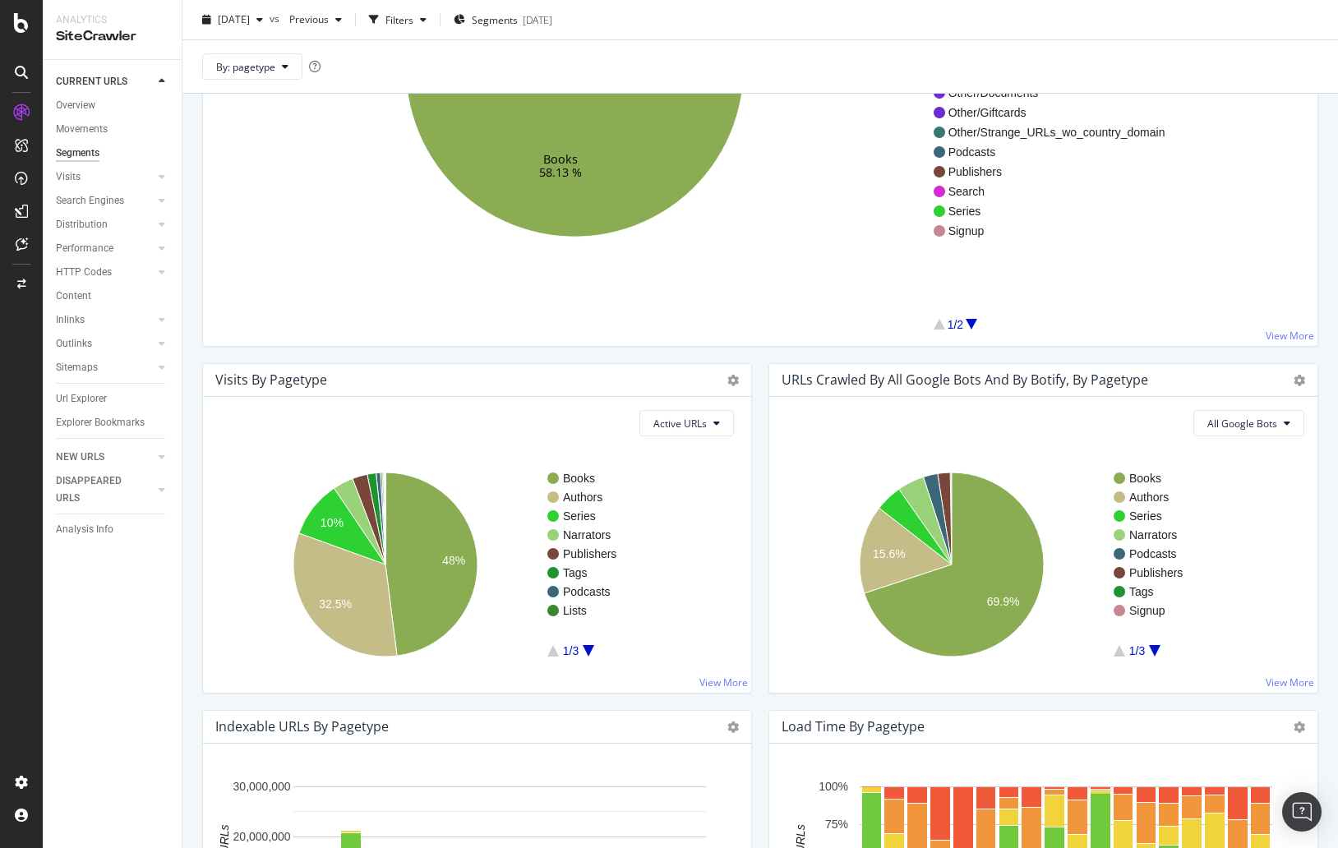
scroll to position [411, 0]
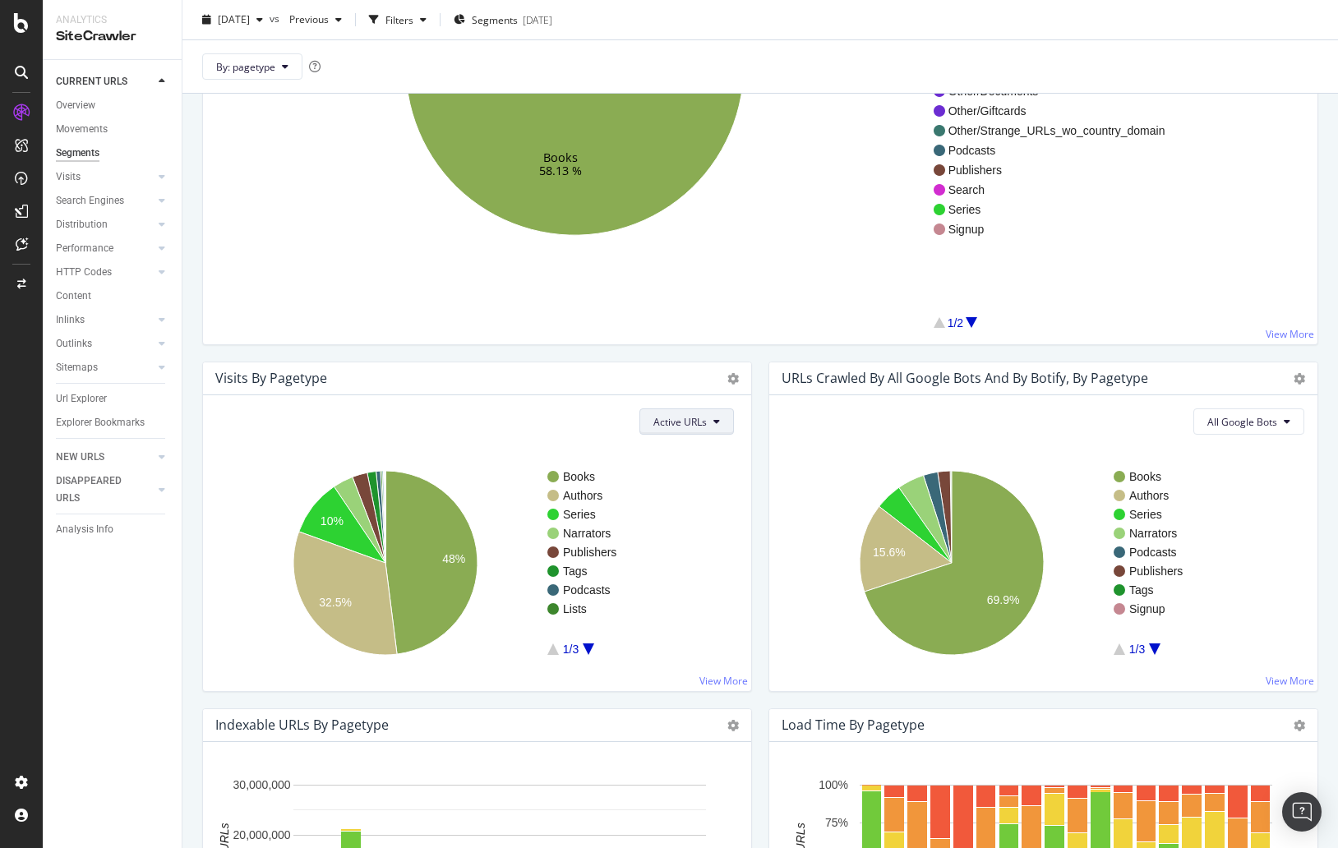
click at [691, 425] on span "Active URLs" at bounding box center [680, 422] width 53 height 14
click at [761, 436] on div "URLs Crawled by All Google Bots and by Botify, by pagetype Chart (by Value) Tab…" at bounding box center [1043, 535] width 566 height 347
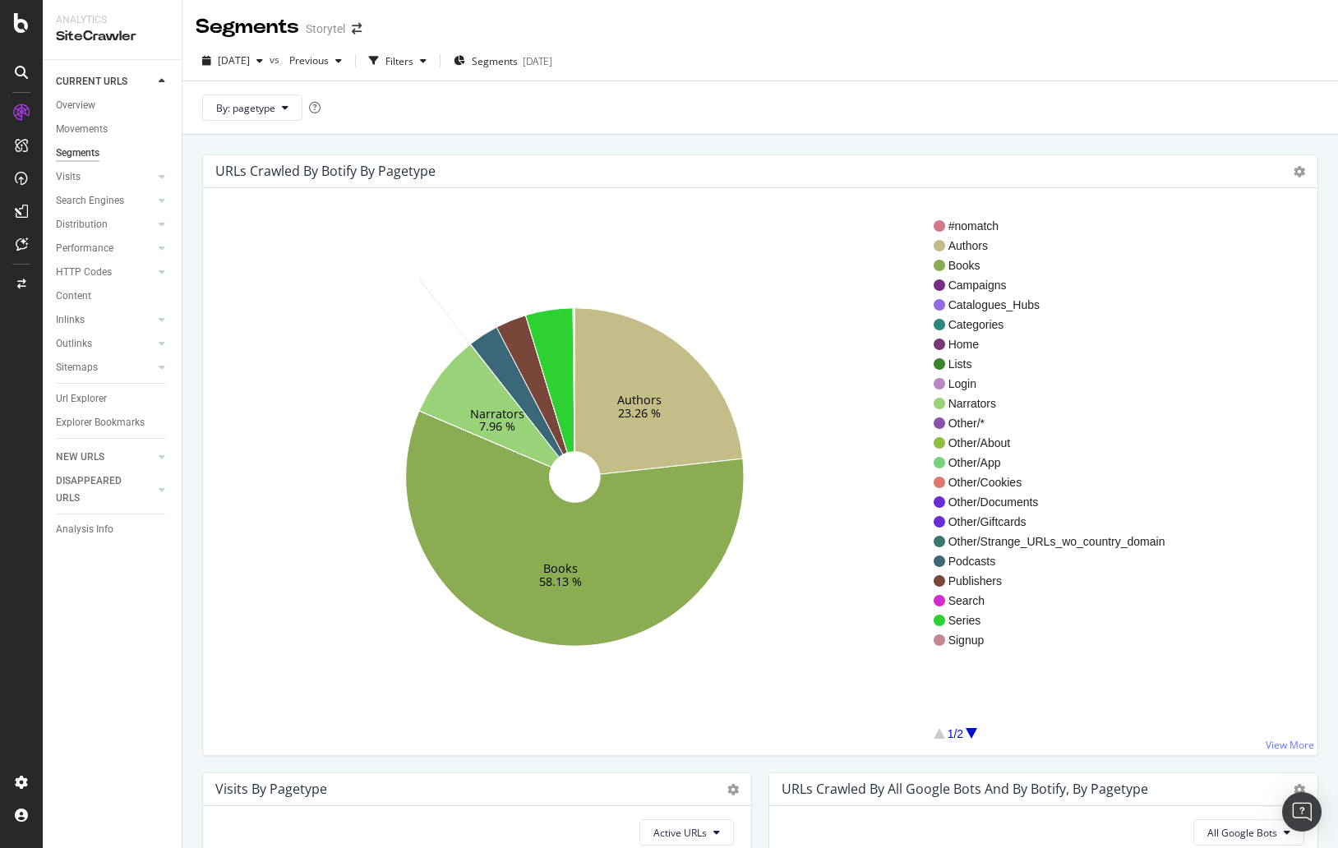
scroll to position [3, 0]
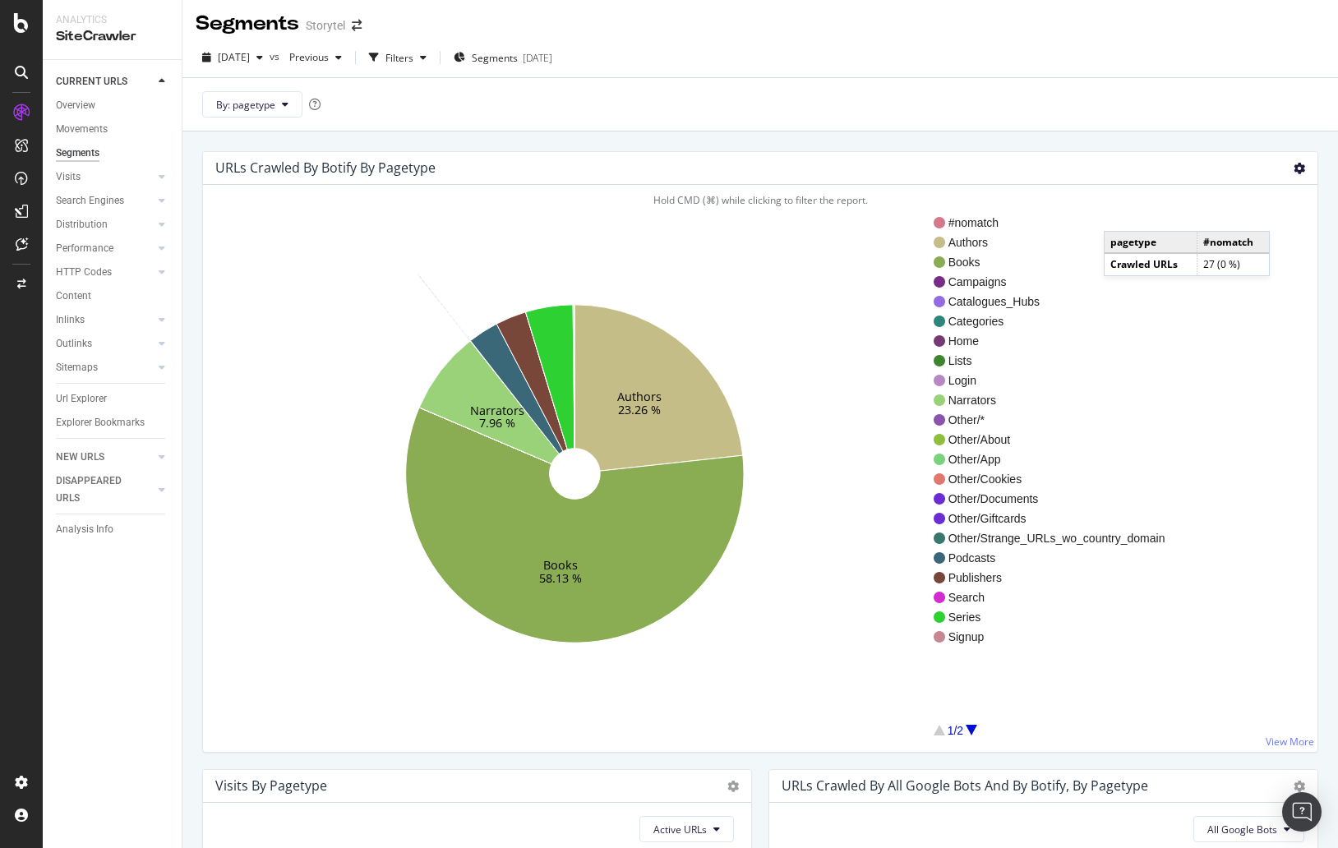
click at [1294, 168] on icon at bounding box center [1300, 169] width 12 height 12
click at [1302, 275] on div "Hold CMD (⌘) while clicking to filter the report. Authors 23.26 % Books 58.13 %…" at bounding box center [760, 468] width 1115 height 567
click at [1294, 169] on icon at bounding box center [1300, 169] width 12 height 12
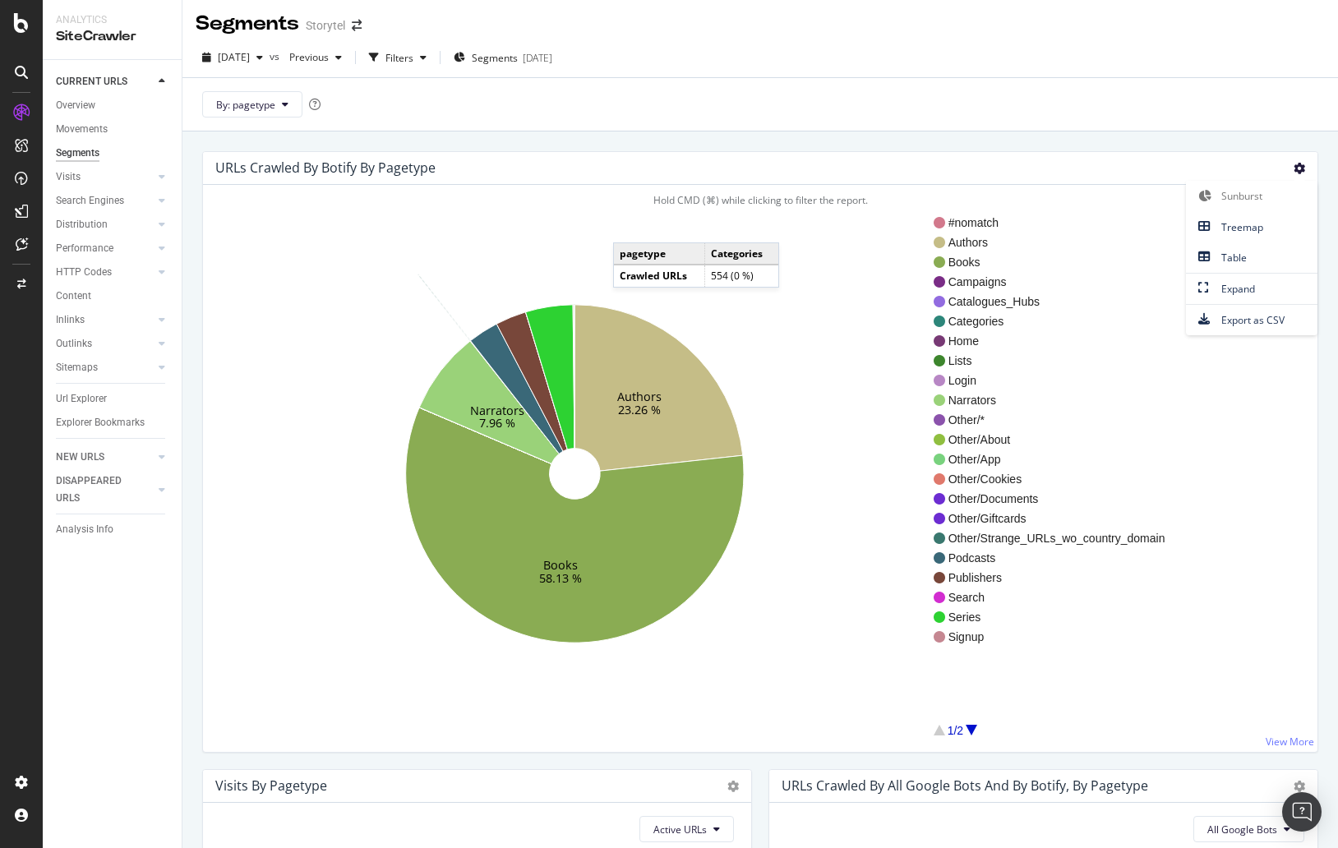
click at [1022, 167] on div "URLs Crawled By Botify By pagetype Sunburst Treemap Table Expand Export as CSV" at bounding box center [760, 168] width 1115 height 33
click at [413, 54] on div "Filters" at bounding box center [400, 58] width 28 height 14
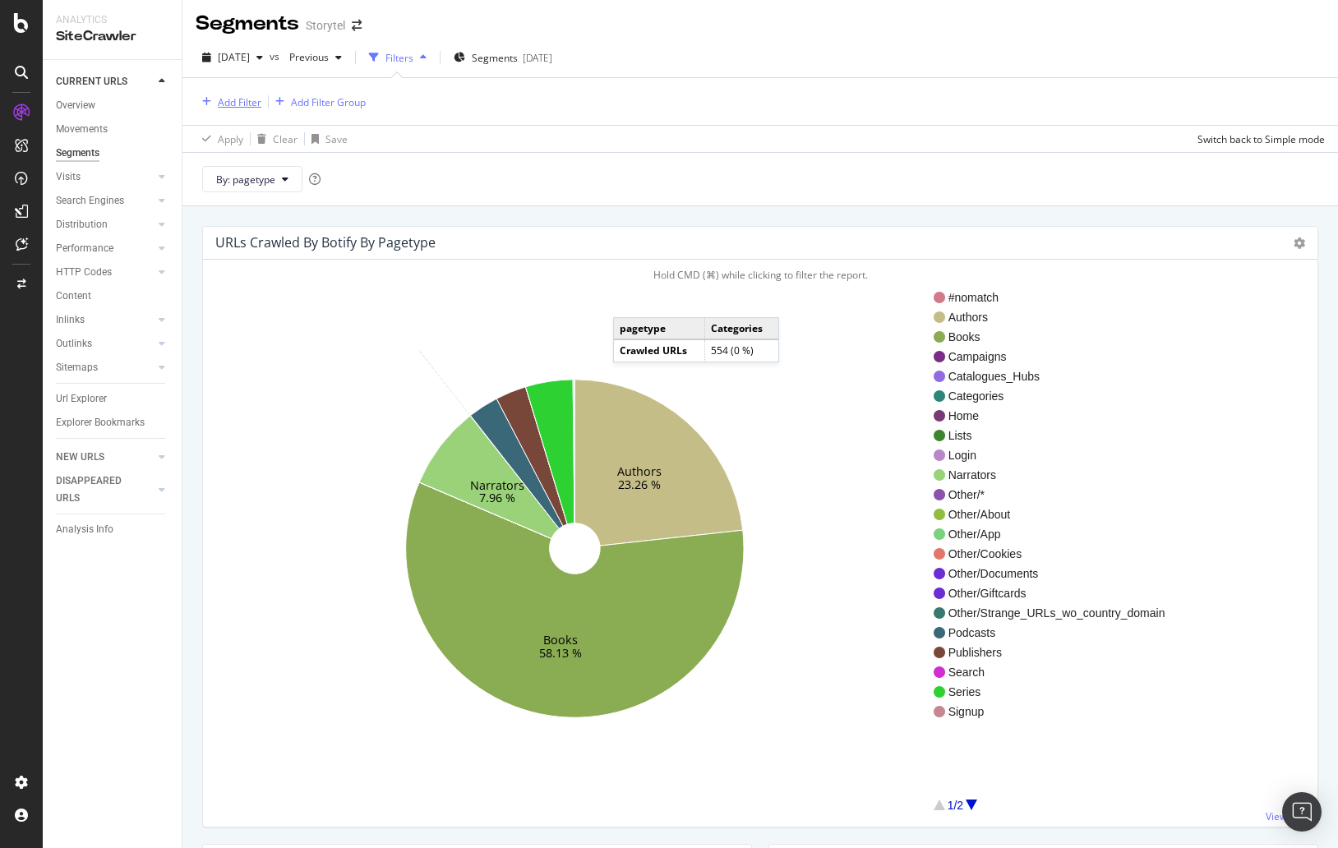
click at [234, 103] on div "Add Filter" at bounding box center [240, 102] width 44 height 14
type input "organic sources"
click at [317, 144] on div "Saved Filters" at bounding box center [318, 143] width 70 height 16
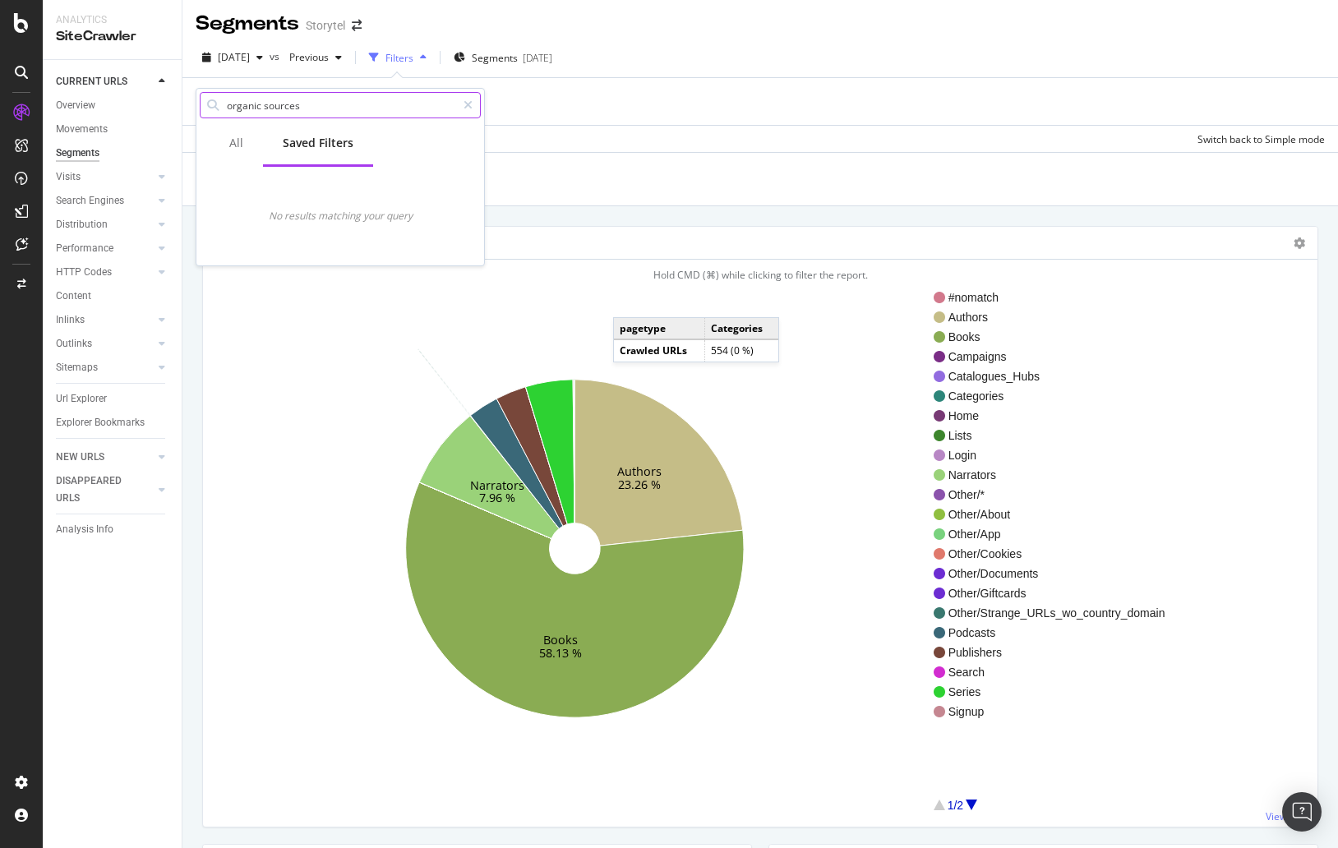
click at [327, 106] on input "organic sources" at bounding box center [340, 105] width 231 height 25
drag, startPoint x: 248, startPoint y: 141, endPoint x: 293, endPoint y: 121, distance: 48.6
click at [248, 141] on div "All" at bounding box center [236, 144] width 53 height 45
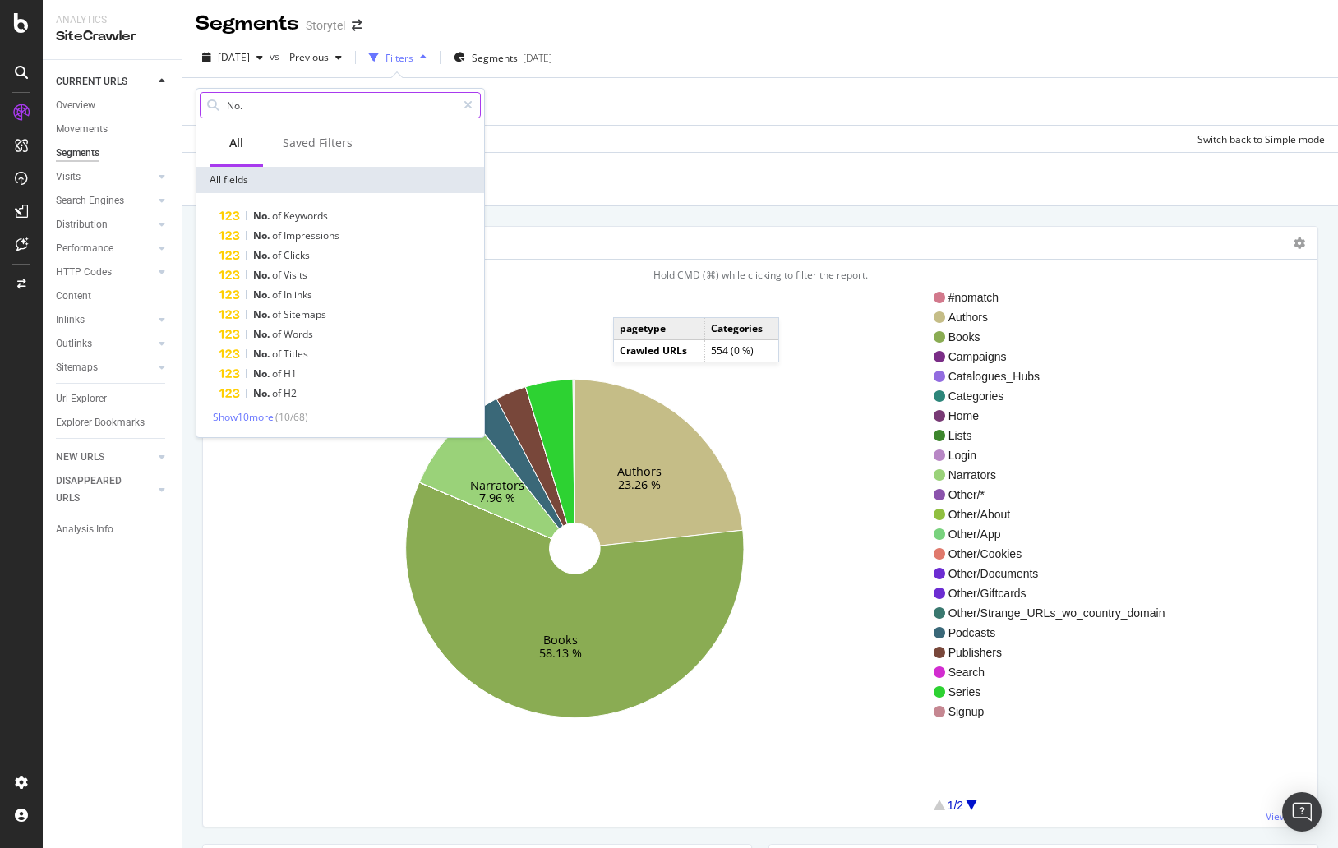
click at [315, 105] on input "No." at bounding box center [340, 105] width 231 height 25
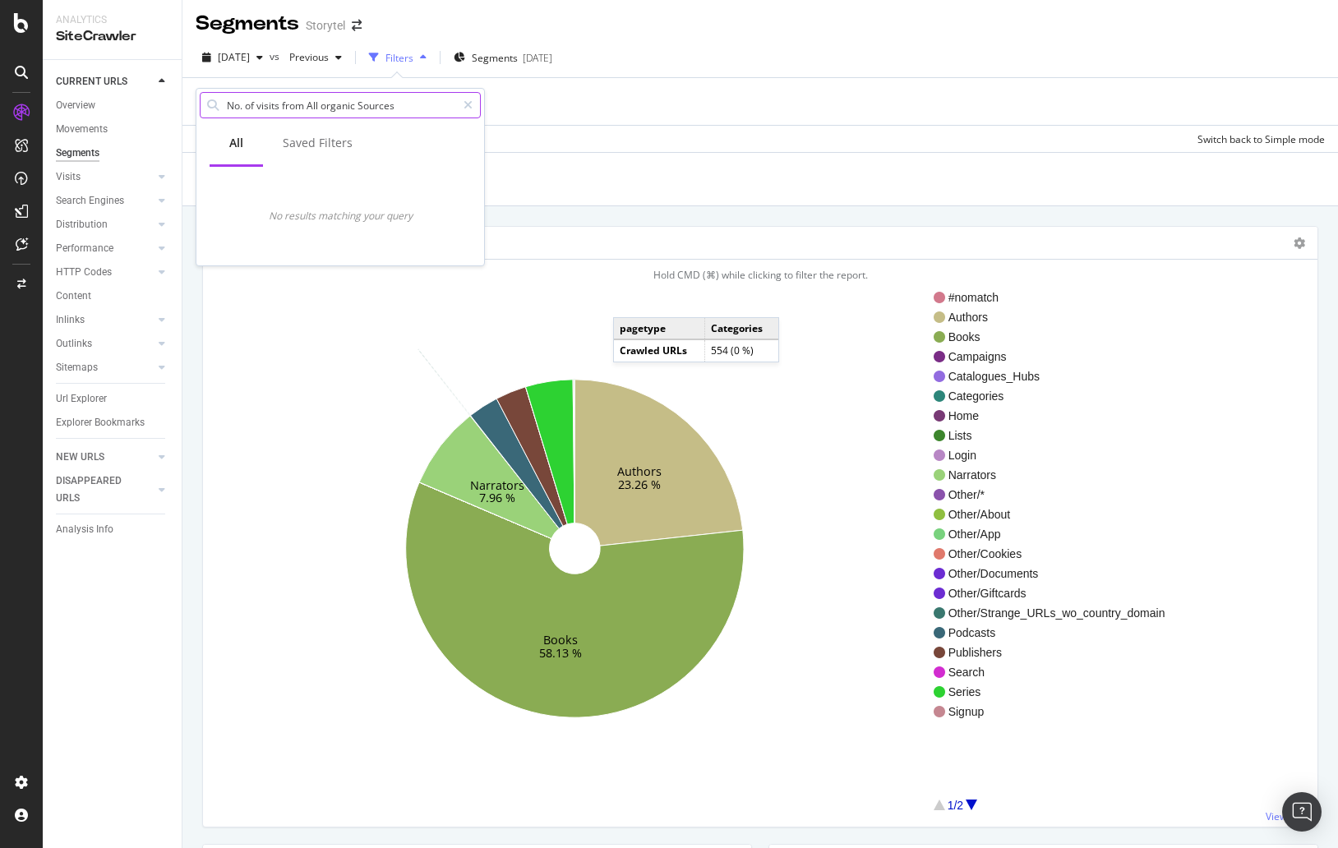
type input "No. of visits from All organic Sources"
click at [628, 192] on div "By: pagetype" at bounding box center [760, 178] width 1156 height 53
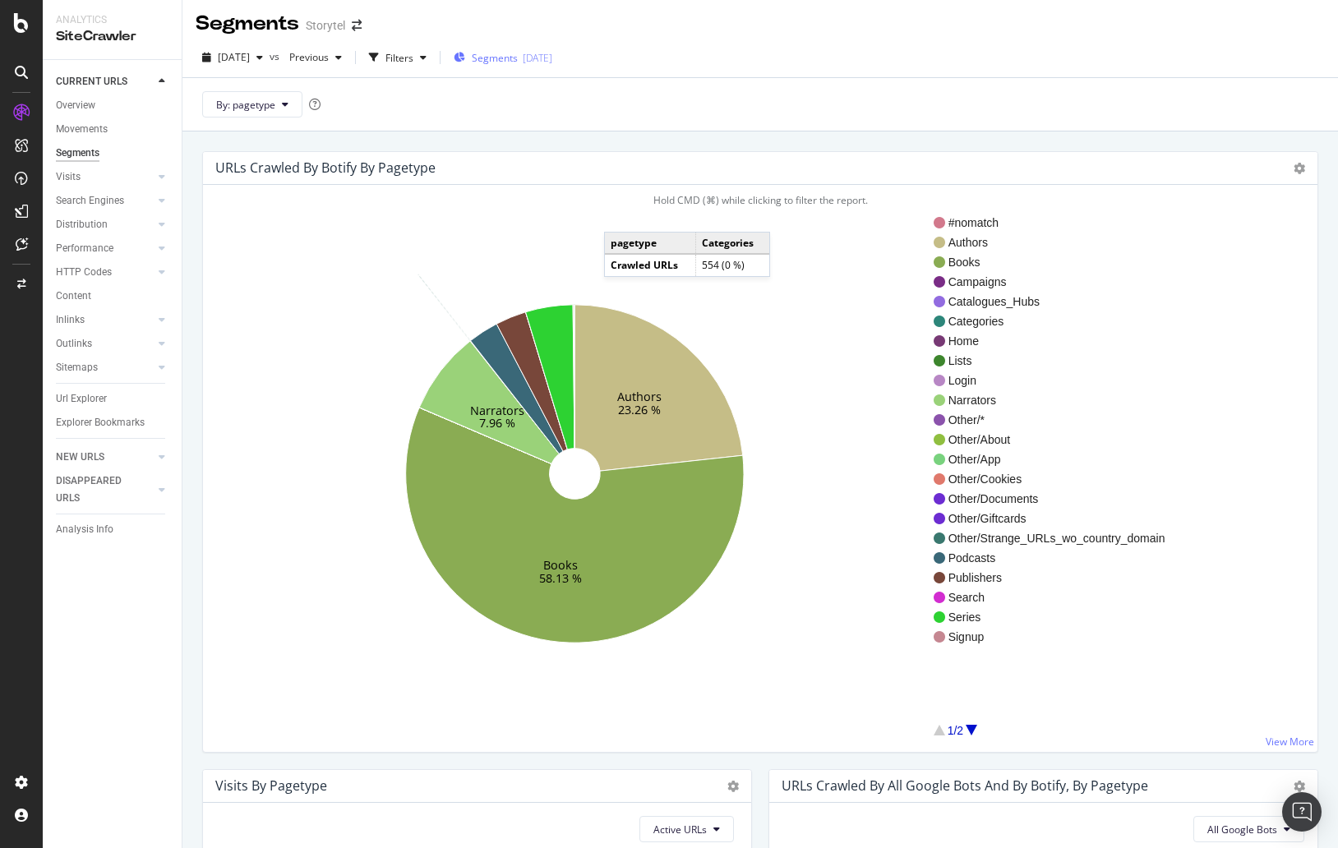
click at [518, 51] on span "Segments" at bounding box center [495, 58] width 46 height 14
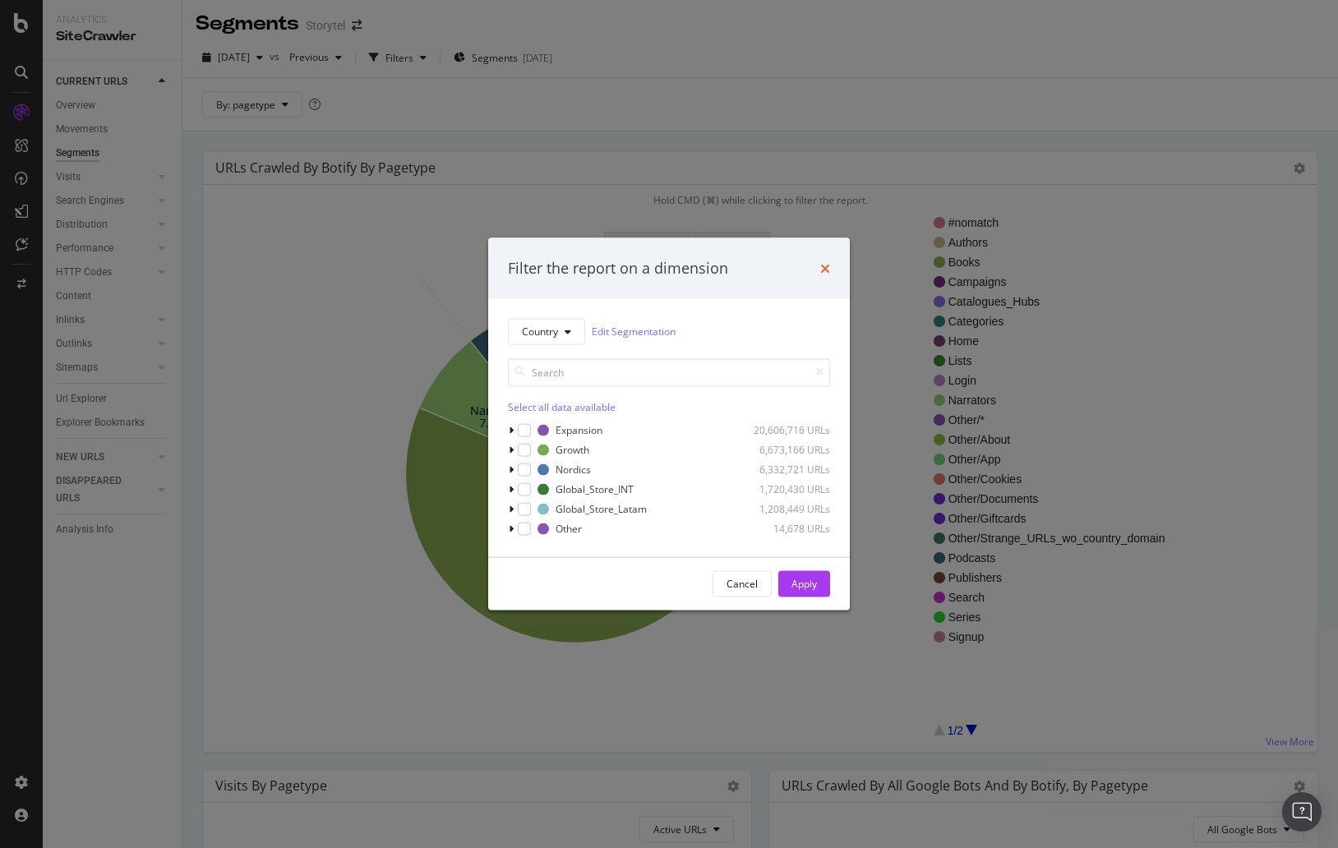
click at [822, 268] on icon "times" at bounding box center [825, 267] width 10 height 13
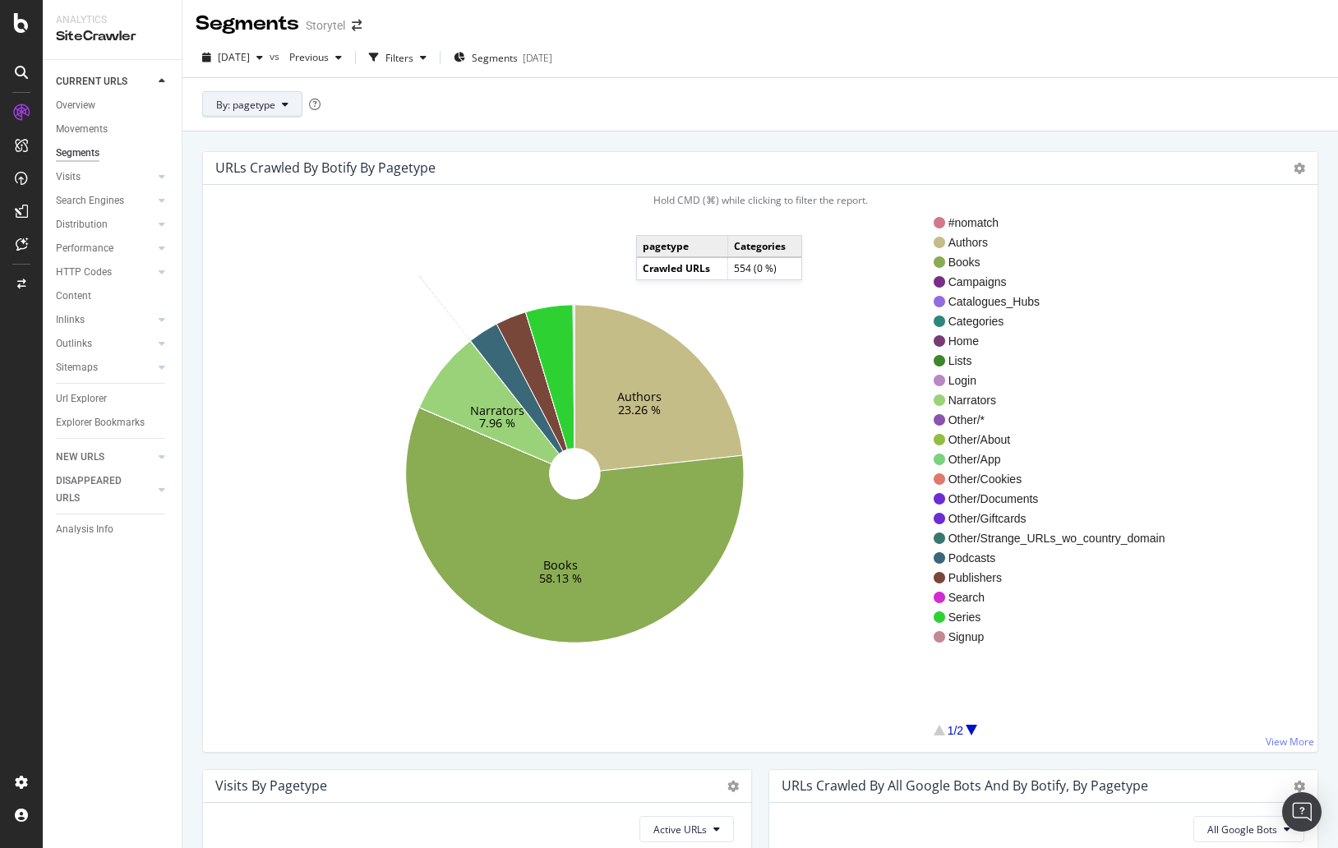
click at [265, 104] on span "By: pagetype" at bounding box center [245, 105] width 59 height 14
click at [519, 132] on div "URLs Crawled By Botify By pagetype Sunburst Treemap Table Expand Export as CSV …" at bounding box center [760, 556] width 1156 height 848
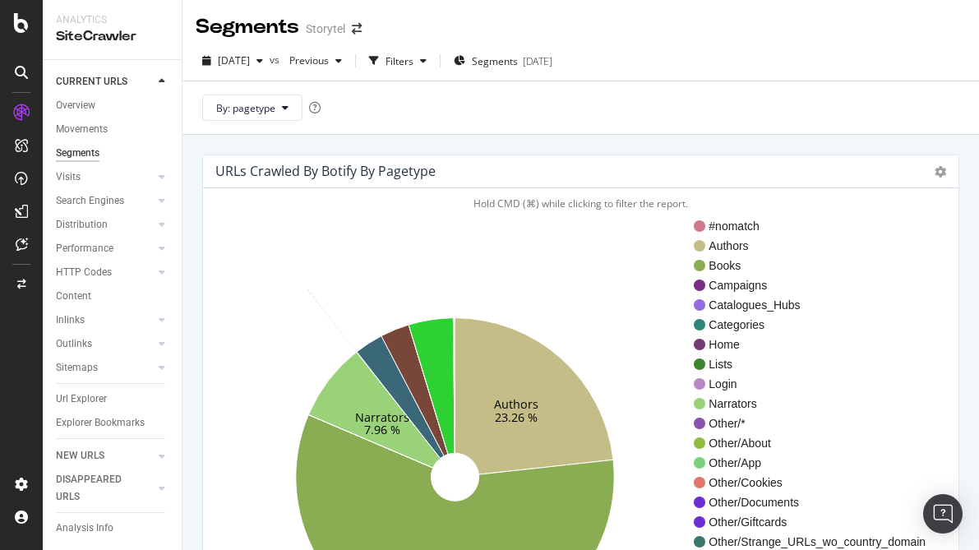
scroll to position [3, 0]
